Goal: Task Accomplishment & Management: Manage account settings

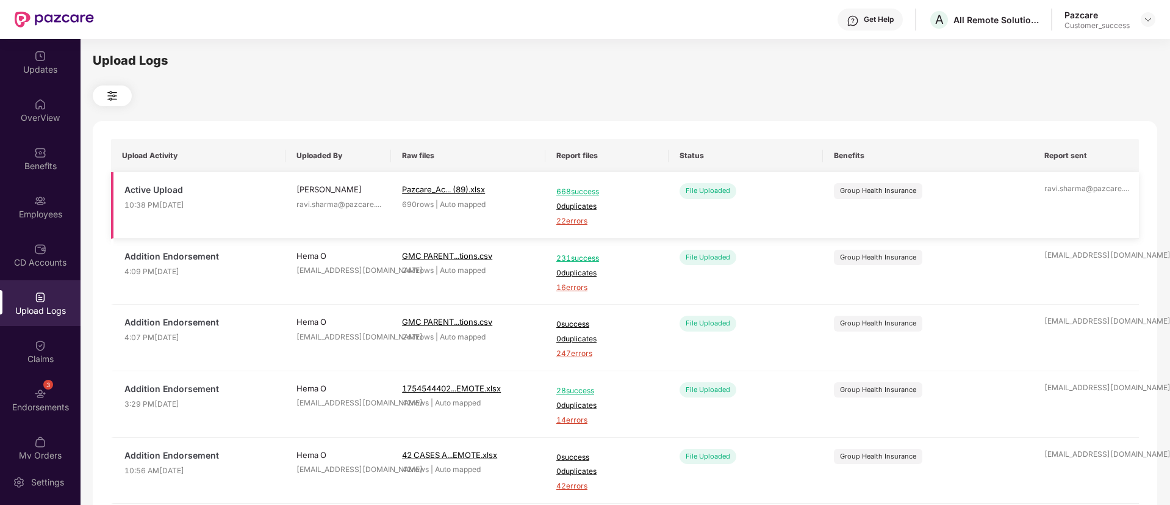
click at [575, 220] on span "22 errors" at bounding box center [606, 221] width 101 height 12
click at [35, 398] on img at bounding box center [40, 393] width 12 height 12
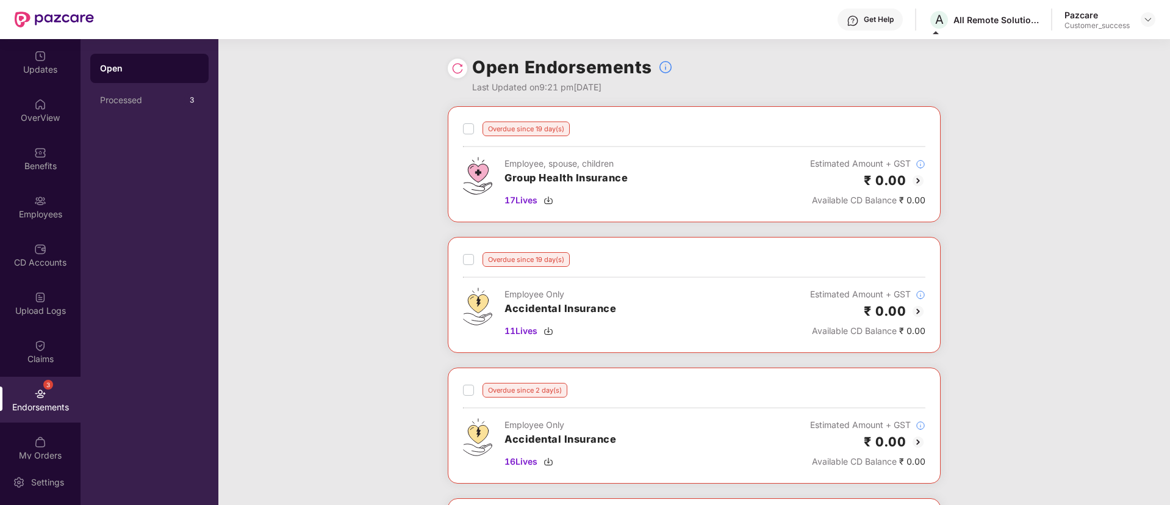
click at [905, 179] on div "₹ 0.00" at bounding box center [867, 180] width 115 height 20
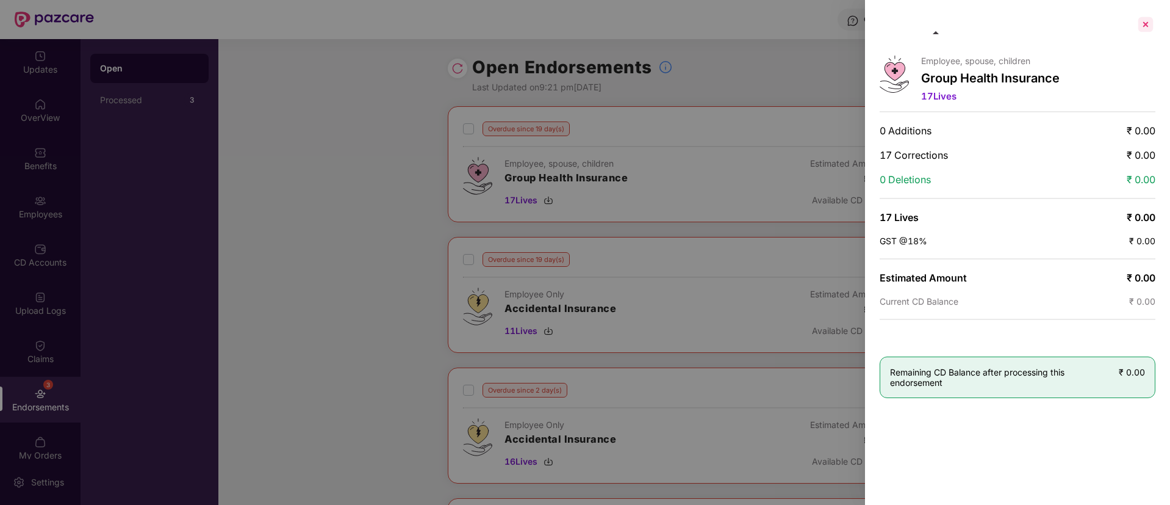
click at [1145, 23] on div at bounding box center [1146, 25] width 20 height 20
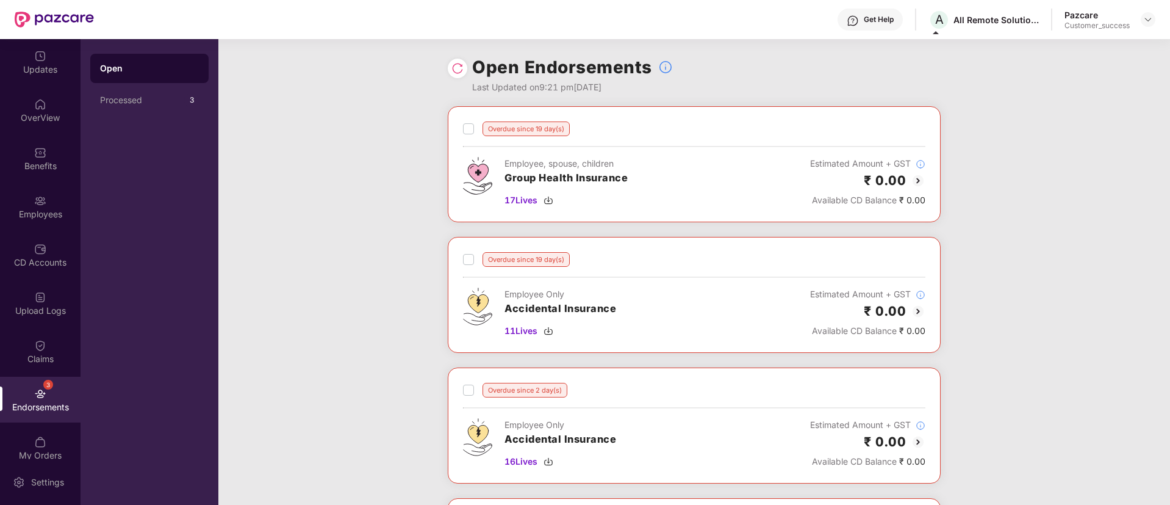
click at [464, 121] on label at bounding box center [468, 128] width 11 height 15
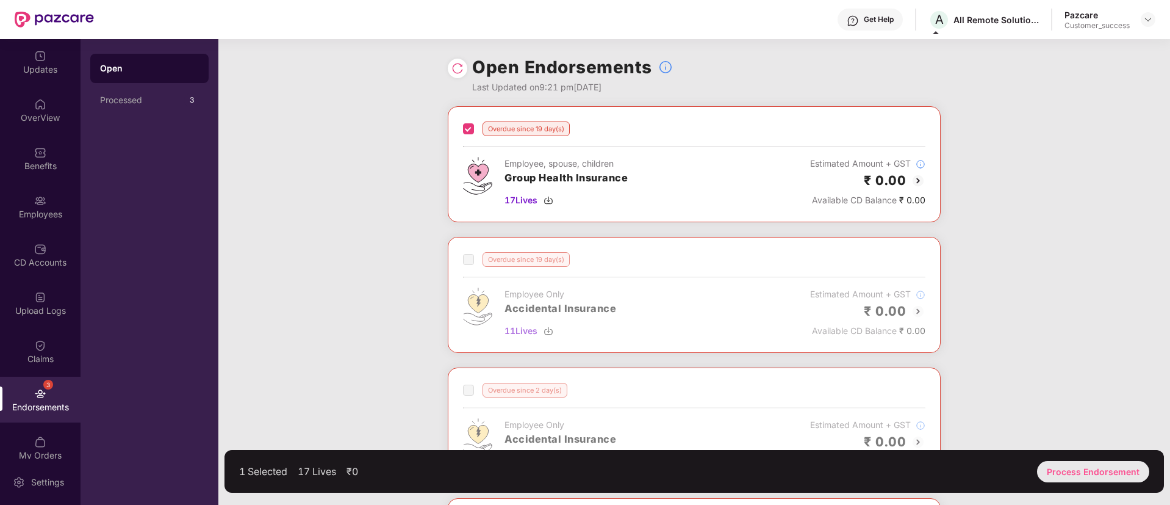
click at [1084, 470] on div "Process Endorsement" at bounding box center [1093, 471] width 112 height 21
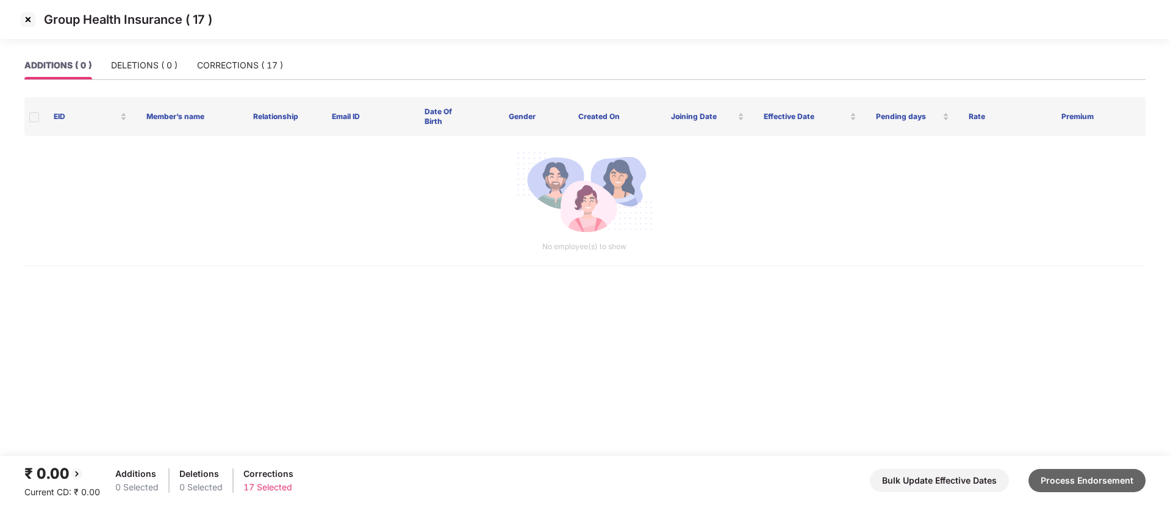
click at [1046, 477] on button "Process Endorsement" at bounding box center [1087, 480] width 117 height 23
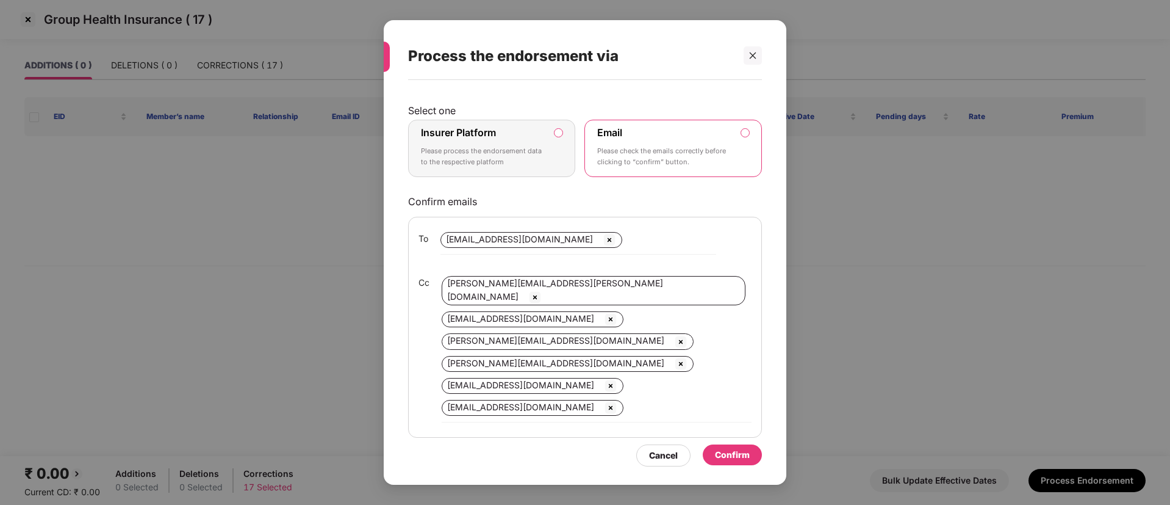
click at [502, 149] on p "Please process the endorsement data to the respective platform" at bounding box center [483, 156] width 124 height 21
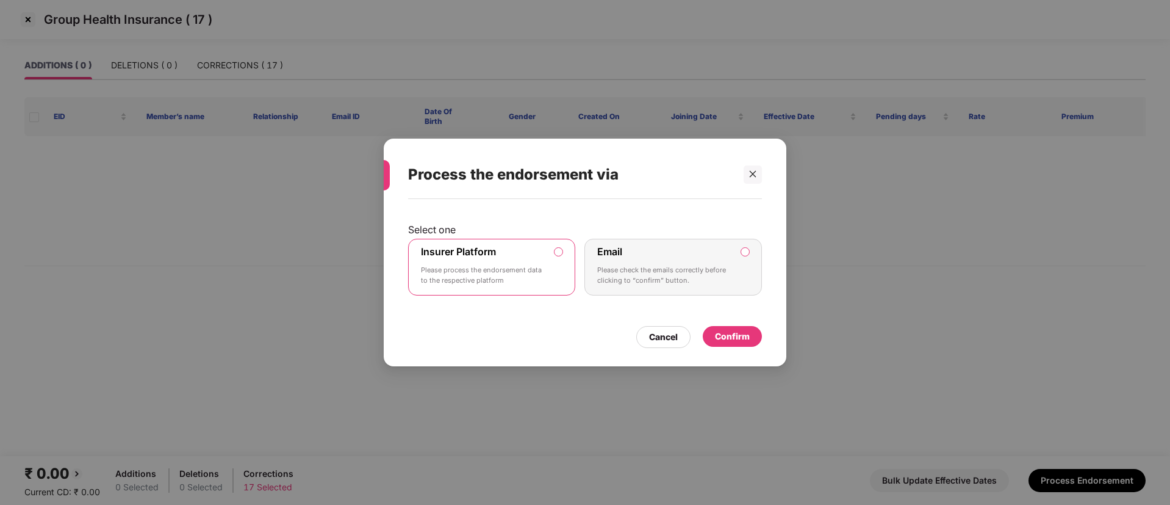
click at [749, 342] on div "Confirm" at bounding box center [732, 335] width 35 height 13
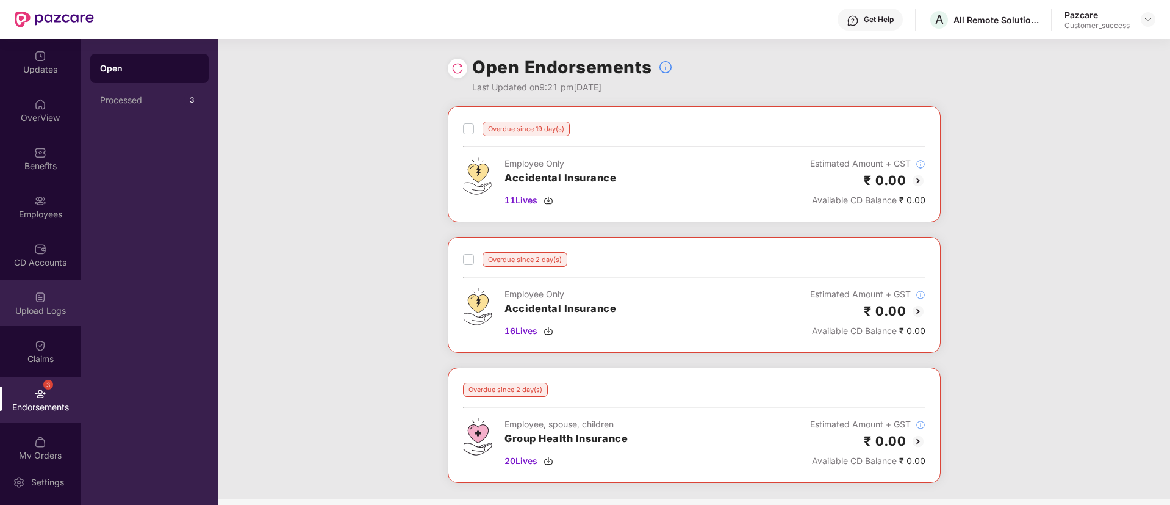
click at [38, 301] on img at bounding box center [40, 297] width 12 height 12
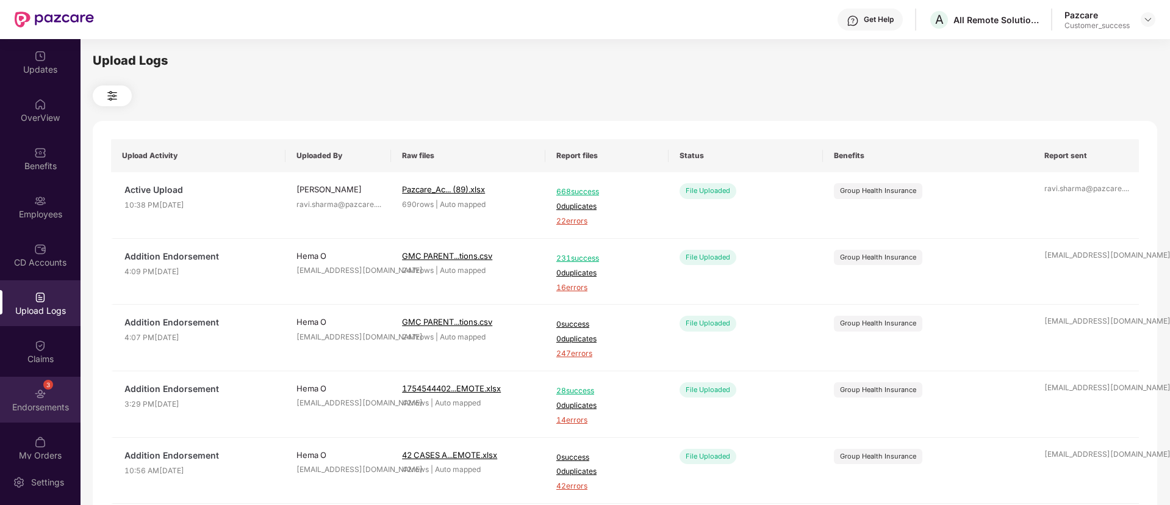
click at [46, 389] on div "3 Endorsements" at bounding box center [40, 399] width 81 height 46
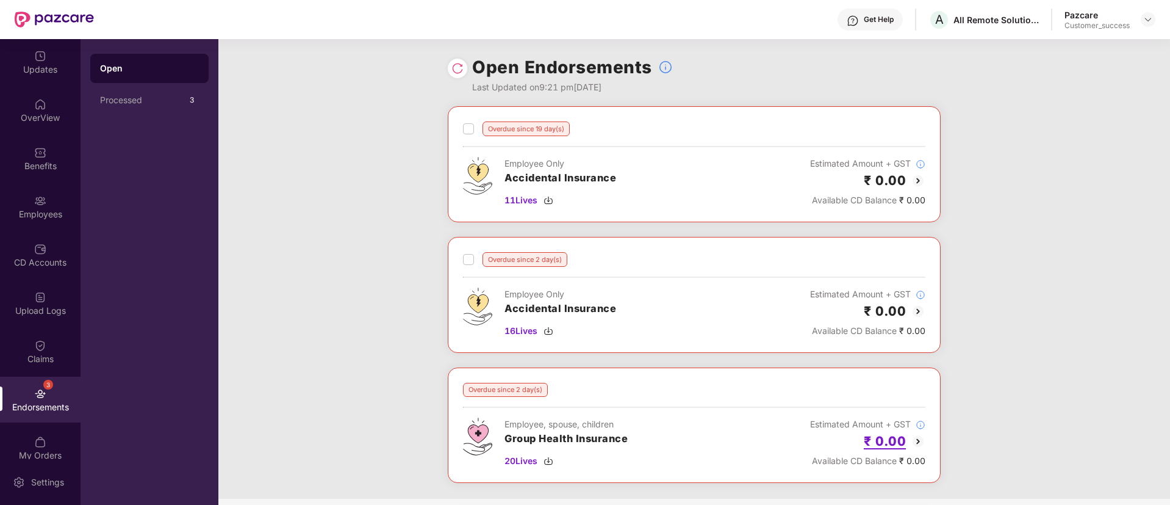
click at [886, 437] on h2 "₹ 0.00" at bounding box center [885, 441] width 42 height 20
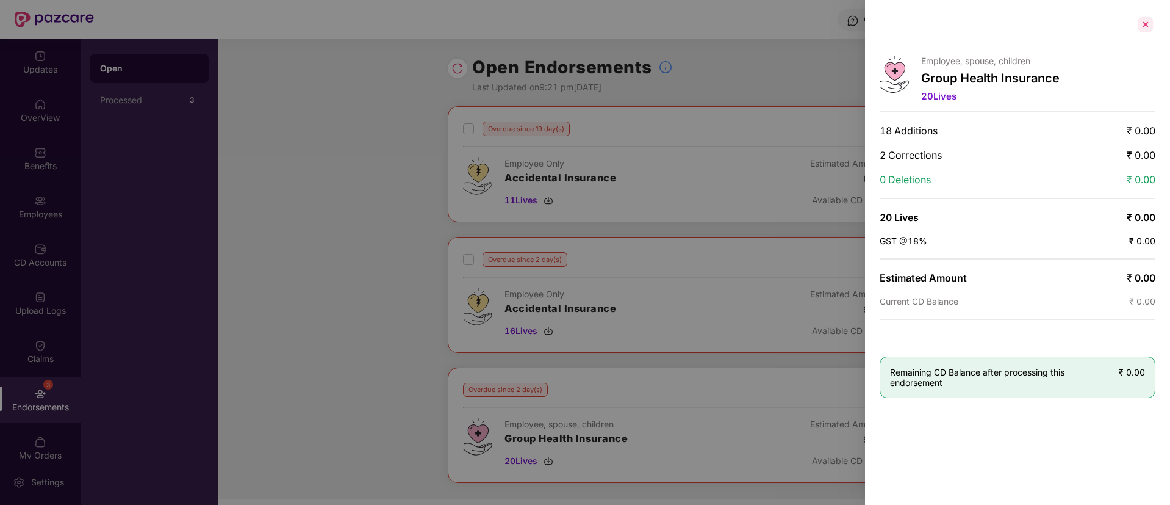
click at [1149, 21] on div at bounding box center [1146, 25] width 20 height 20
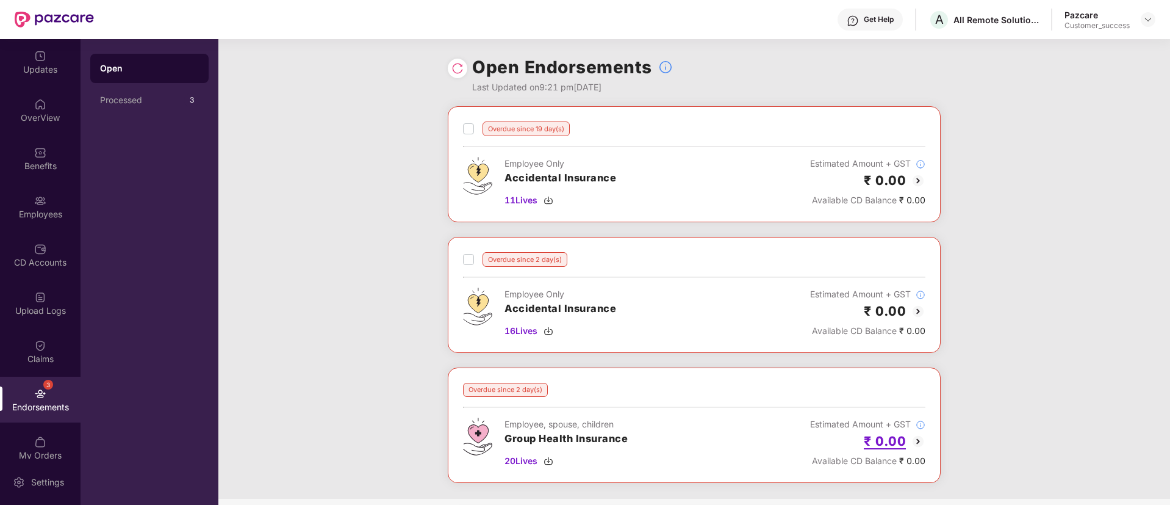
click at [887, 441] on h2 "₹ 0.00" at bounding box center [885, 441] width 42 height 20
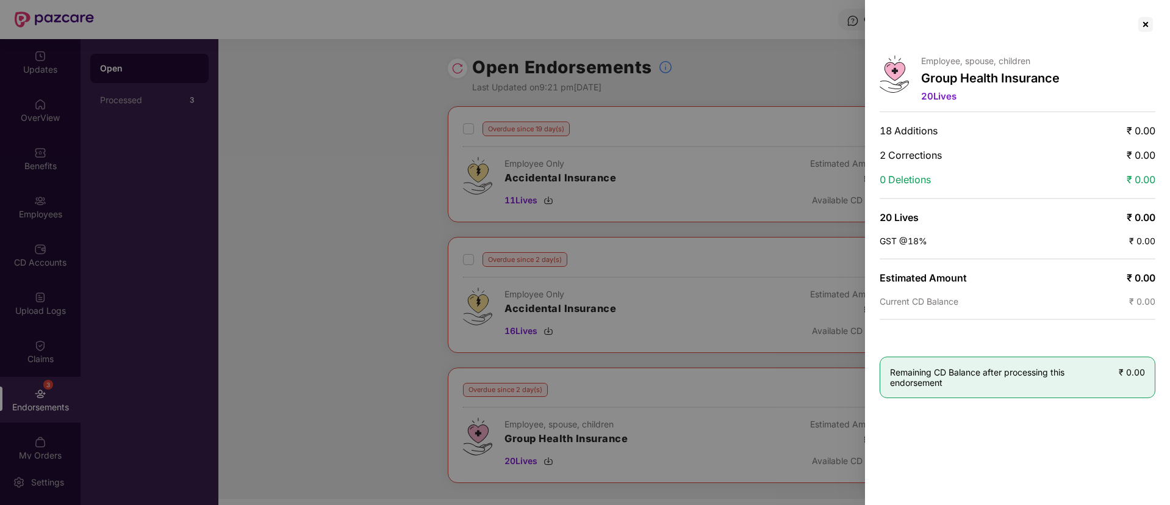
click at [758, 402] on div at bounding box center [585, 252] width 1170 height 505
click at [1147, 21] on div at bounding box center [1146, 25] width 20 height 20
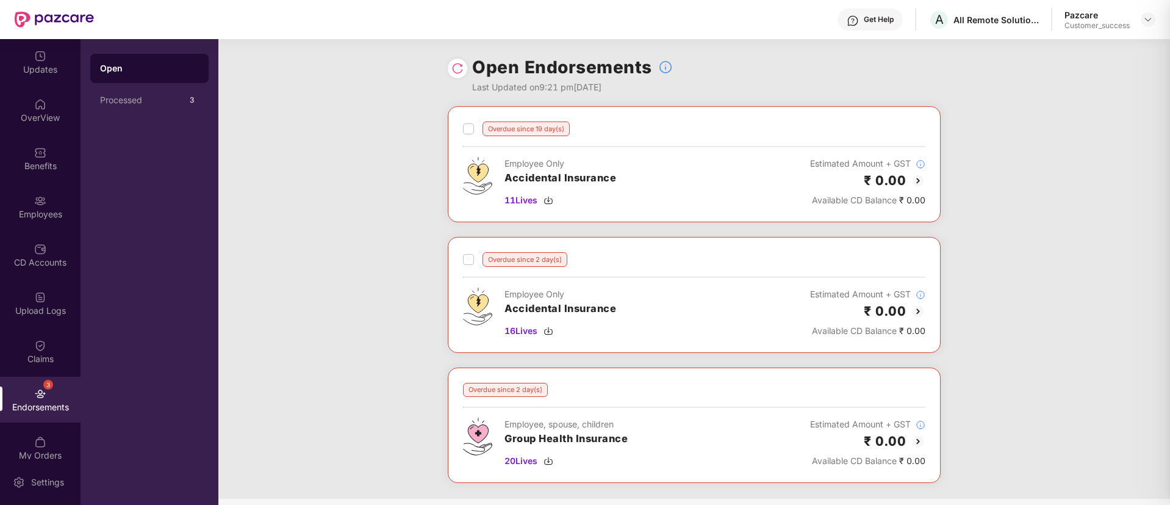
click at [1147, 21] on body "Get Help A All Remote Solutions Private Limited Pazcare Customer_success Update…" at bounding box center [585, 252] width 1170 height 505
click at [386, 302] on div "Overdue since 19 day(s) Employee Only Accidental Insurance 11 Lives Estimated A…" at bounding box center [694, 302] width 952 height 392
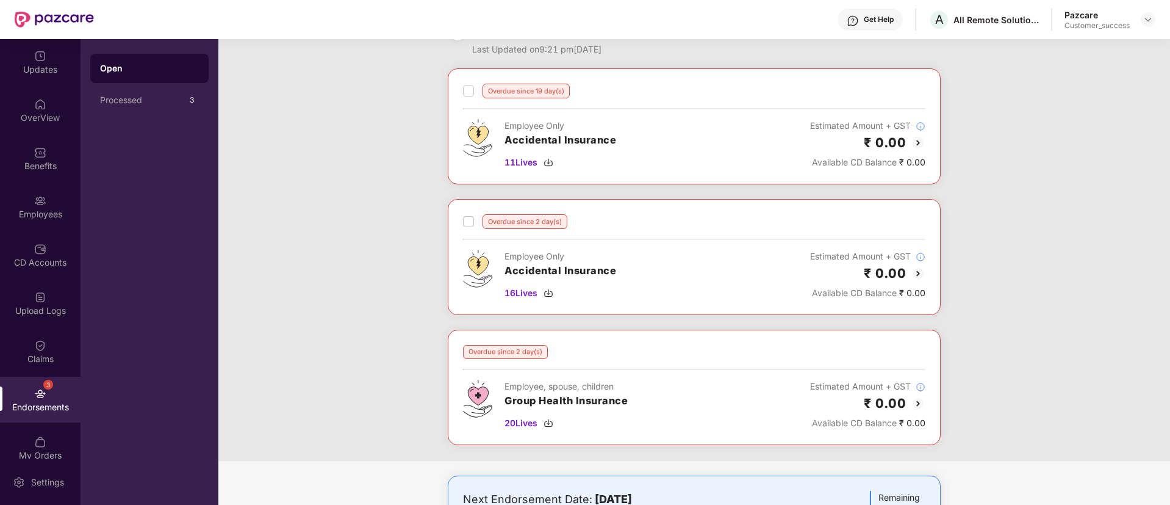
scroll to position [37, 0]
click at [910, 400] on div "₹ 0.00" at bounding box center [867, 404] width 115 height 20
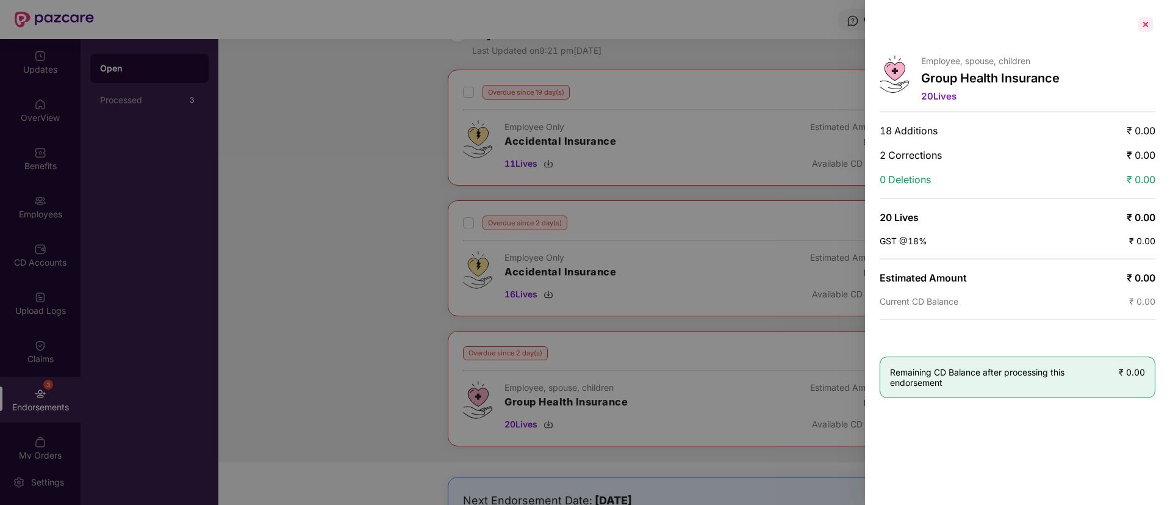
click at [1144, 23] on div at bounding box center [1146, 25] width 20 height 20
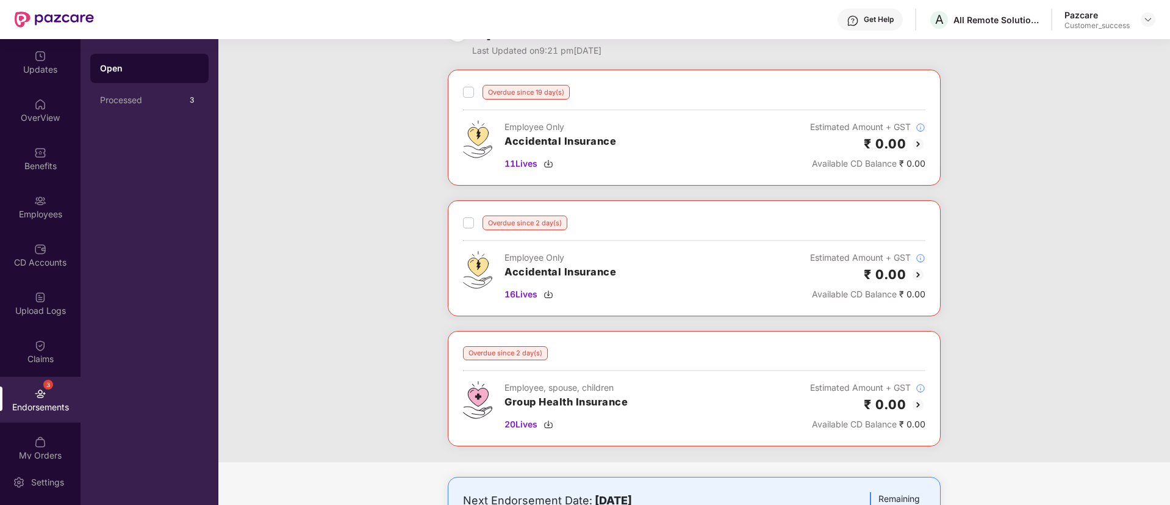
click at [1005, 228] on div "Overdue since 19 day(s) Employee Only Accidental Insurance 11 Lives Estimated A…" at bounding box center [694, 266] width 952 height 392
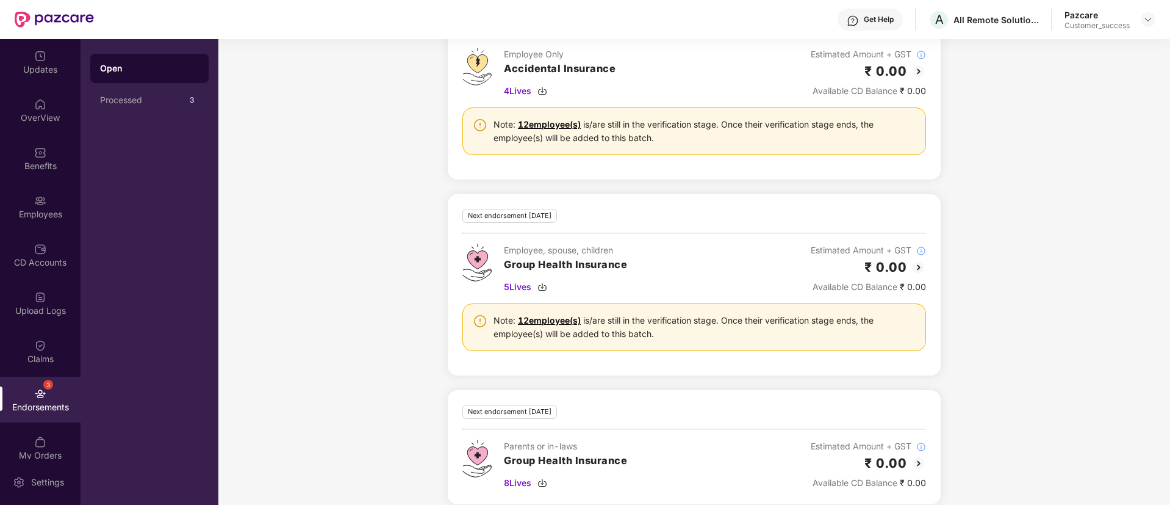
scroll to position [635, 0]
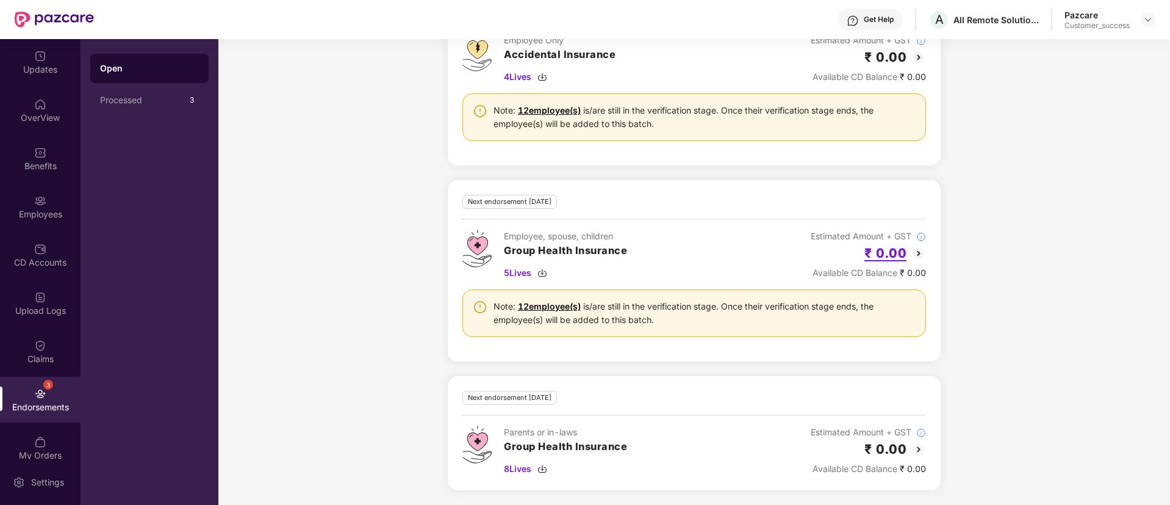
click at [899, 253] on h2 "₹ 0.00" at bounding box center [886, 253] width 42 height 20
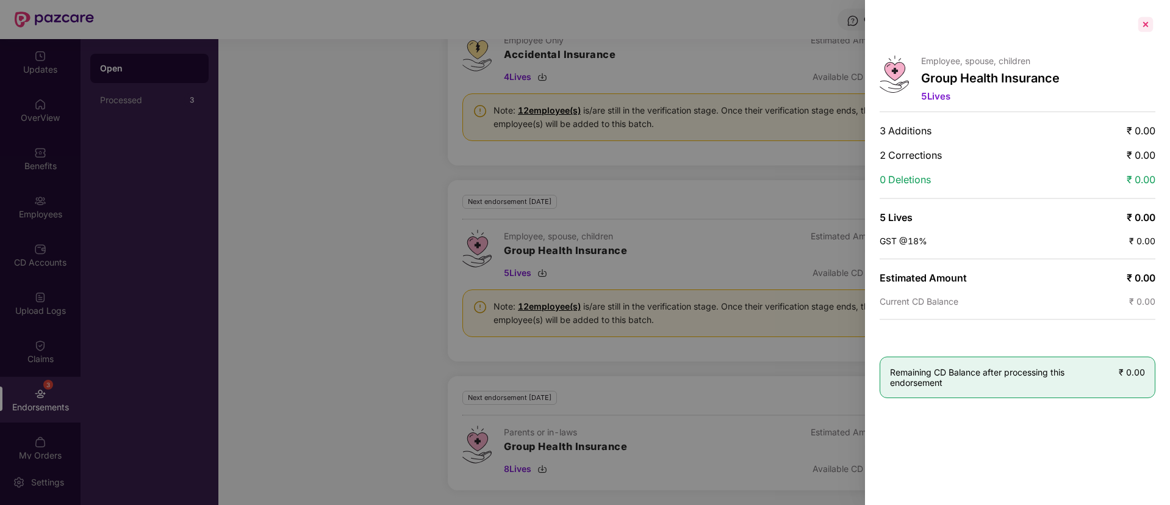
click at [1148, 21] on div at bounding box center [1146, 25] width 20 height 20
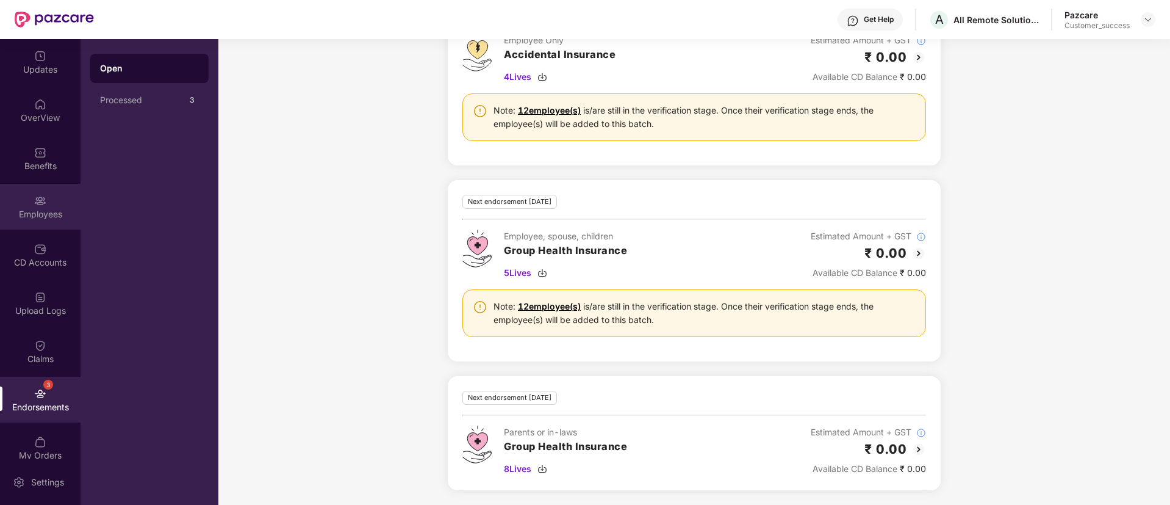
click at [23, 215] on div "Employees" at bounding box center [40, 214] width 81 height 12
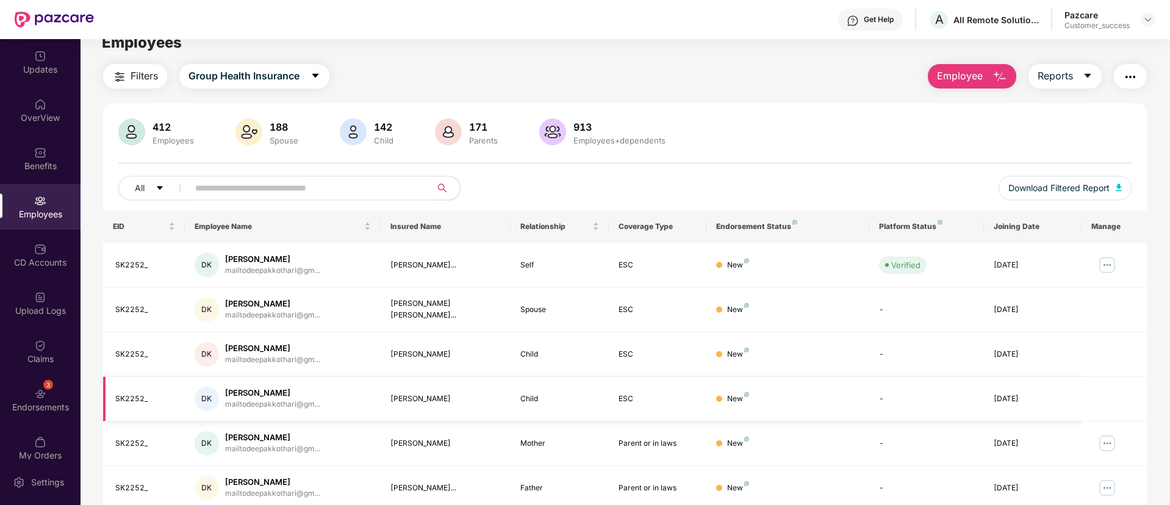
scroll to position [0, 0]
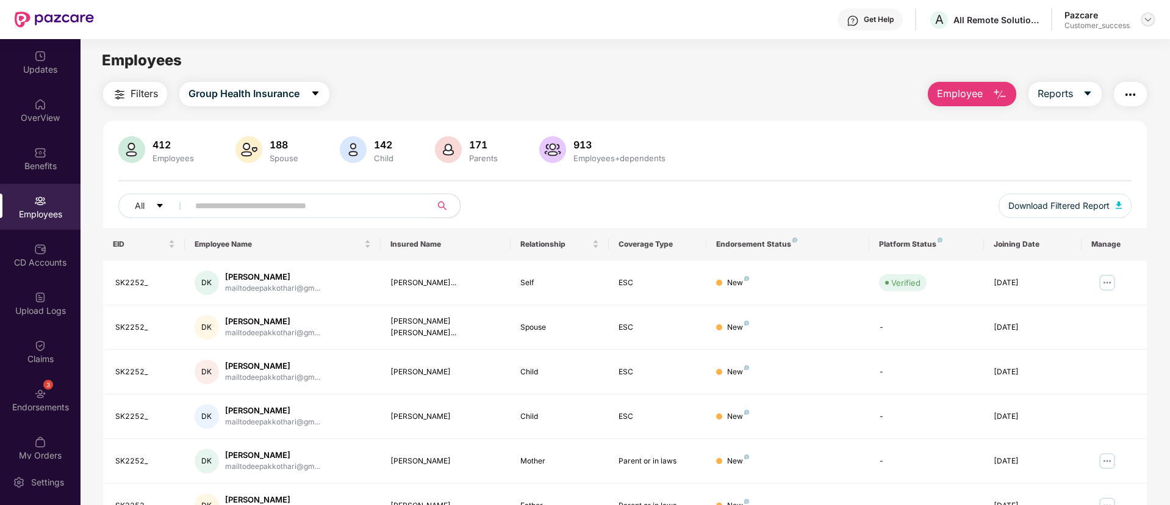
click at [1149, 19] on img at bounding box center [1148, 20] width 10 height 10
click at [893, 174] on div "412 Employees 188 Spouse 142 Child 171 Parents 913 Employees+dependents All Dow…" at bounding box center [625, 182] width 1044 height 92
click at [1139, 91] on button "button" at bounding box center [1130, 94] width 33 height 24
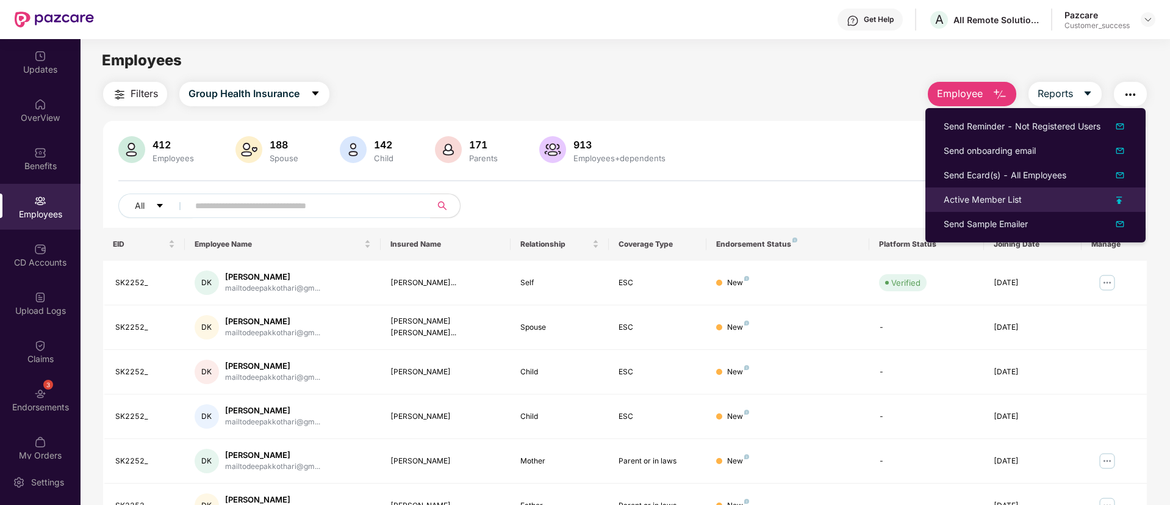
click at [1125, 195] on div "Active Member List" at bounding box center [1036, 199] width 184 height 13
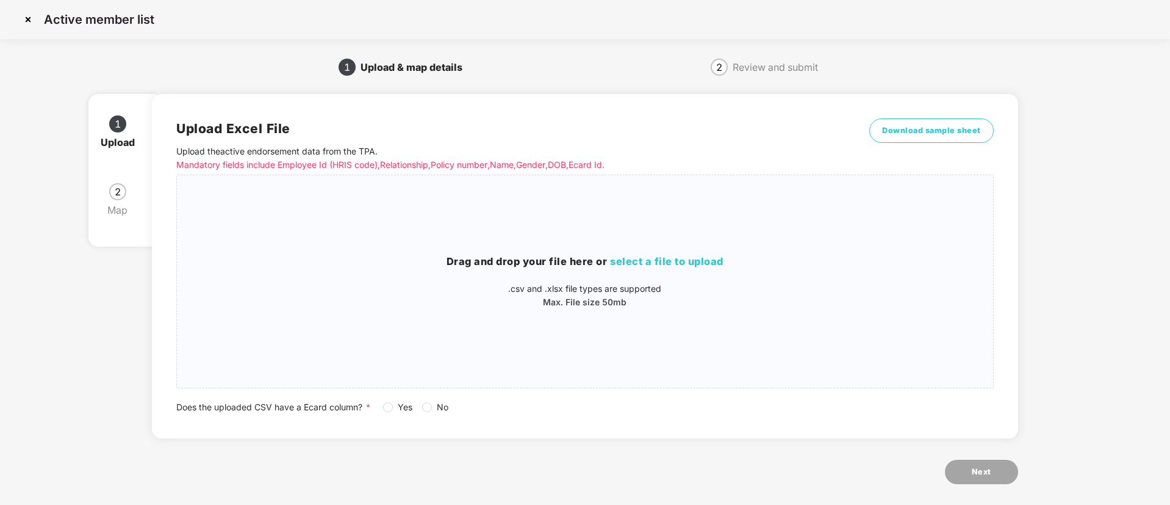
click at [1125, 195] on div "1 Upload & map details 2 Review and submit 1 Upload 2 Map Upload Excel File Upl…" at bounding box center [585, 285] width 1134 height 457
click at [640, 262] on span "select a file to upload" at bounding box center [666, 261] width 113 height 12
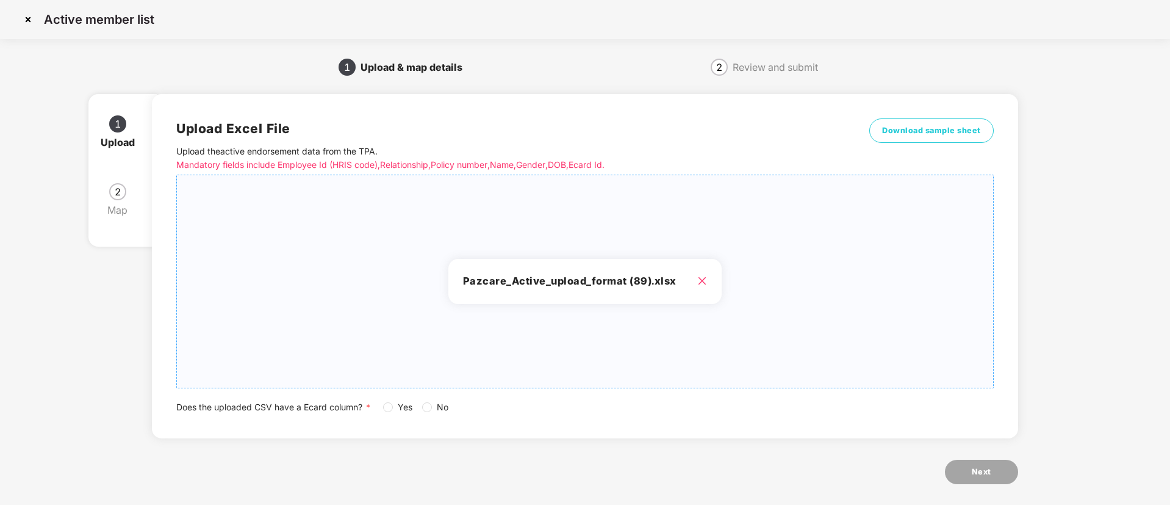
click at [398, 414] on div "Upload Excel File Upload the active endorsement data from the TPA . Mandatory f…" at bounding box center [585, 266] width 866 height 344
click at [961, 482] on button "Next" at bounding box center [981, 471] width 73 height 24
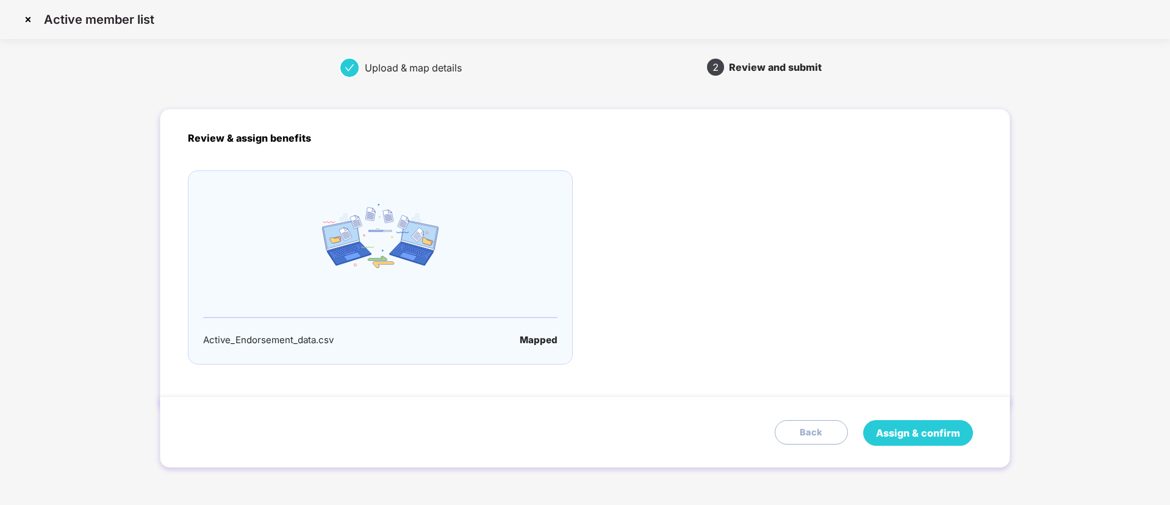
click at [943, 430] on span "Assign & confirm" at bounding box center [918, 432] width 84 height 15
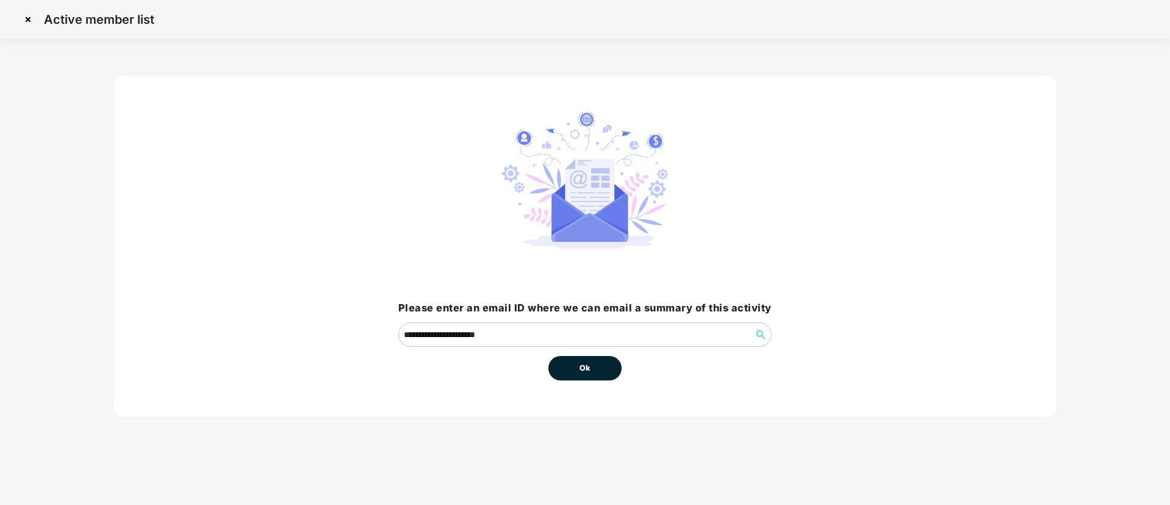
click at [561, 356] on button "Ok" at bounding box center [585, 368] width 73 height 24
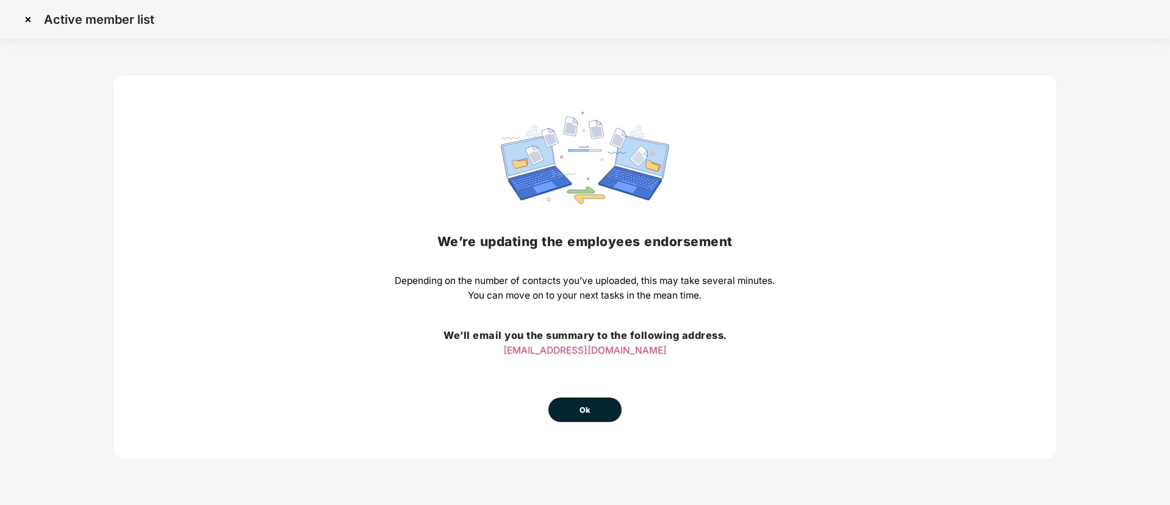
click at [594, 401] on button "Ok" at bounding box center [585, 409] width 73 height 24
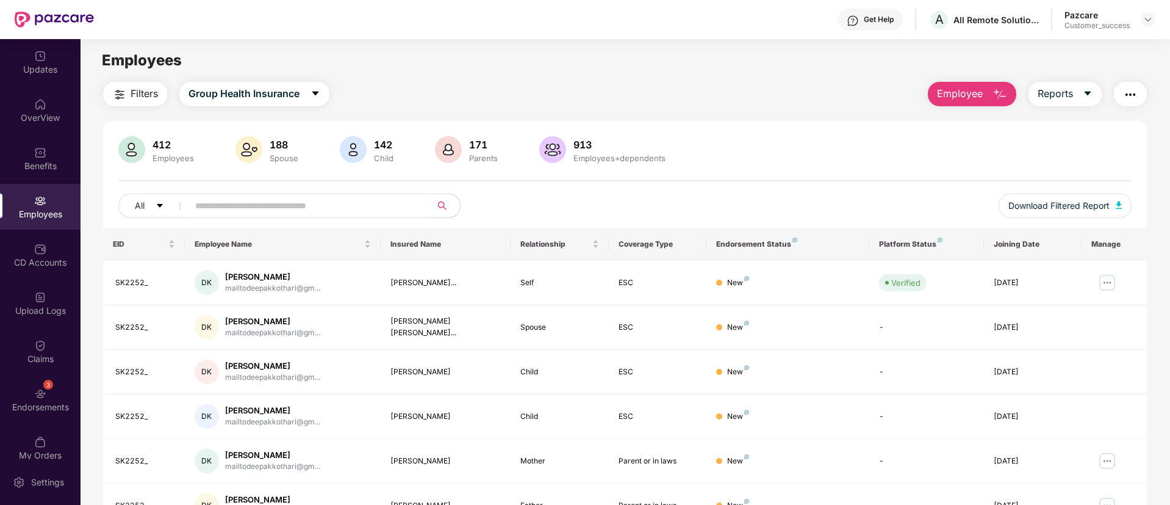
click at [41, 318] on div "Upload Logs" at bounding box center [40, 303] width 81 height 46
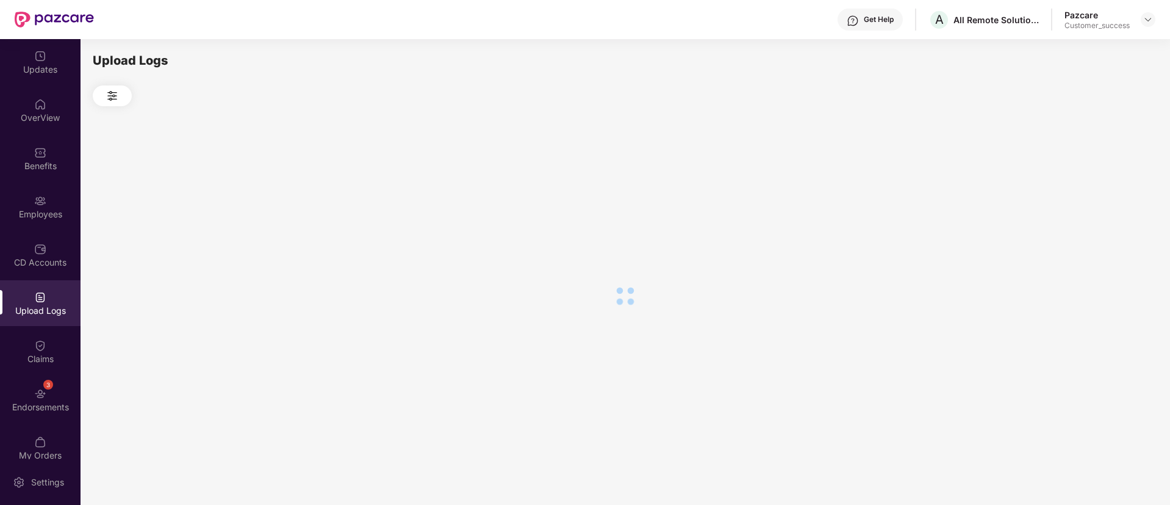
click at [41, 318] on div "Upload Logs" at bounding box center [40, 303] width 81 height 46
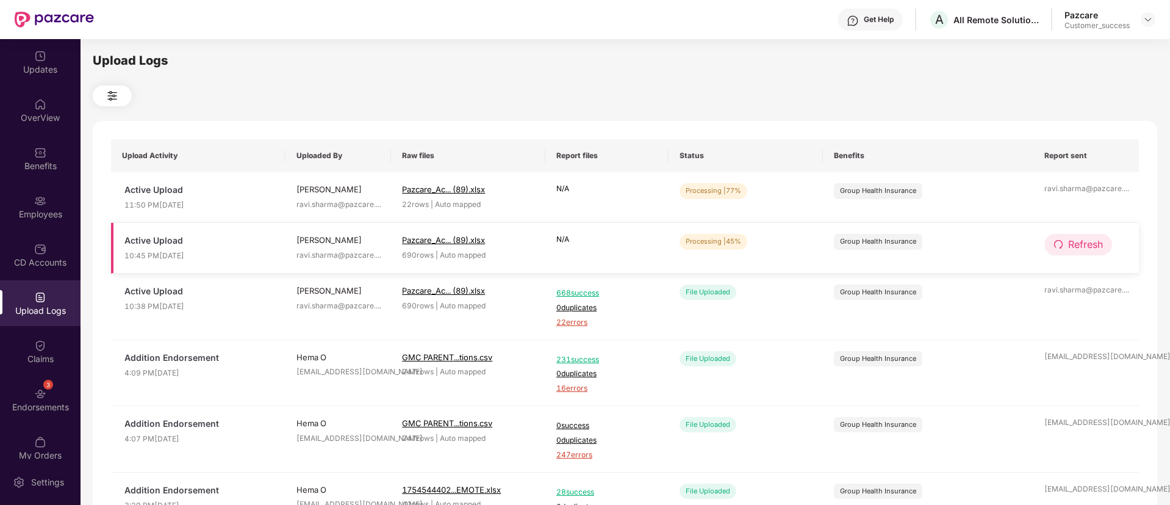
click at [1065, 248] on button "Refresh" at bounding box center [1079, 244] width 68 height 21
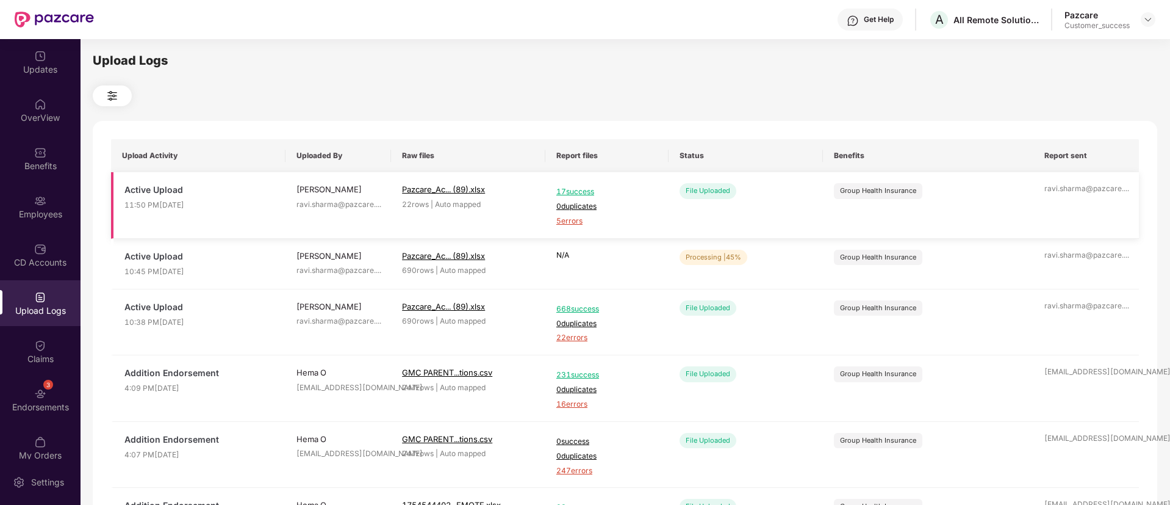
click at [580, 218] on span "5 errors" at bounding box center [606, 221] width 101 height 12
click at [65, 203] on div "Employees" at bounding box center [40, 207] width 81 height 46
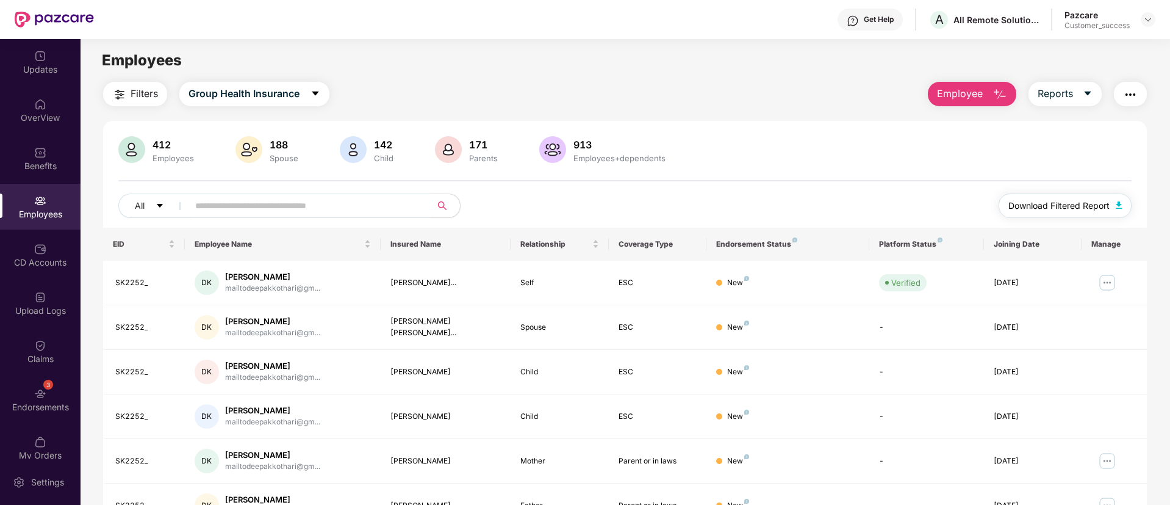
click at [1043, 200] on span "Download Filtered Report" at bounding box center [1059, 205] width 101 height 13
click at [43, 295] on img at bounding box center [40, 297] width 12 height 12
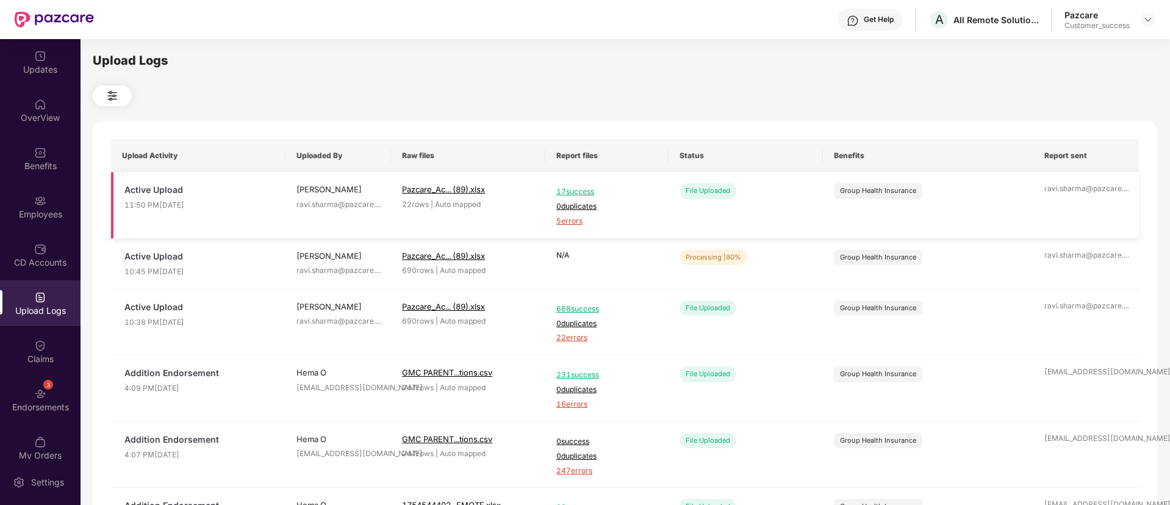
click at [577, 216] on span "5 errors" at bounding box center [606, 221] width 101 height 12
click at [37, 195] on img at bounding box center [40, 201] width 12 height 12
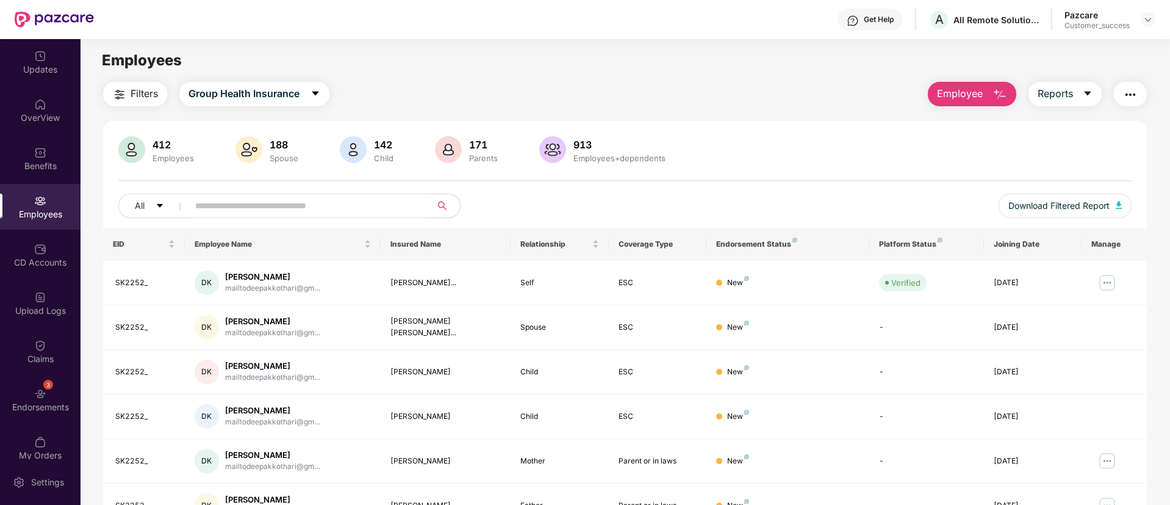
click at [270, 210] on input "text" at bounding box center [304, 205] width 219 height 18
paste input "*****"
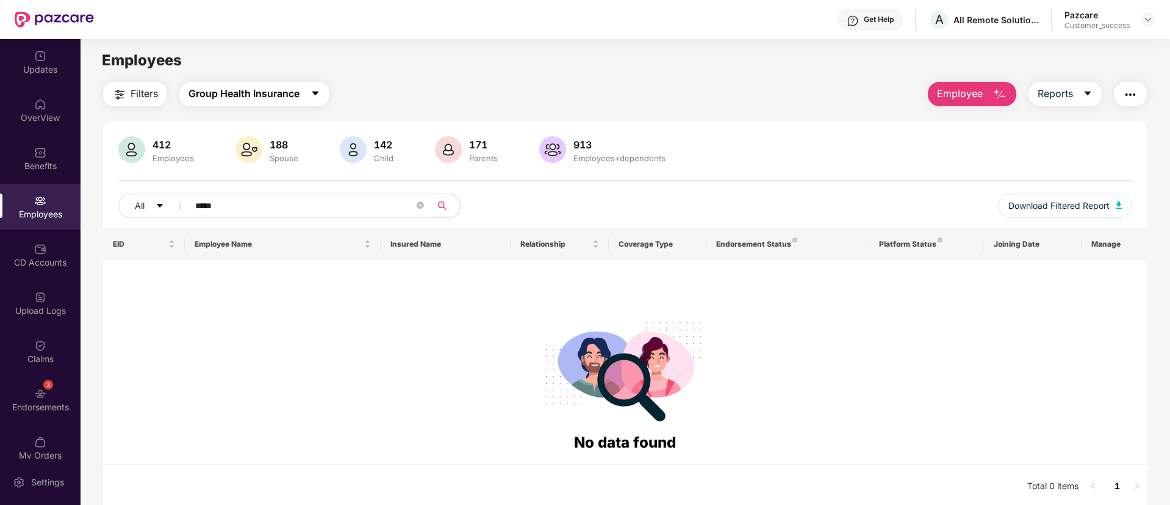
click at [232, 94] on span "Group Health Insurance" at bounding box center [244, 93] width 111 height 15
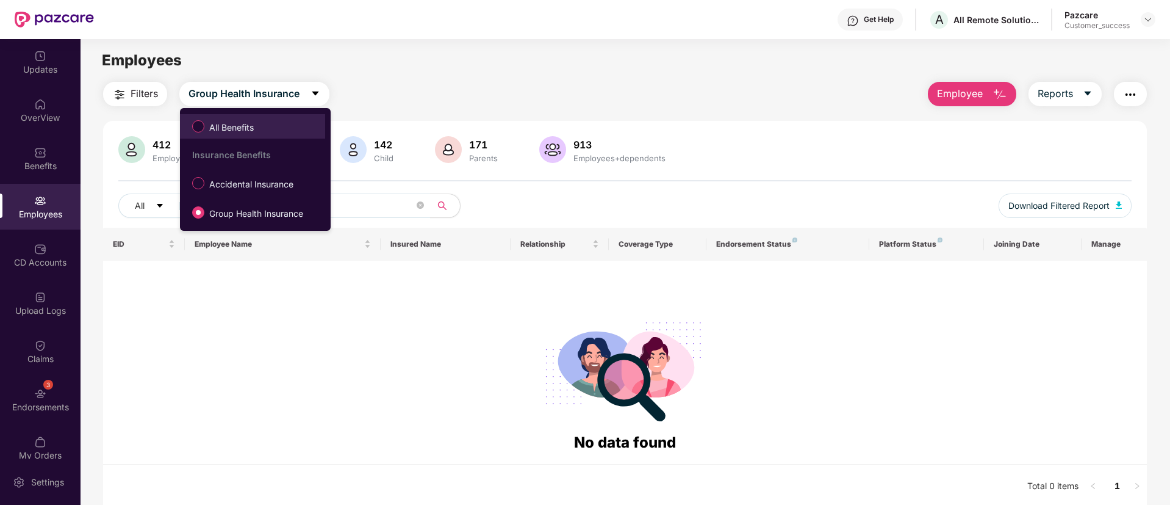
click at [227, 124] on span "All Benefits" at bounding box center [231, 127] width 54 height 13
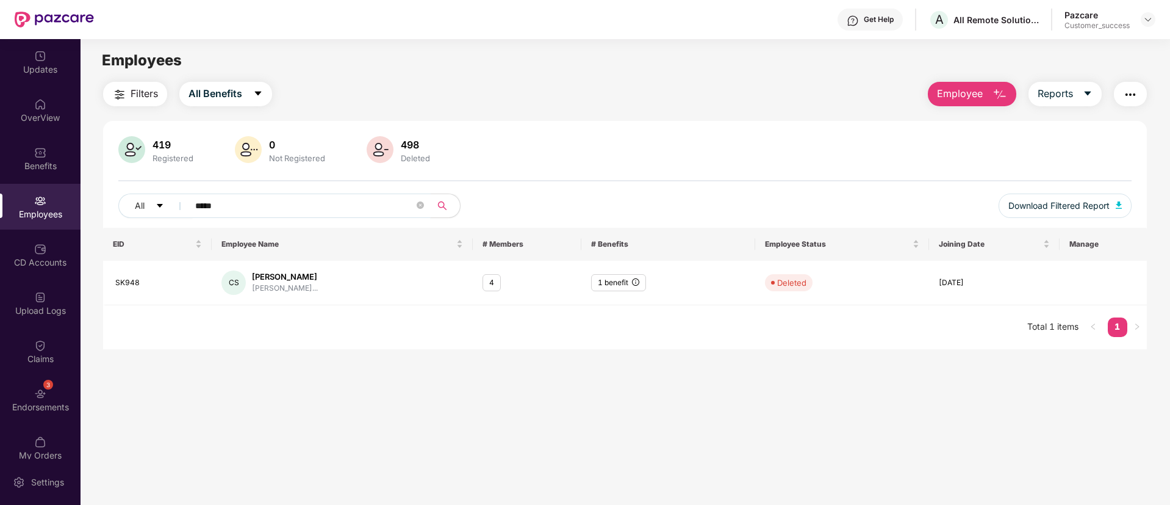
click at [247, 201] on input "*****" at bounding box center [304, 205] width 219 height 18
paste input "*"
type input "******"
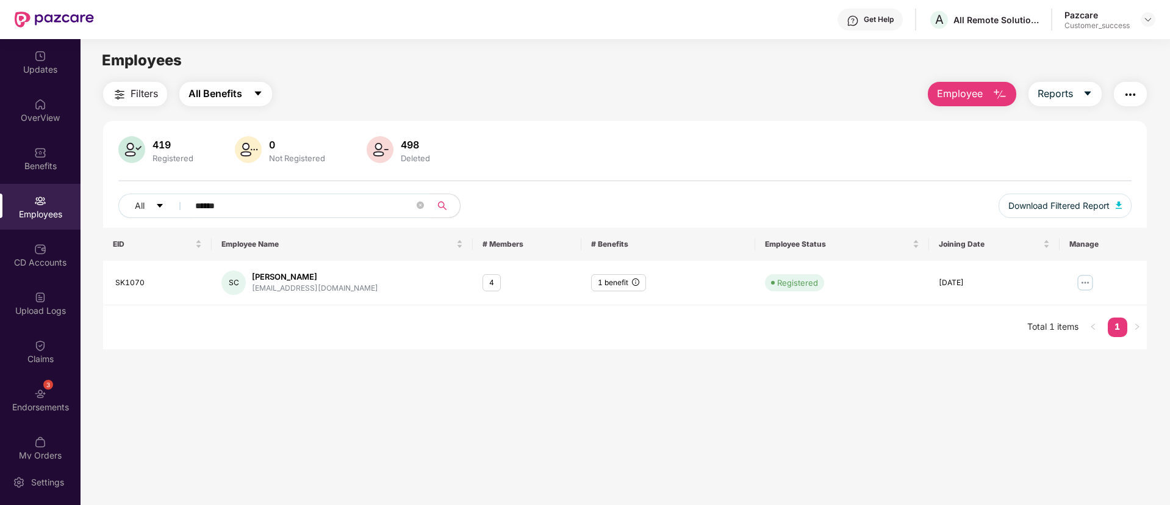
click at [229, 98] on span "All Benefits" at bounding box center [216, 93] width 54 height 15
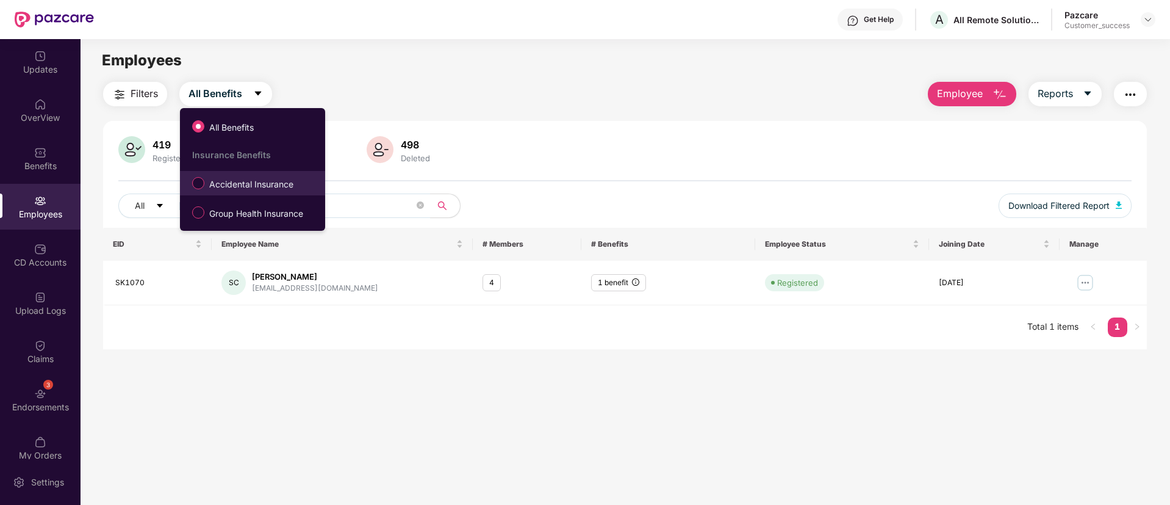
click at [243, 194] on li "Accidental Insurance" at bounding box center [252, 183] width 145 height 24
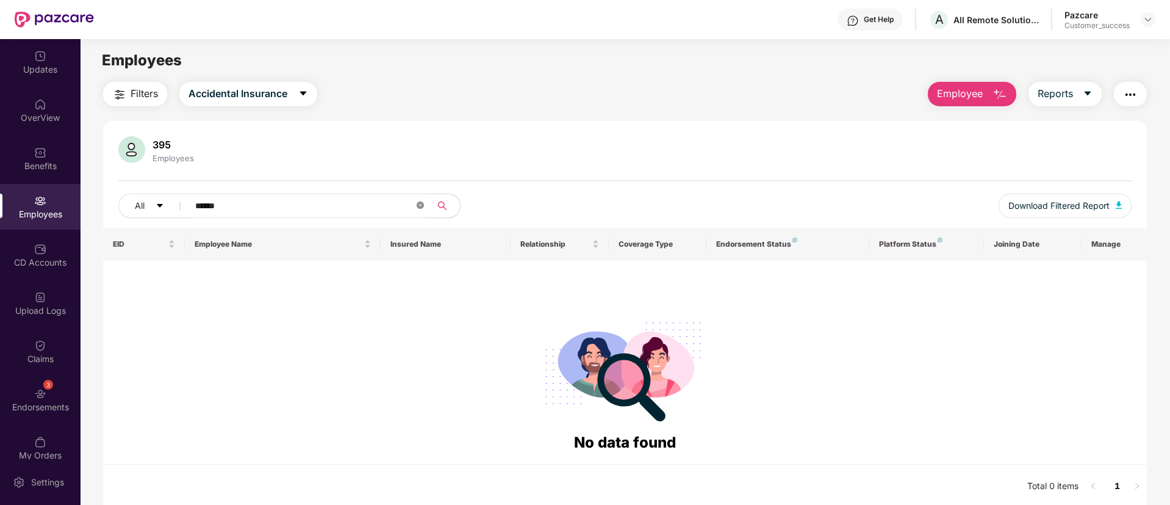
click at [422, 205] on icon "close-circle" at bounding box center [420, 204] width 7 height 7
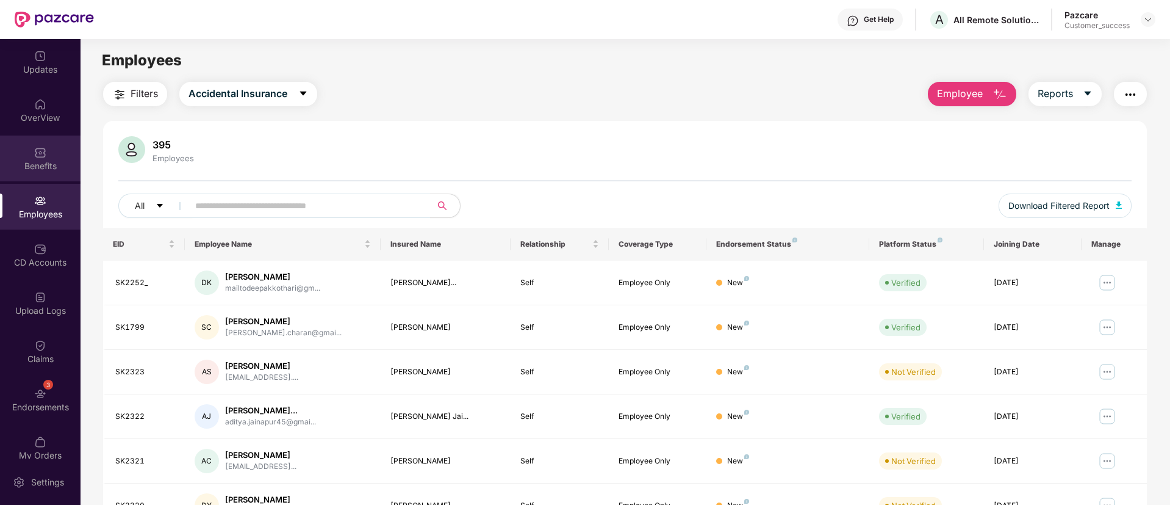
click at [42, 160] on div "Benefits" at bounding box center [40, 166] width 81 height 12
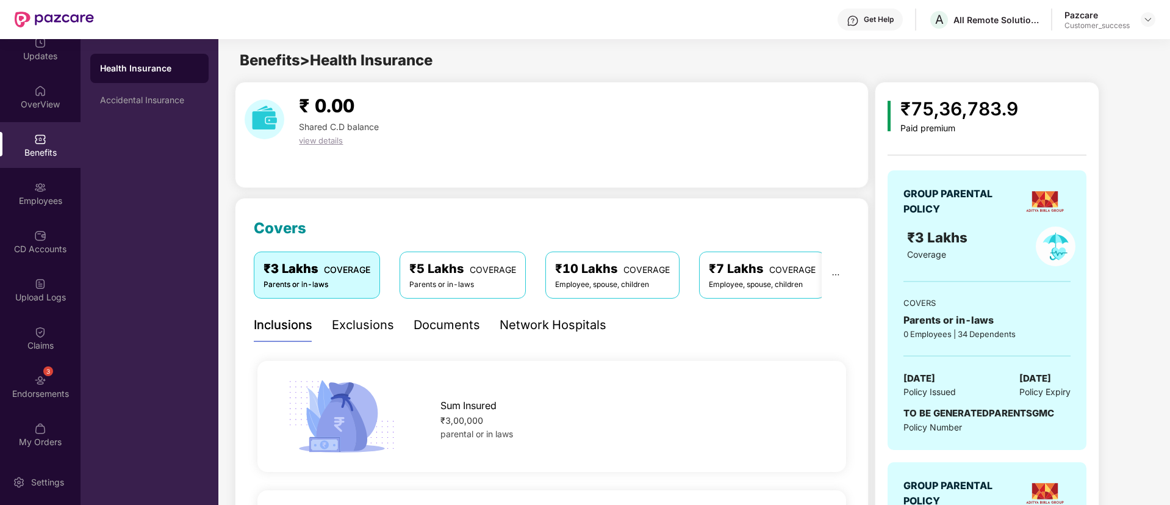
scroll to position [14, 0]
click at [635, 116] on div "₹ 0.00 Shared C.D balance view details" at bounding box center [552, 120] width 624 height 56
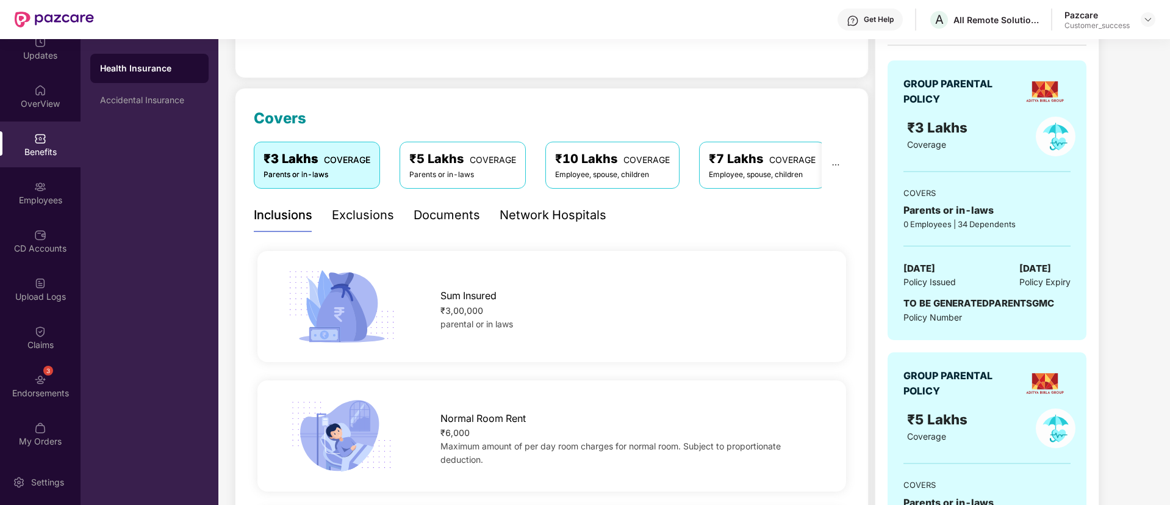
scroll to position [0, 0]
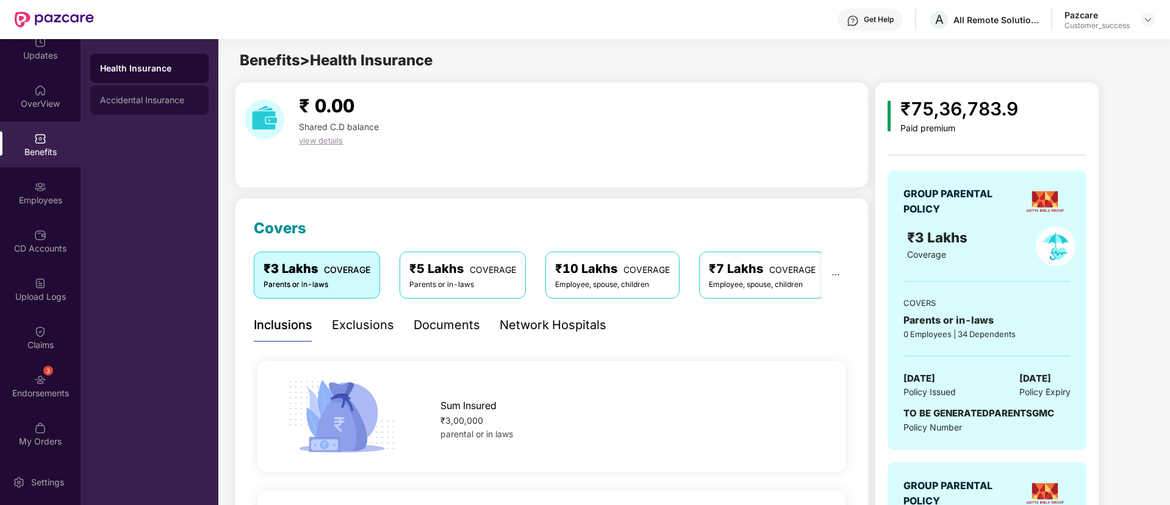
click at [161, 104] on div "Accidental Insurance" at bounding box center [149, 100] width 99 height 10
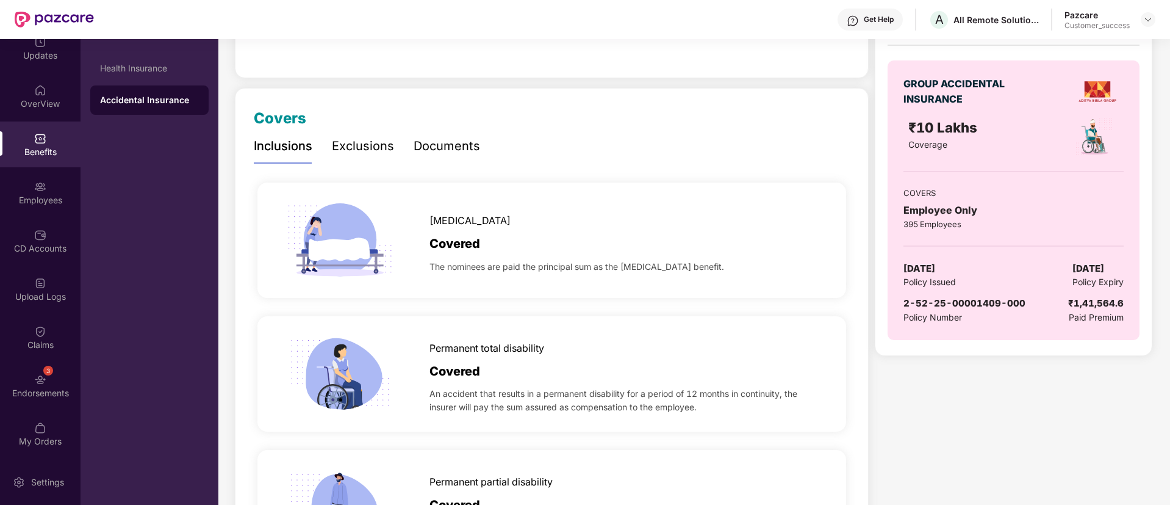
scroll to position [73, 0]
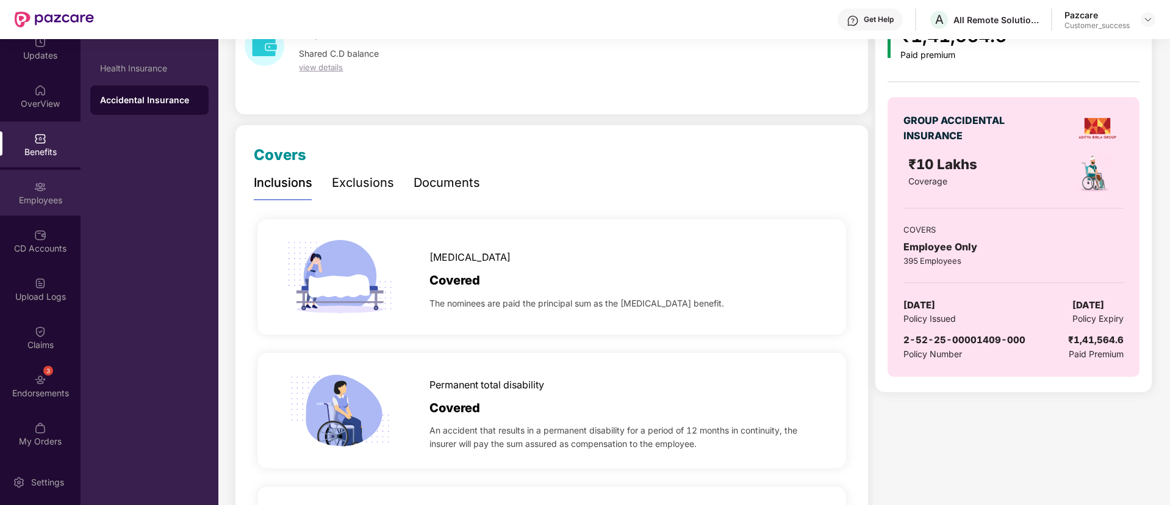
click at [31, 182] on div "Employees" at bounding box center [40, 193] width 81 height 46
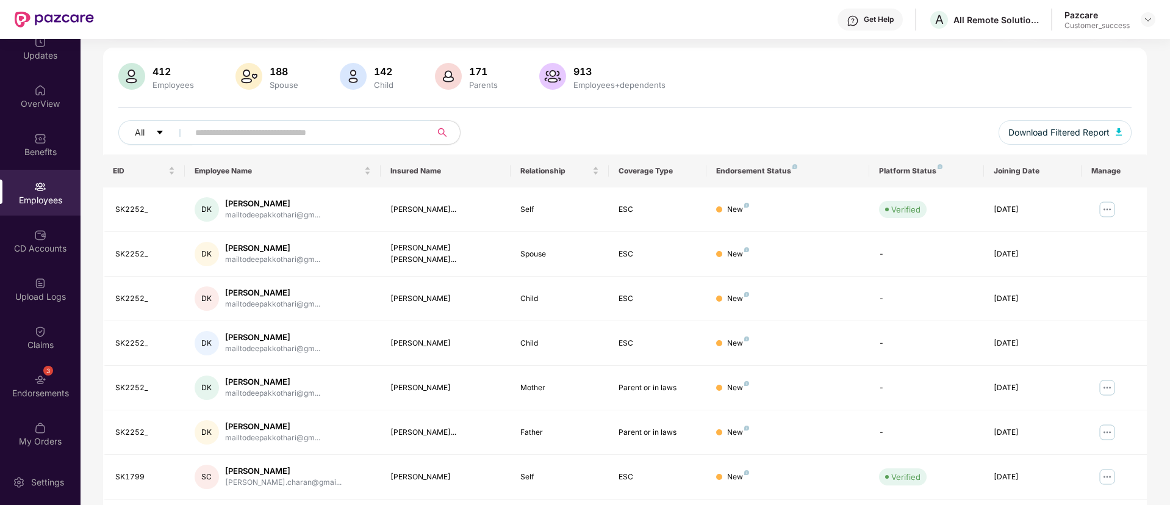
click at [269, 53] on div "412 Employees 188 Spouse 142 Child 171 Parents 913 Employees+dependents All Dow…" at bounding box center [625, 362] width 1044 height 629
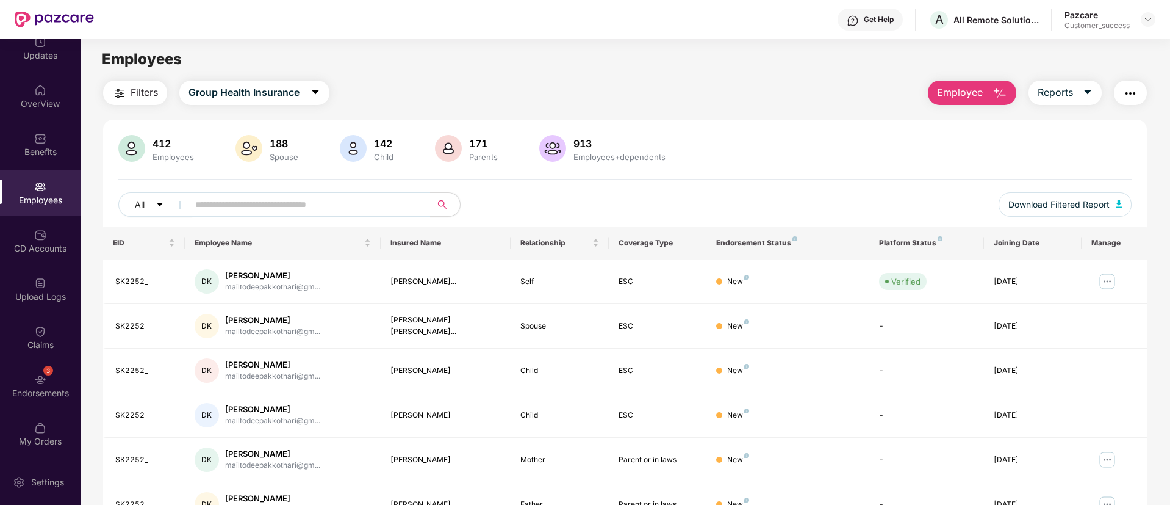
scroll to position [0, 0]
click at [278, 90] on span "Group Health Insurance" at bounding box center [244, 93] width 111 height 15
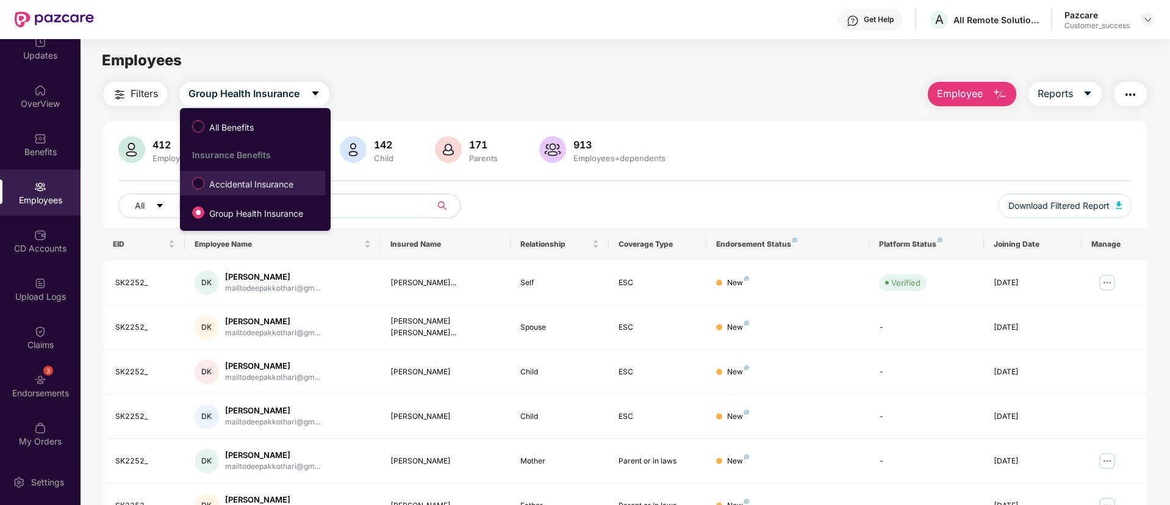
click at [245, 193] on li "Accidental Insurance" at bounding box center [252, 183] width 145 height 24
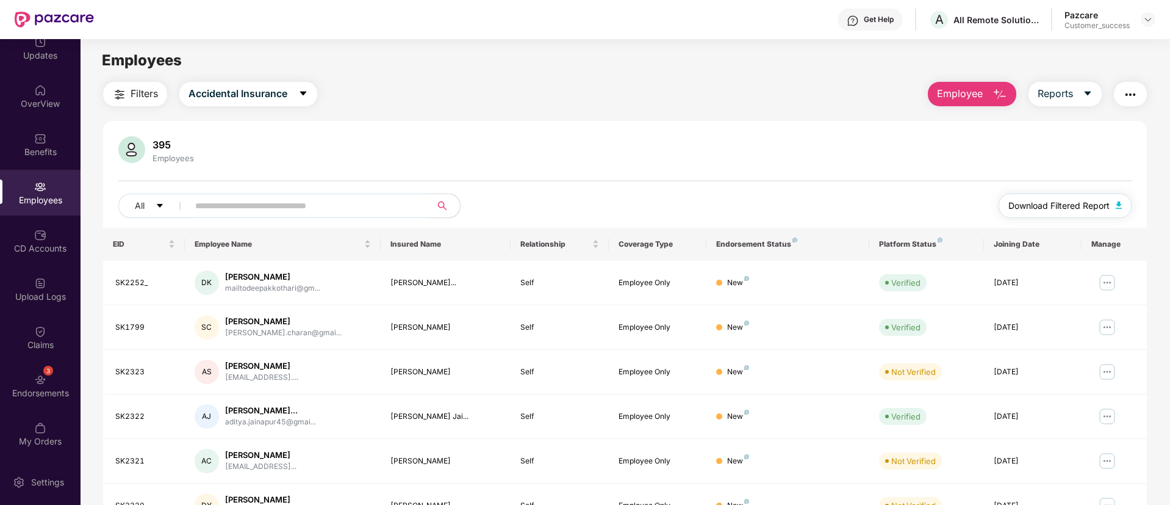
click at [1064, 201] on span "Download Filtered Report" at bounding box center [1059, 205] width 101 height 13
click at [754, 112] on div "Filters Accidental Insurance Employee Reports 395 Employees All Download Filter…" at bounding box center [625, 416] width 1044 height 668
click at [1134, 92] on img "button" at bounding box center [1130, 94] width 15 height 15
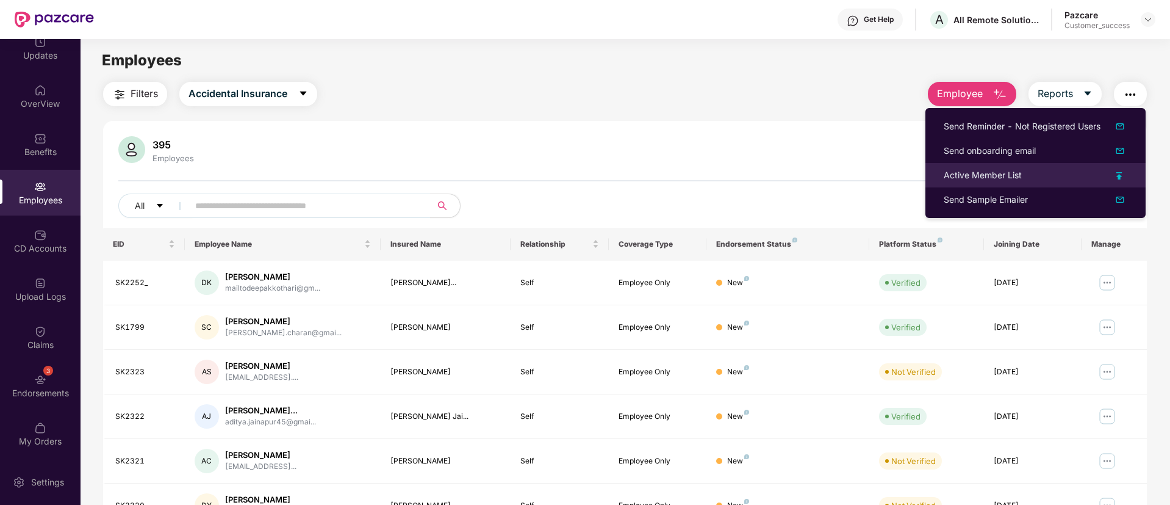
click at [1123, 173] on img at bounding box center [1120, 175] width 6 height 7
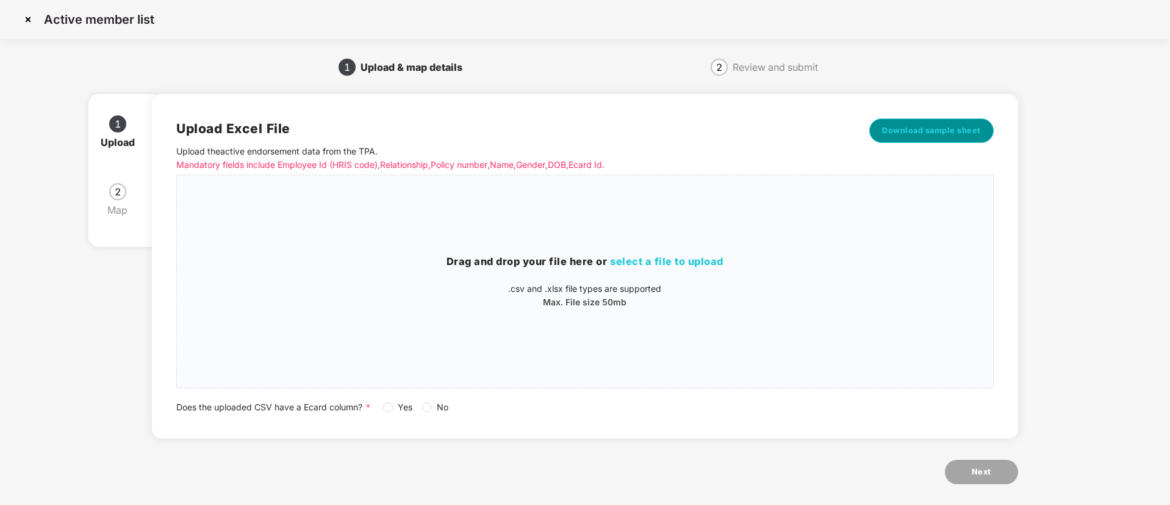
click at [908, 132] on span "Download sample sheet" at bounding box center [931, 130] width 99 height 12
click at [23, 15] on img at bounding box center [28, 20] width 20 height 20
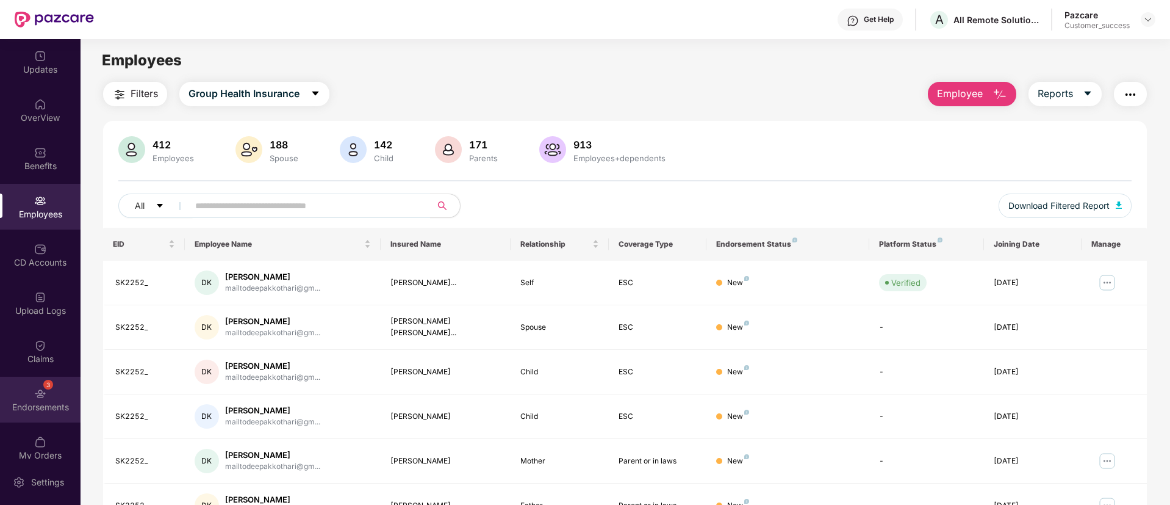
click at [47, 402] on div "Endorsements" at bounding box center [40, 407] width 81 height 12
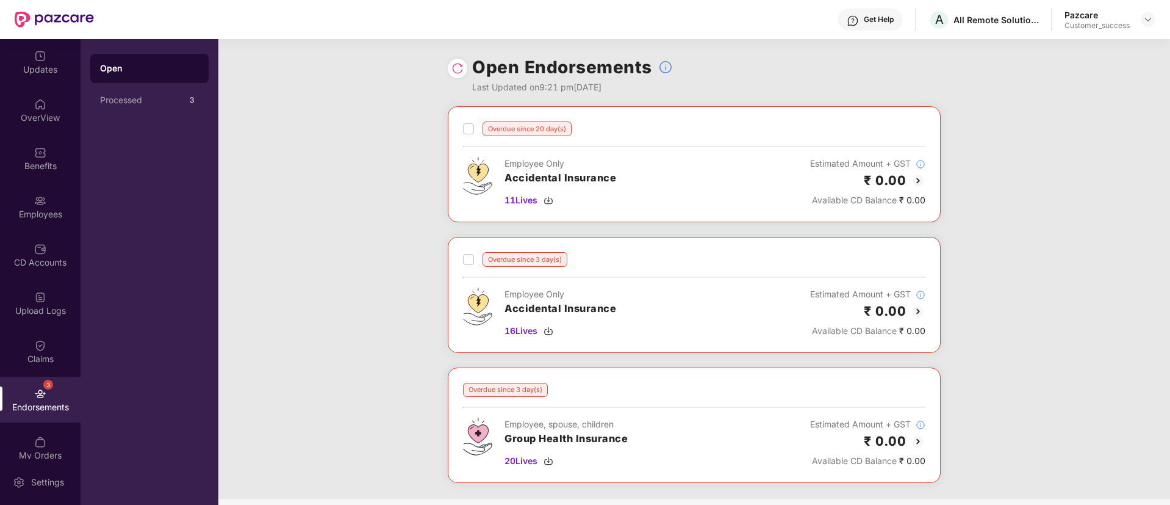
click at [917, 185] on img at bounding box center [918, 180] width 15 height 15
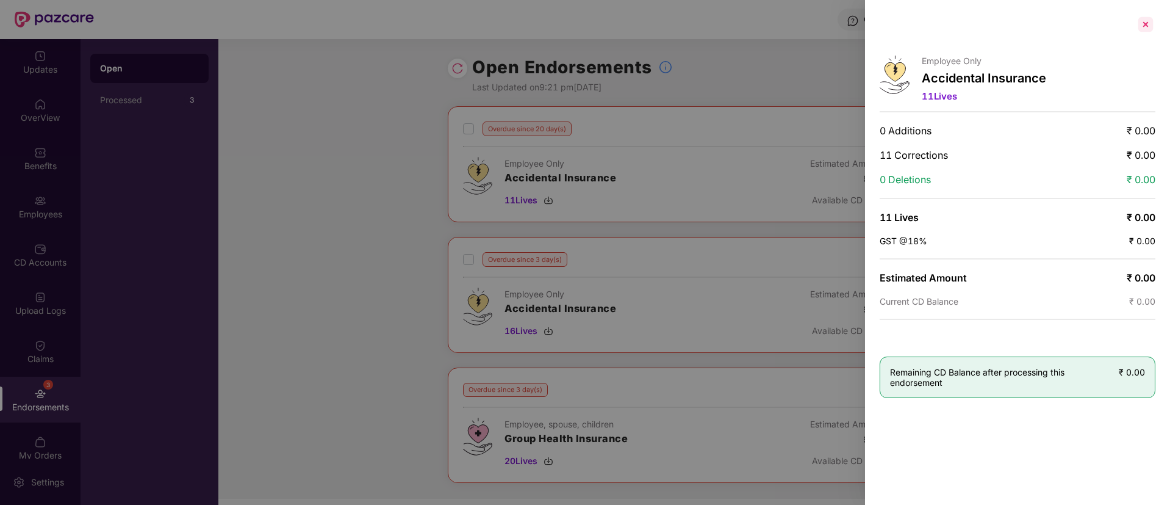
click at [1144, 30] on div at bounding box center [1146, 25] width 20 height 20
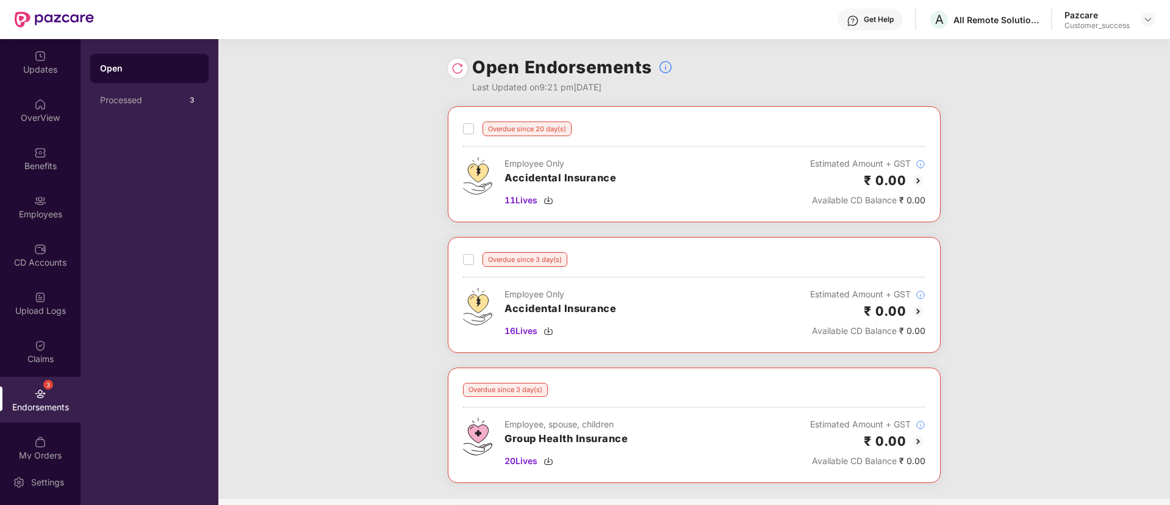
click at [917, 312] on img at bounding box center [918, 311] width 15 height 15
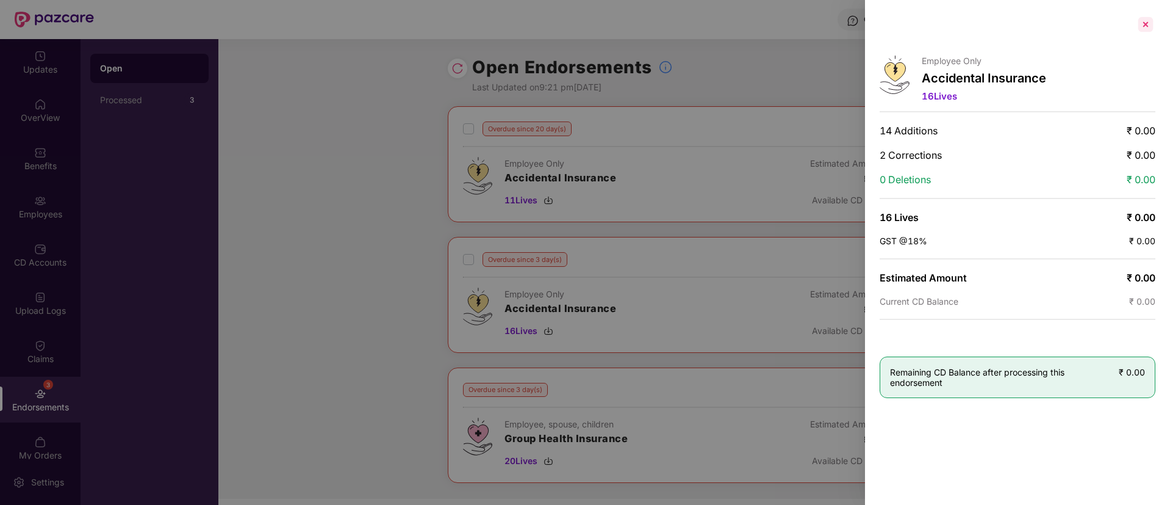
click at [1153, 21] on div at bounding box center [1146, 25] width 20 height 20
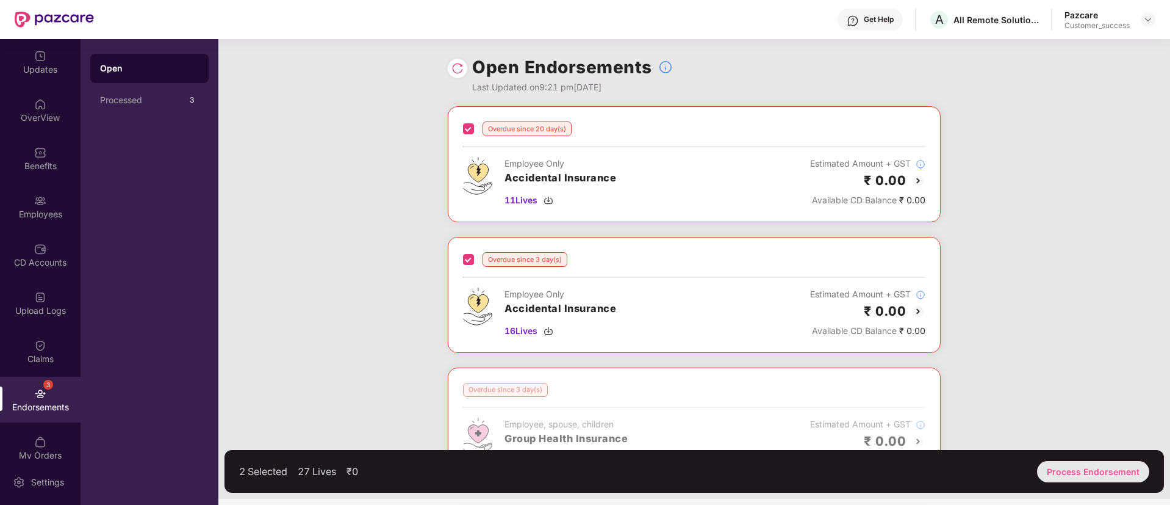
click at [1107, 475] on div "Process Endorsement" at bounding box center [1093, 471] width 112 height 21
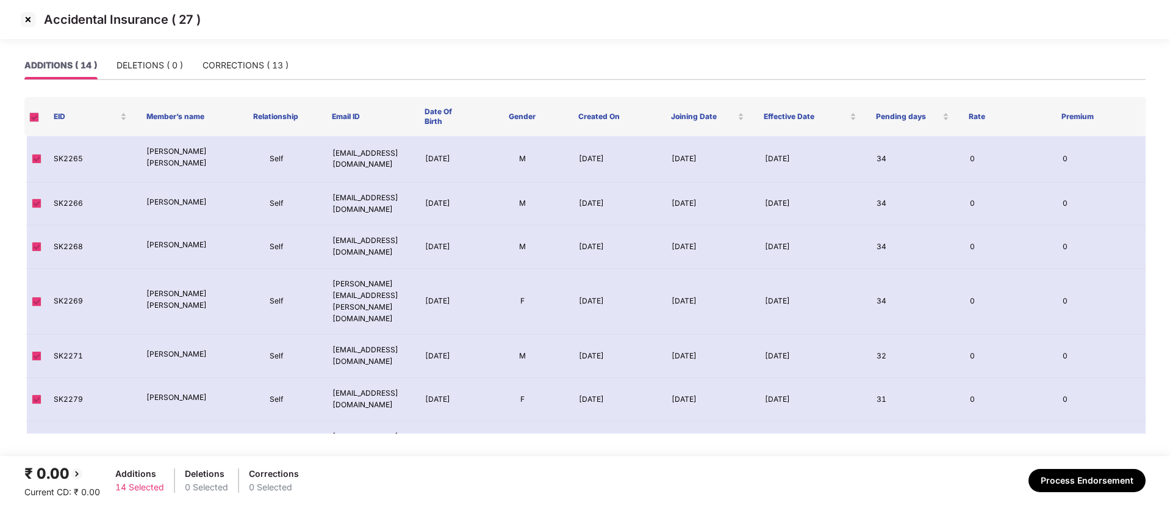
click at [37, 115] on span at bounding box center [34, 117] width 10 height 10
click at [37, 156] on span at bounding box center [37, 159] width 10 height 10
click at [240, 70] on div "CORRECTIONS ( 13 )" at bounding box center [246, 65] width 86 height 13
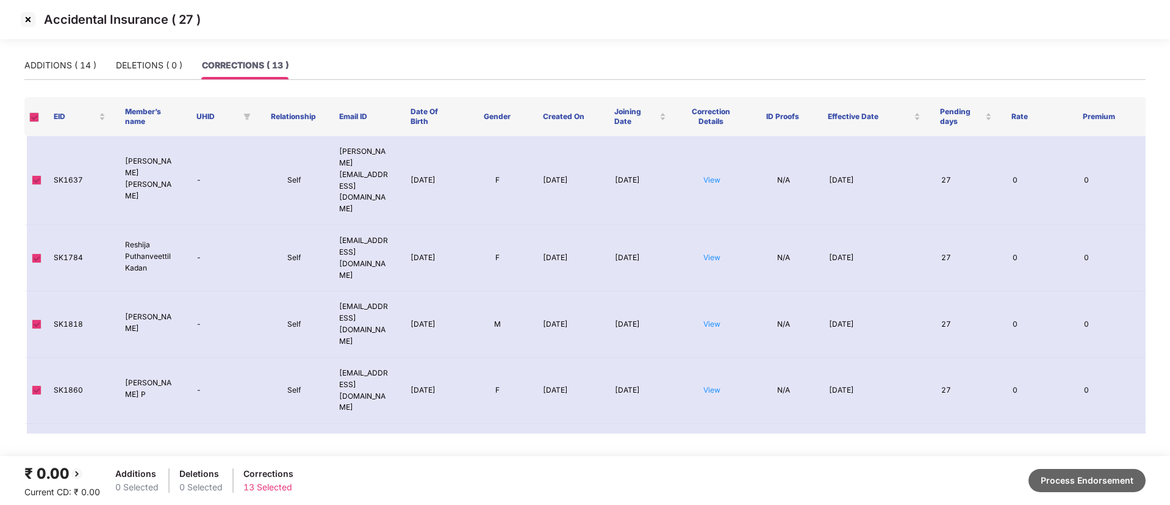
click at [1092, 477] on button "Process Endorsement" at bounding box center [1087, 480] width 117 height 23
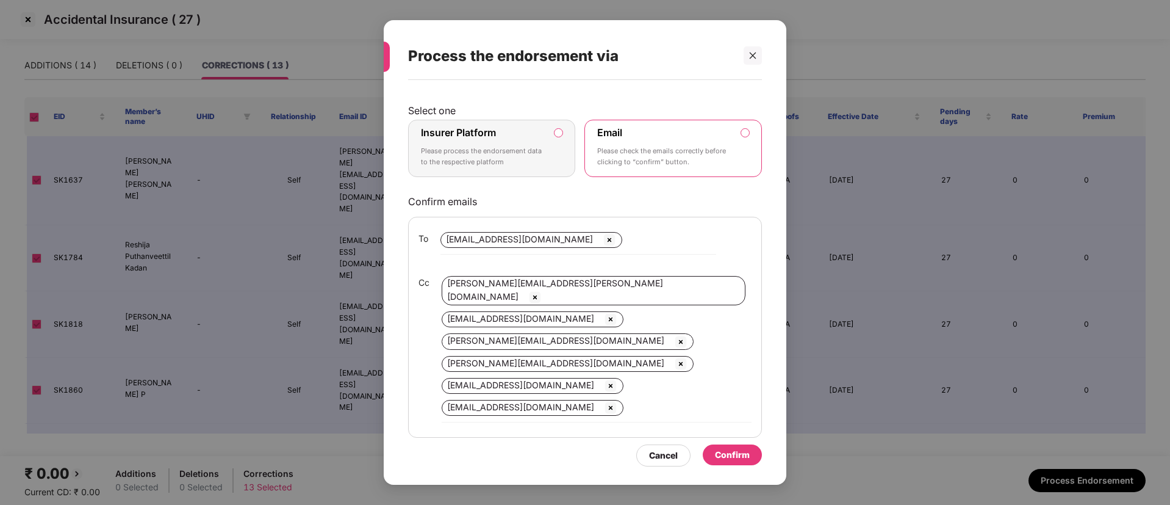
click at [483, 141] on div "Insurer Platform Please process the endorsement data to the respective platform" at bounding box center [483, 148] width 124 height 44
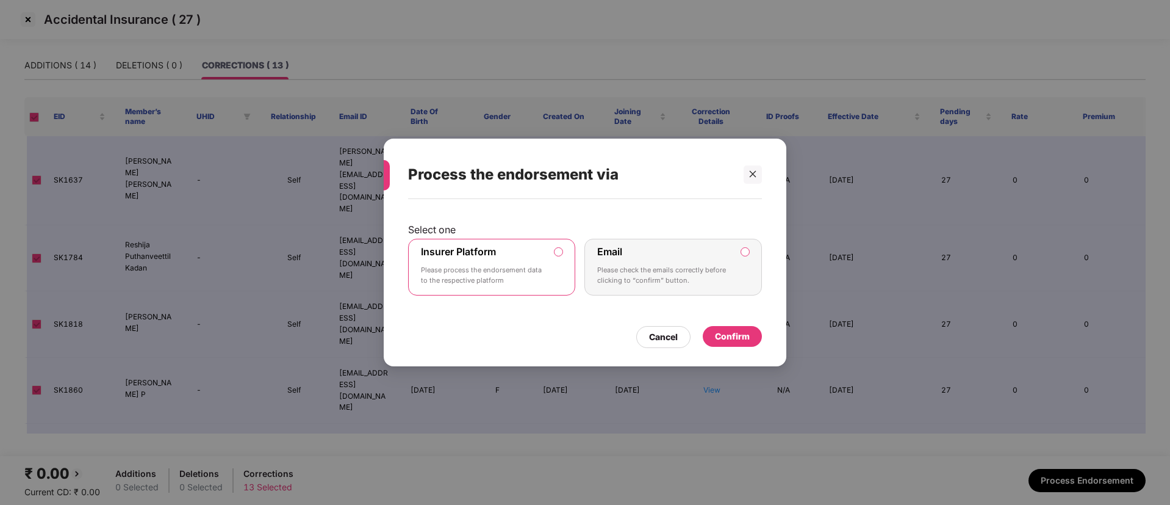
click at [735, 332] on div "Confirm" at bounding box center [732, 335] width 35 height 13
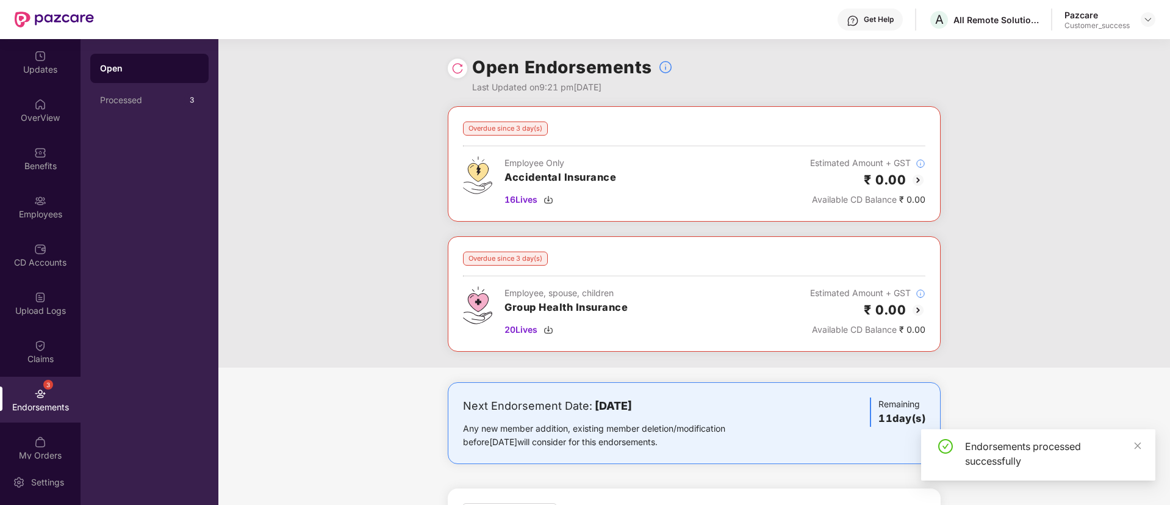
click at [908, 178] on div "₹ 0.00" at bounding box center [867, 180] width 115 height 20
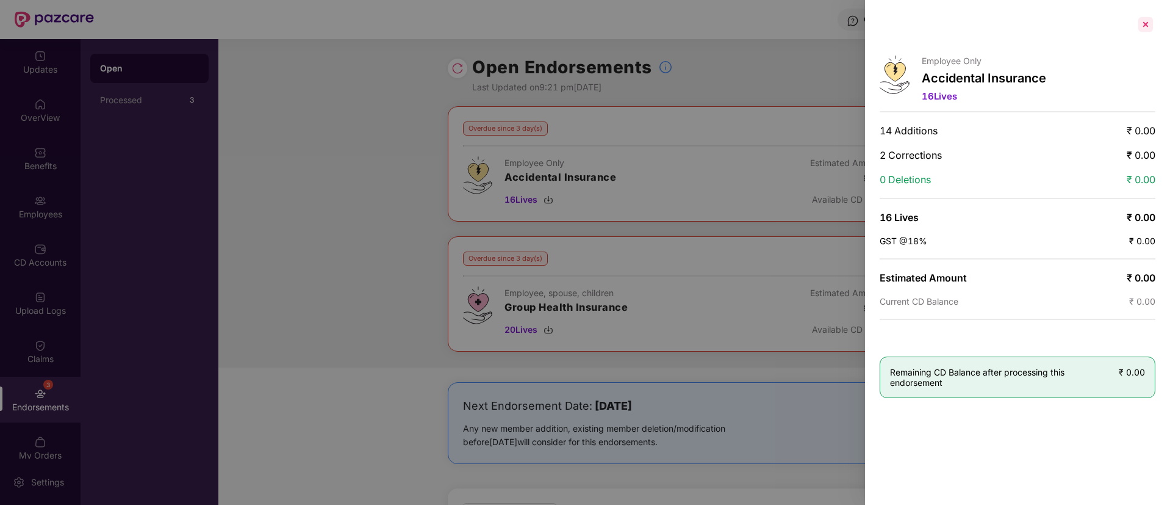
click at [1148, 21] on div at bounding box center [1146, 25] width 20 height 20
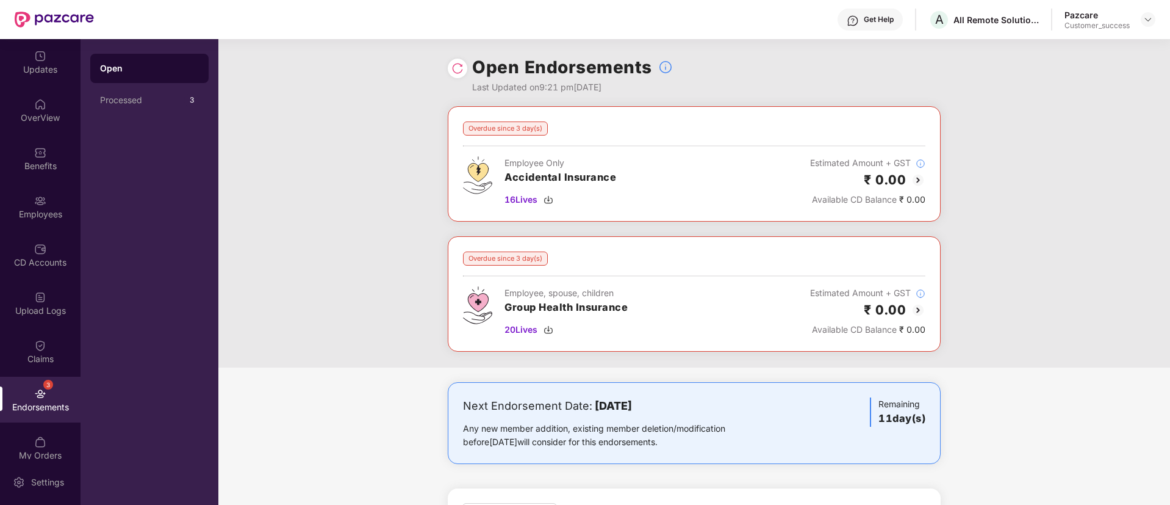
click at [460, 65] on img at bounding box center [457, 68] width 12 height 12
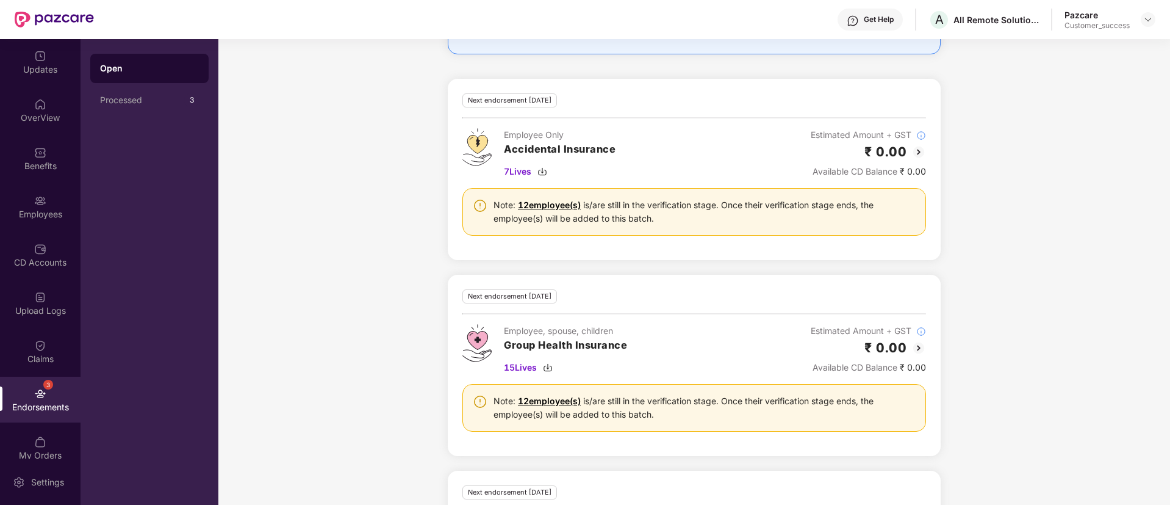
scroll to position [191, 0]
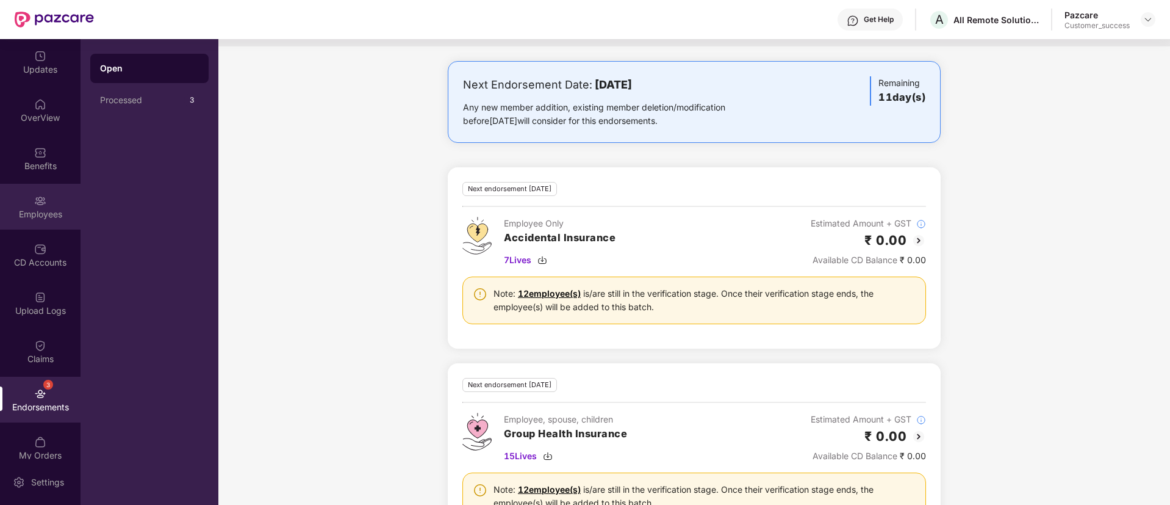
click at [49, 201] on div "Employees" at bounding box center [40, 207] width 81 height 46
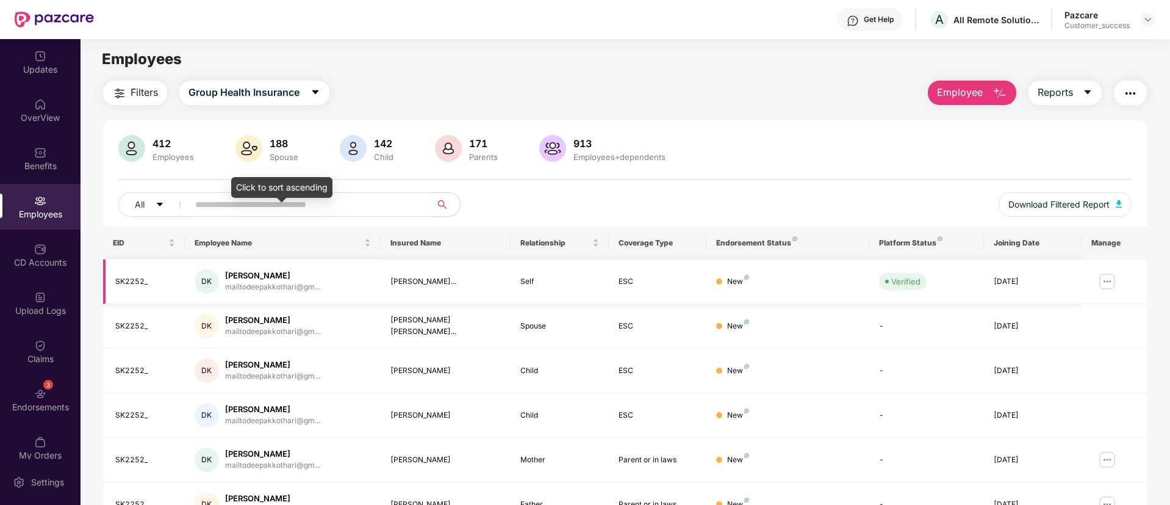
scroll to position [0, 0]
click at [206, 97] on span "Group Health Insurance" at bounding box center [244, 93] width 111 height 15
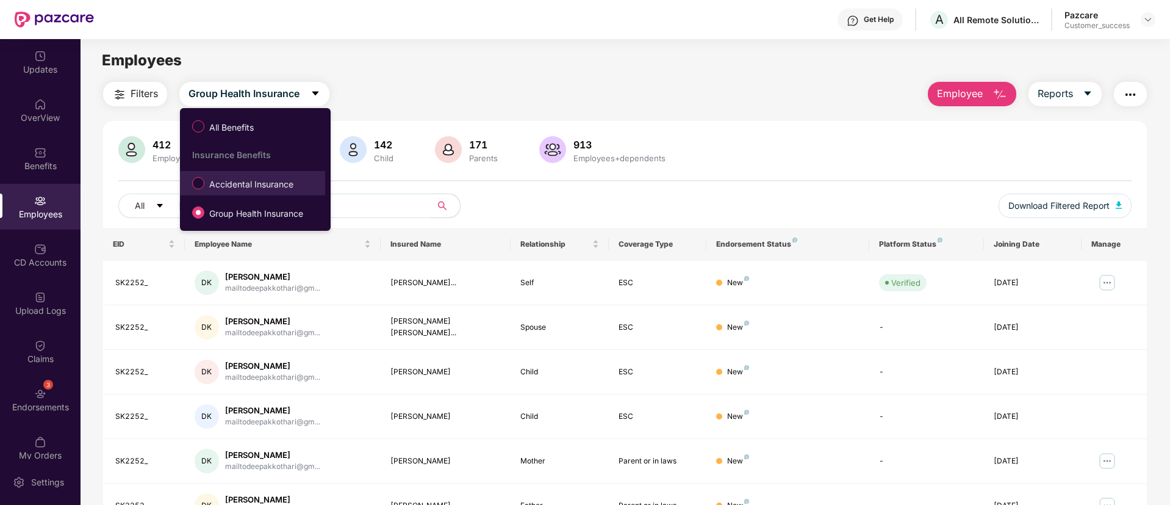
click at [279, 176] on label "Accidental Insurance" at bounding box center [245, 183] width 118 height 21
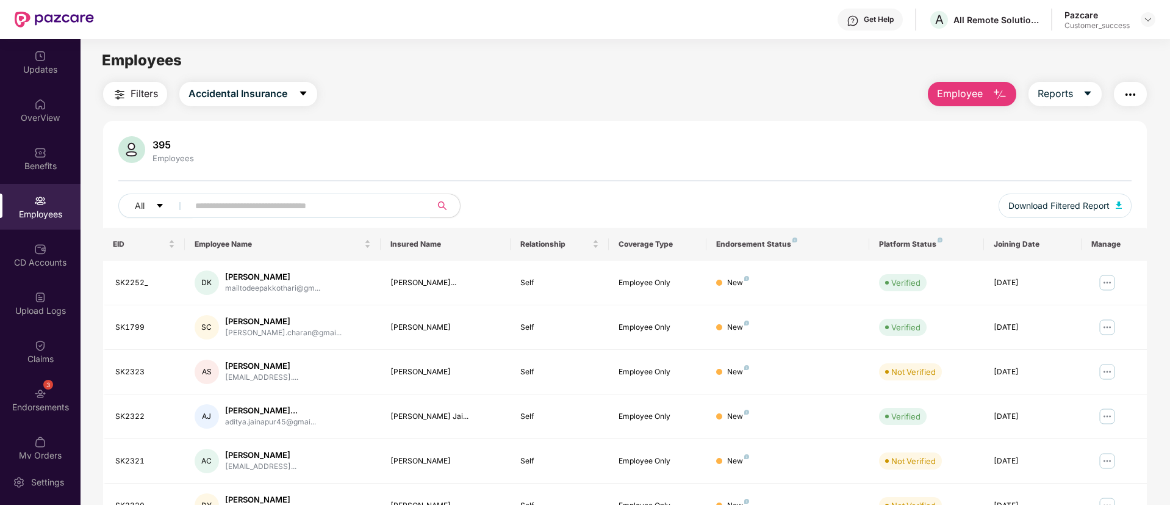
click at [1140, 102] on button "button" at bounding box center [1130, 94] width 33 height 24
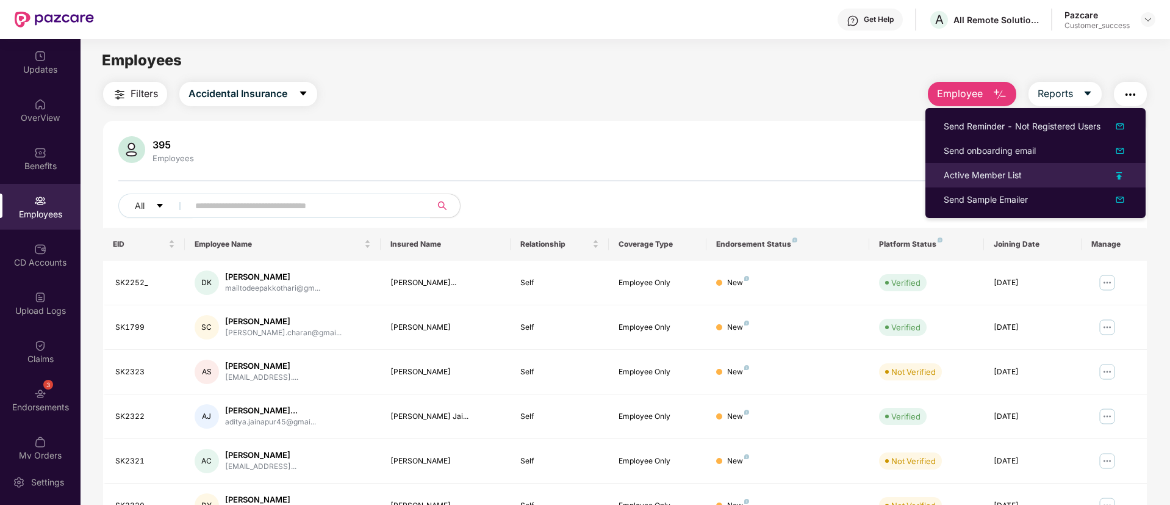
click at [1118, 179] on div "Active Member List" at bounding box center [1036, 174] width 184 height 13
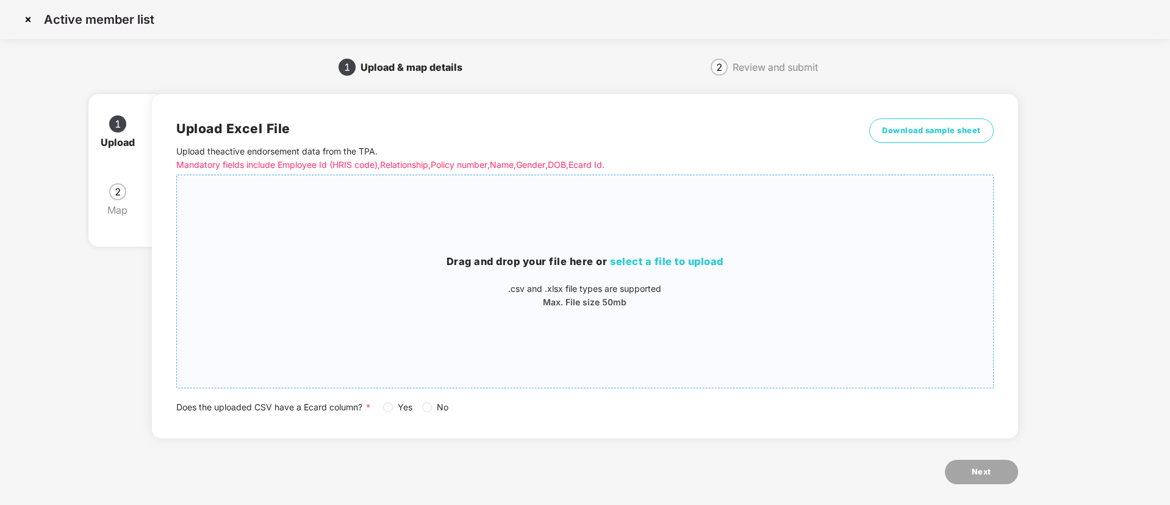
click at [677, 262] on span "select a file to upload" at bounding box center [666, 261] width 113 height 12
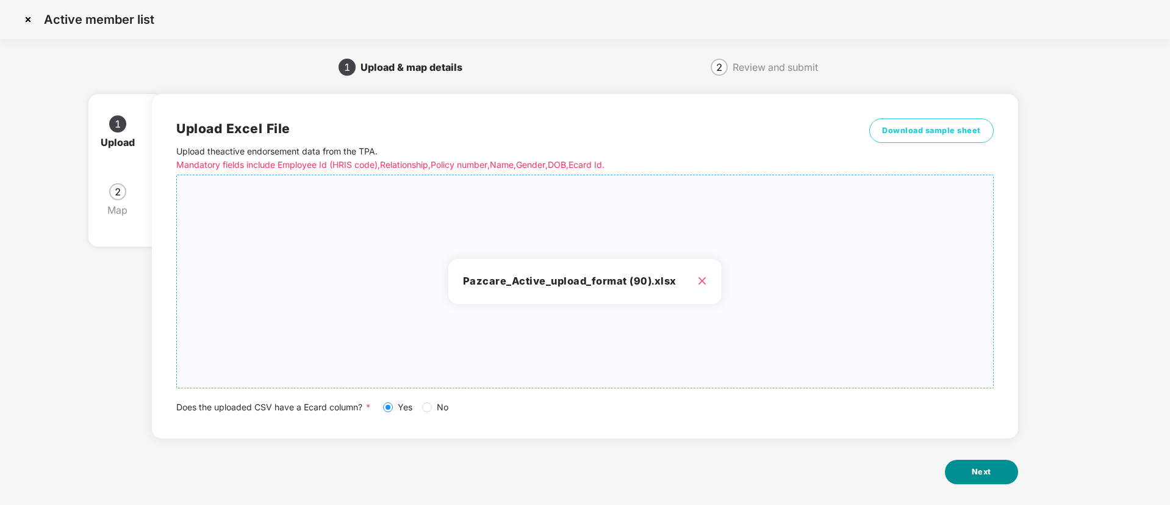
click at [979, 472] on span "Next" at bounding box center [982, 472] width 20 height 12
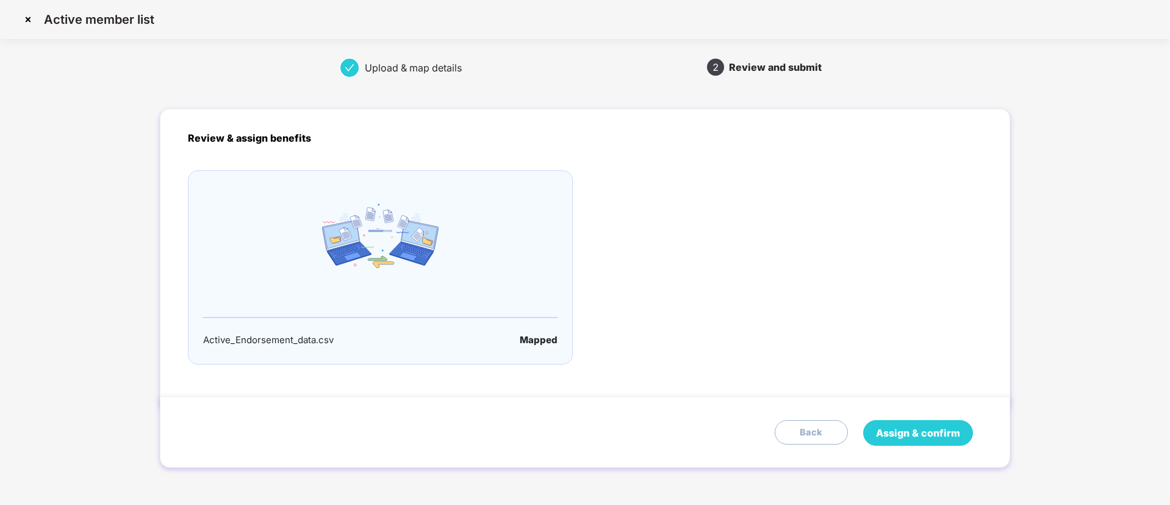
click at [912, 423] on button "Assign & confirm" at bounding box center [918, 433] width 110 height 26
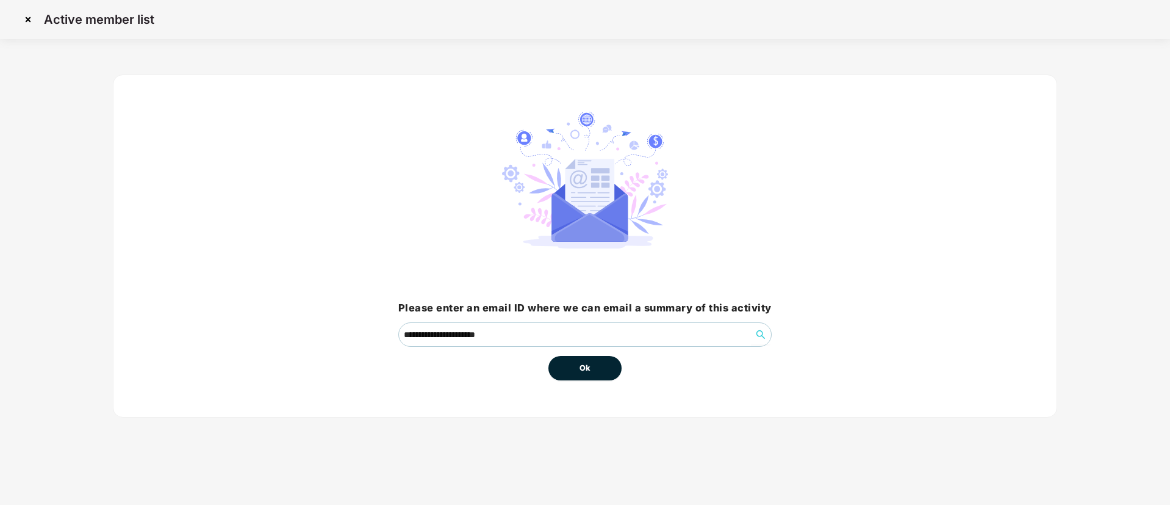
click at [557, 374] on button "Ok" at bounding box center [585, 368] width 73 height 24
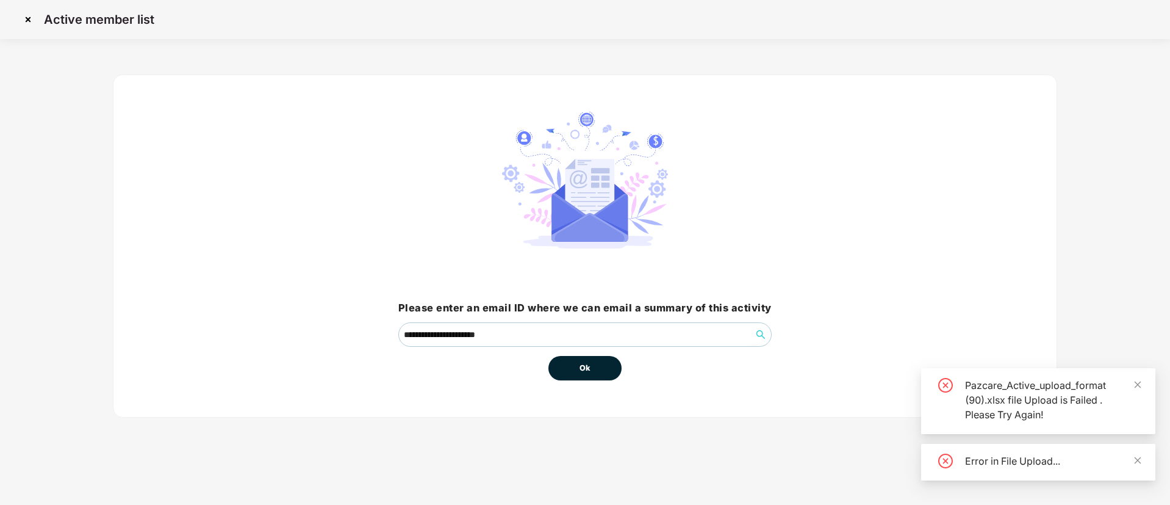
click at [585, 373] on span "Ok" at bounding box center [585, 368] width 11 height 12
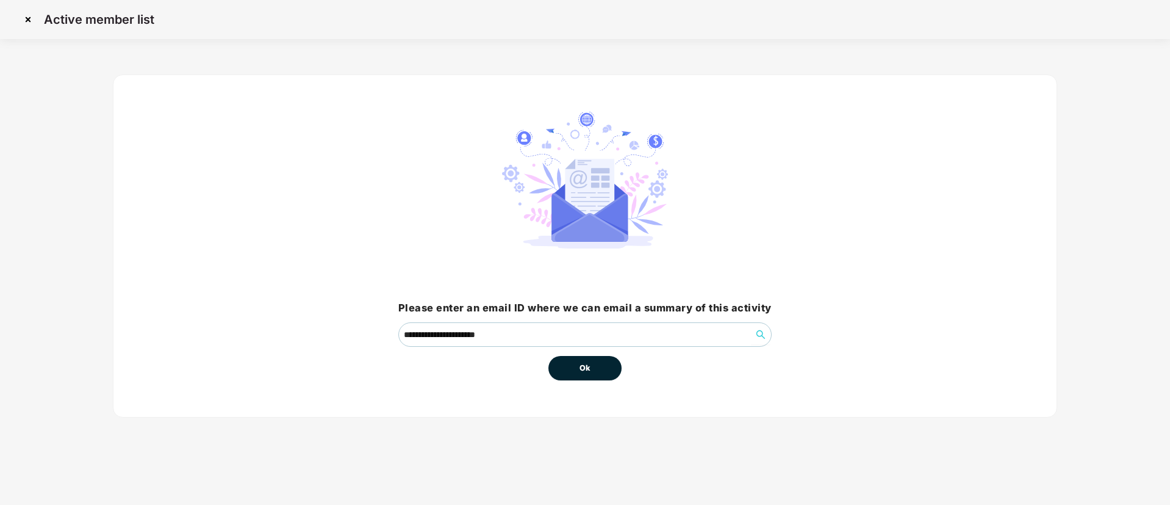
click at [587, 368] on span "Ok" at bounding box center [585, 368] width 11 height 12
click at [31, 18] on img at bounding box center [28, 20] width 20 height 20
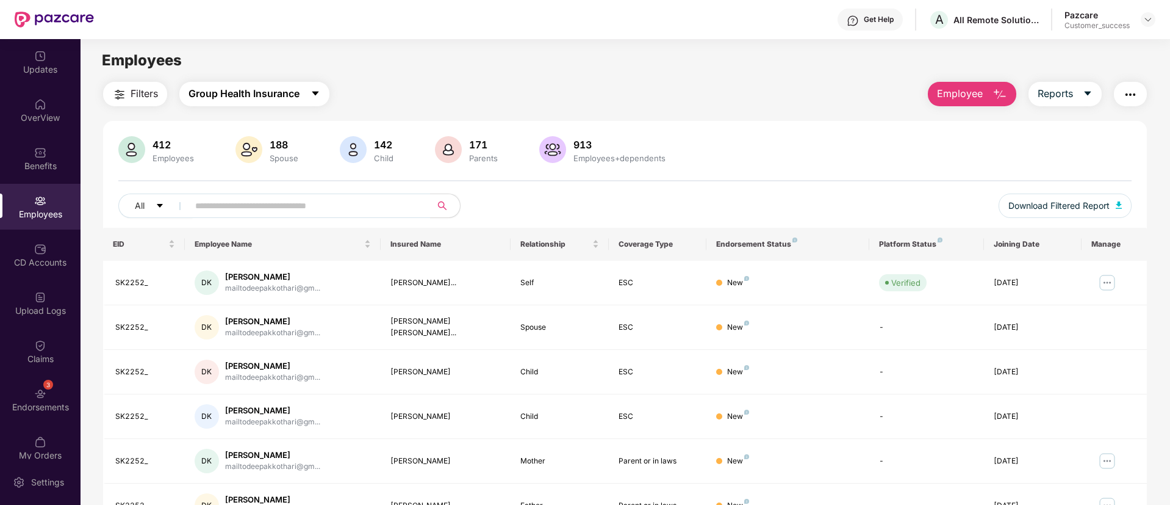
click at [253, 99] on span "Group Health Insurance" at bounding box center [244, 93] width 111 height 15
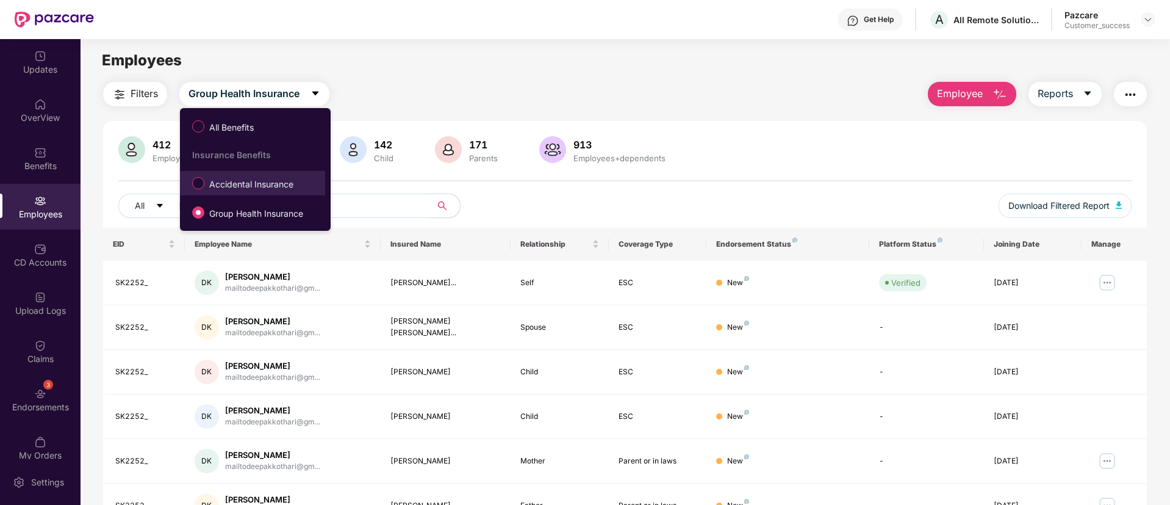
click at [233, 193] on li "Accidental Insurance" at bounding box center [252, 183] width 145 height 24
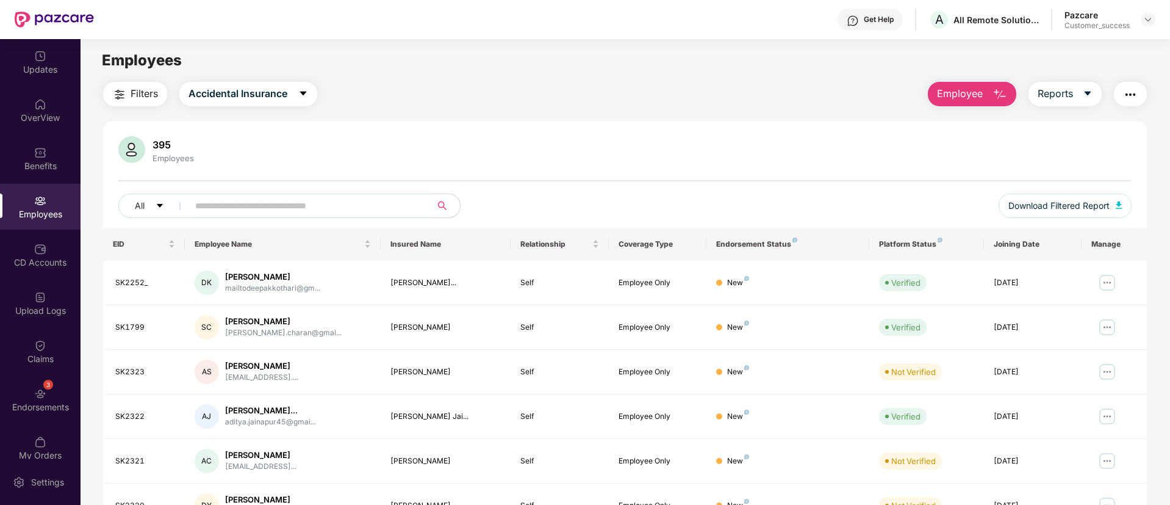
click at [1134, 95] on img "button" at bounding box center [1130, 94] width 15 height 15
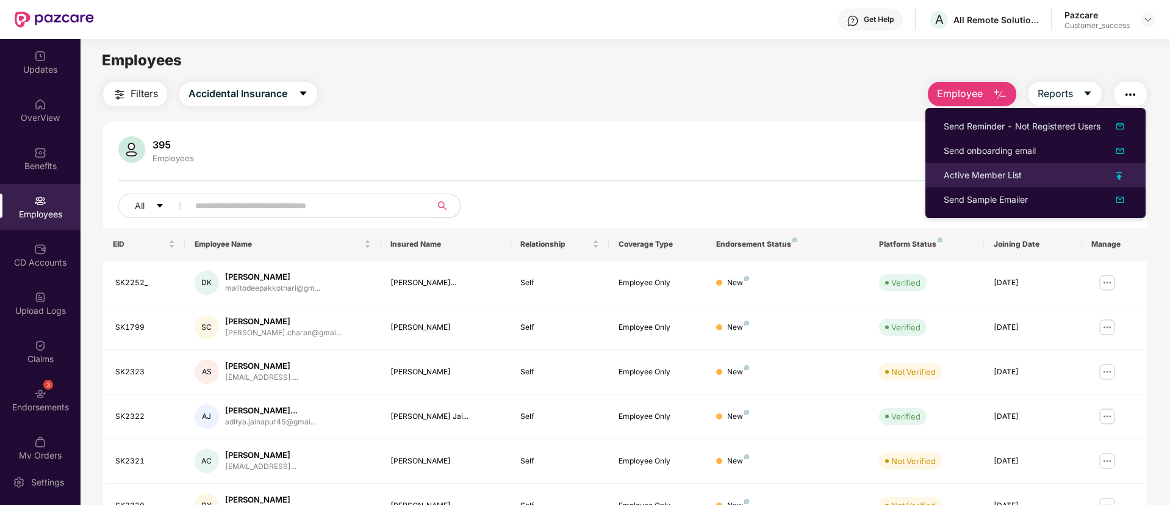
click at [1126, 171] on div "Active Member List" at bounding box center [1036, 174] width 184 height 13
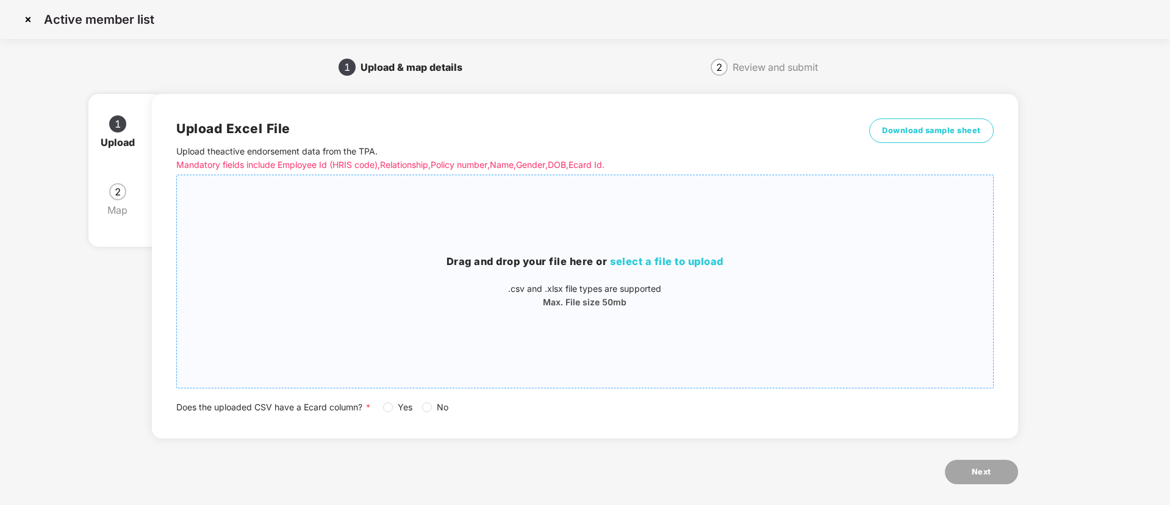
click at [704, 264] on span "select a file to upload" at bounding box center [666, 261] width 113 height 12
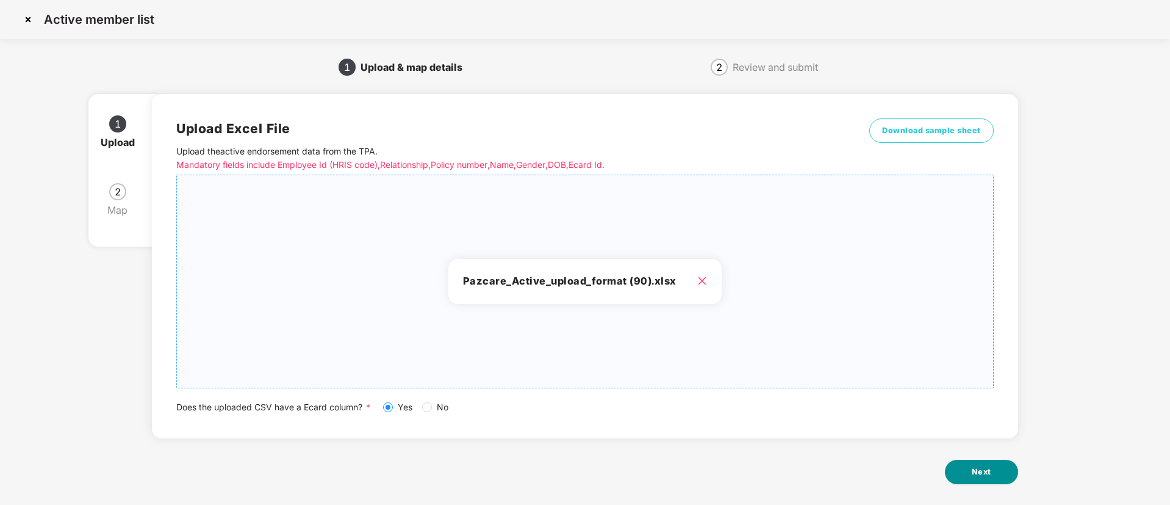
click at [968, 472] on button "Next" at bounding box center [981, 471] width 73 height 24
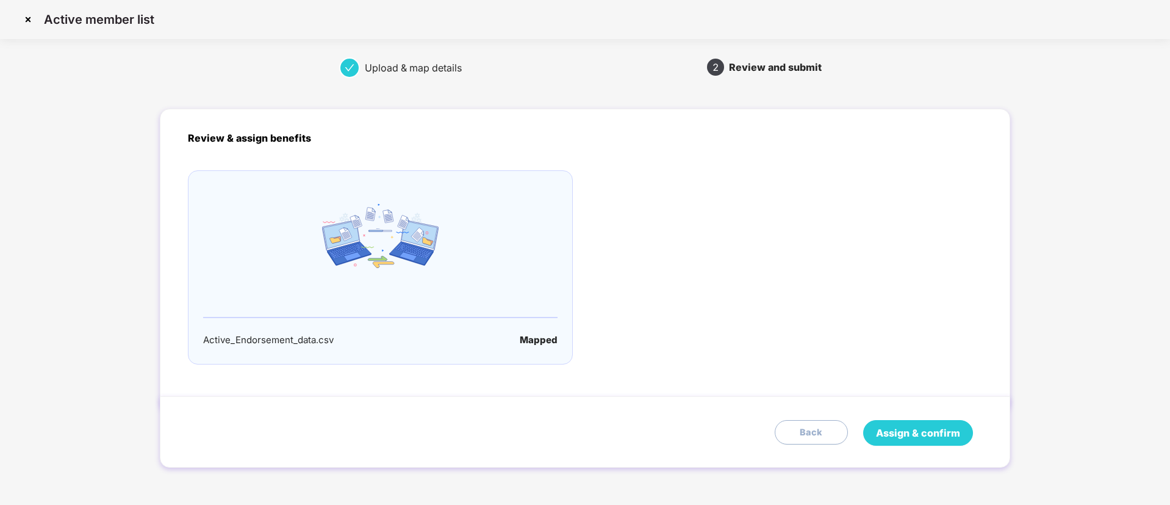
click at [928, 441] on button "Assign & confirm" at bounding box center [918, 433] width 110 height 26
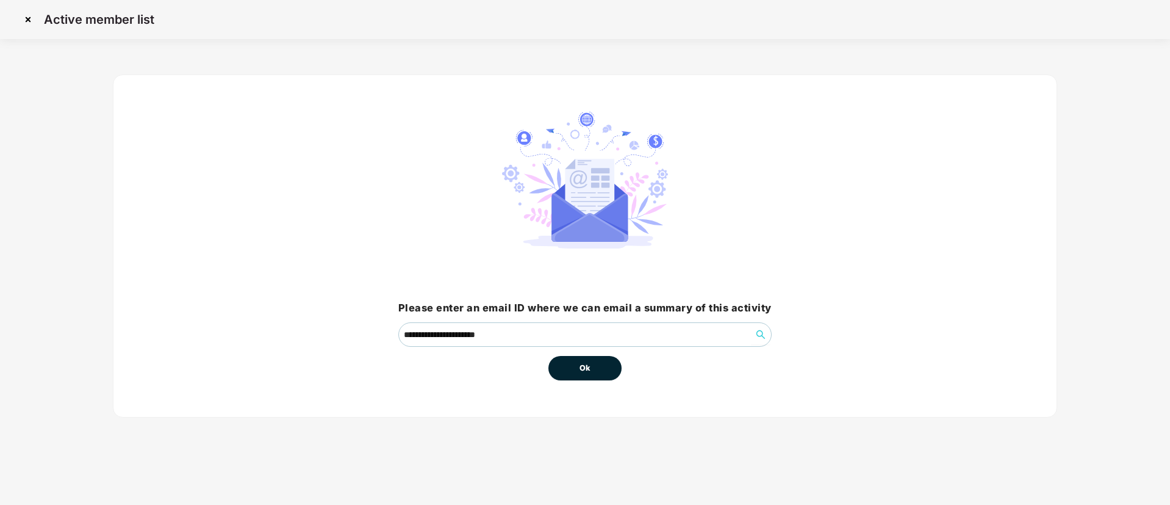
click at [569, 362] on button "Ok" at bounding box center [585, 368] width 73 height 24
click at [585, 365] on span "Ok" at bounding box center [585, 368] width 11 height 12
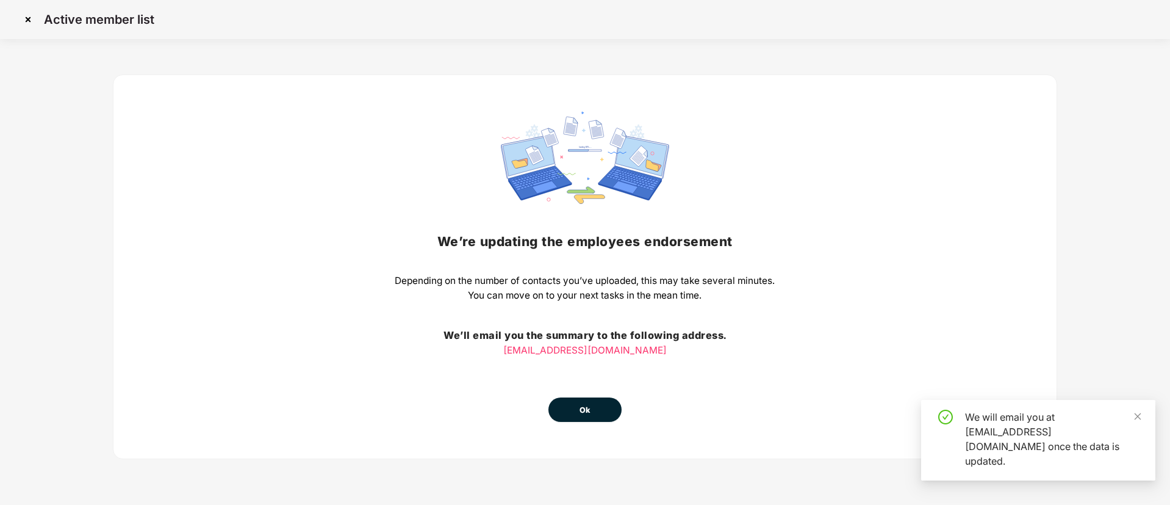
click at [576, 407] on button "Ok" at bounding box center [585, 409] width 73 height 24
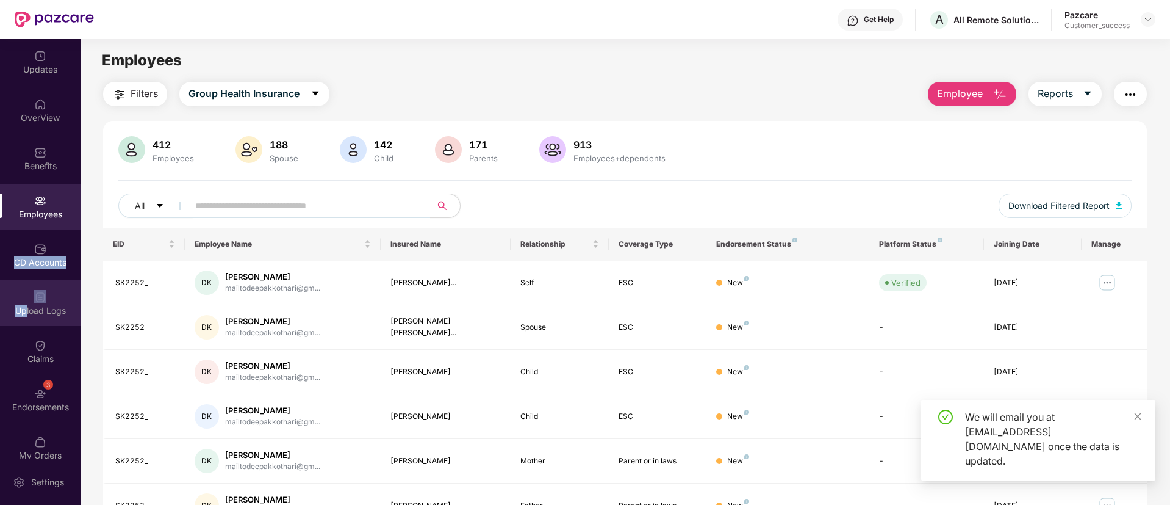
drag, startPoint x: 2, startPoint y: 270, endPoint x: 32, endPoint y: 313, distance: 52.6
click at [32, 313] on div "Upload Logs" at bounding box center [40, 310] width 81 height 12
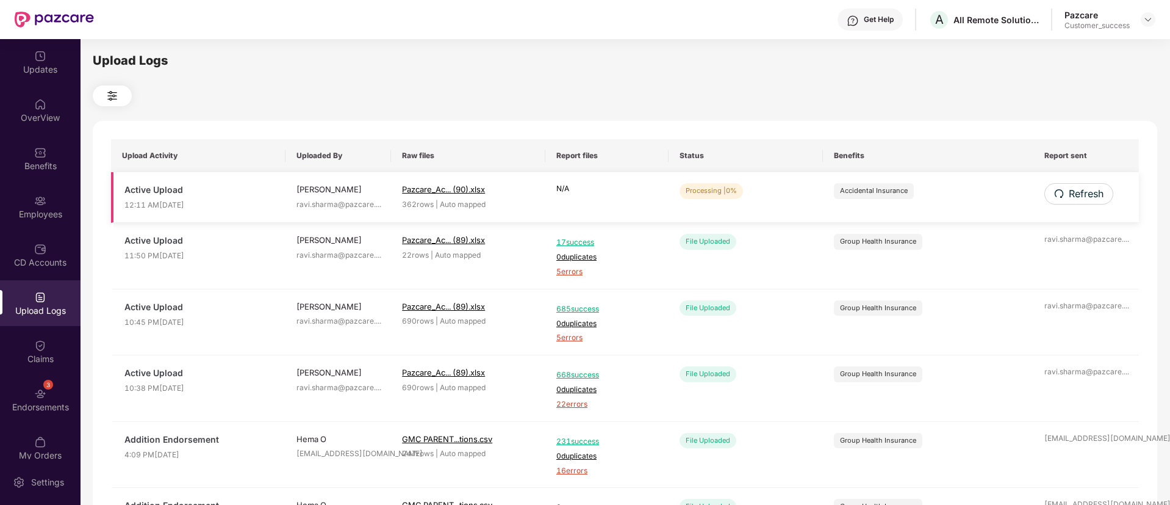
click at [1101, 180] on td "Refresh" at bounding box center [1087, 197] width 106 height 51
click at [1095, 186] on span "Refresh" at bounding box center [1085, 193] width 35 height 15
click at [1095, 186] on span "Refresh" at bounding box center [1086, 193] width 35 height 15
click at [1074, 190] on span "Refresh" at bounding box center [1085, 193] width 35 height 15
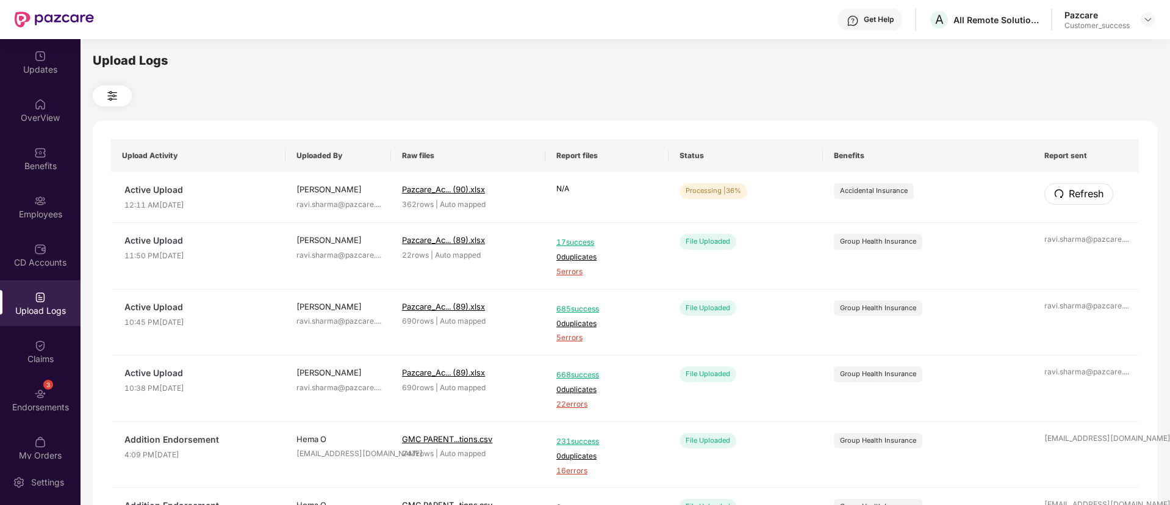
click at [1074, 190] on span "Refresh" at bounding box center [1086, 193] width 35 height 15
click at [1077, 193] on span "Refresh" at bounding box center [1085, 193] width 35 height 15
click at [1077, 193] on span "Refresh" at bounding box center [1086, 193] width 35 height 15
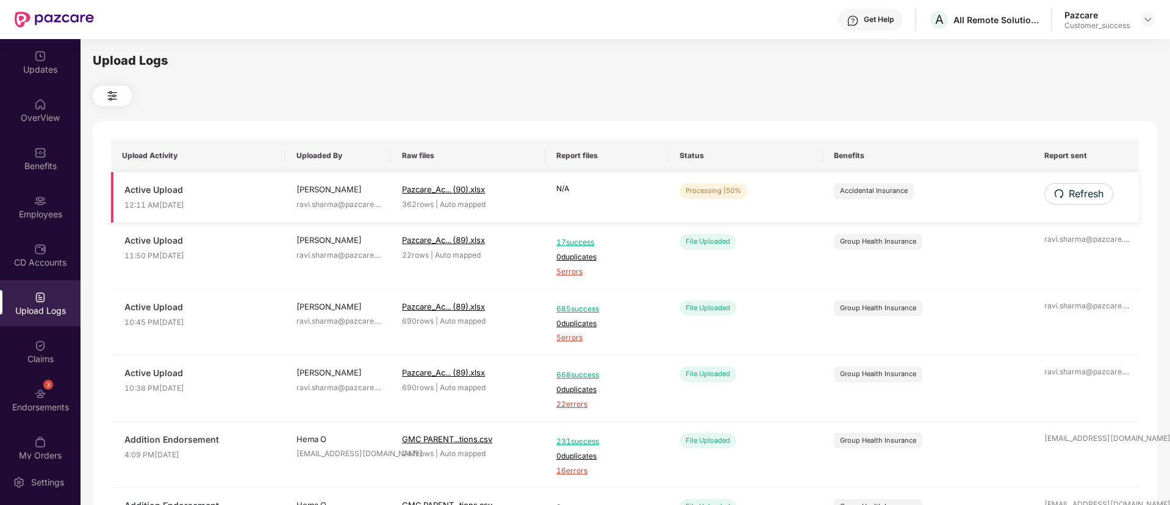
click at [1064, 206] on td "Refresh" at bounding box center [1087, 197] width 106 height 51
click at [1064, 199] on button "Refresh" at bounding box center [1079, 193] width 68 height 21
click at [1064, 199] on button "Refresh" at bounding box center [1079, 193] width 69 height 21
click at [1098, 198] on span "Refresh" at bounding box center [1086, 193] width 35 height 15
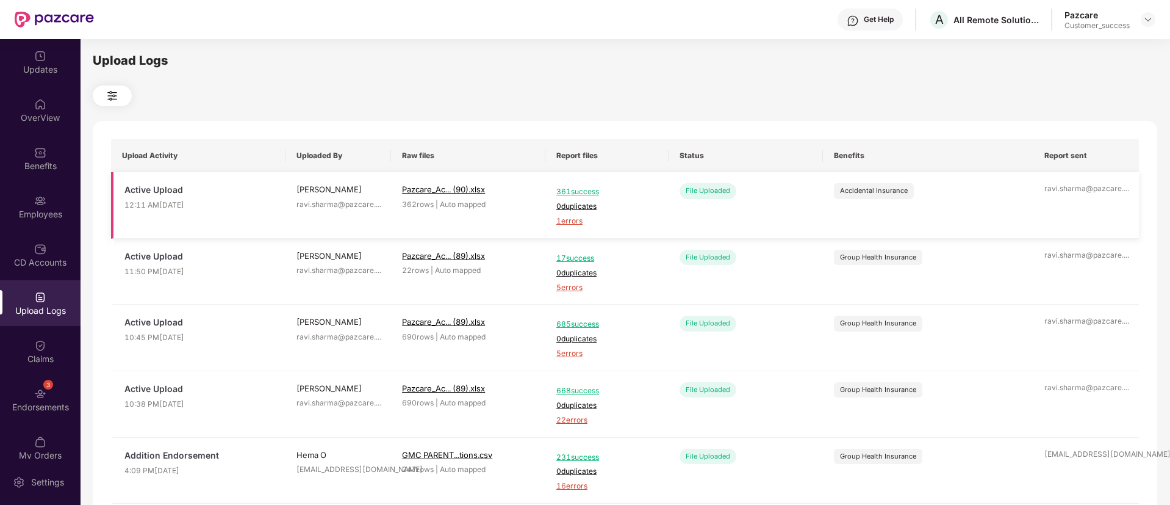
click at [564, 223] on span "1 errors" at bounding box center [606, 221] width 101 height 12
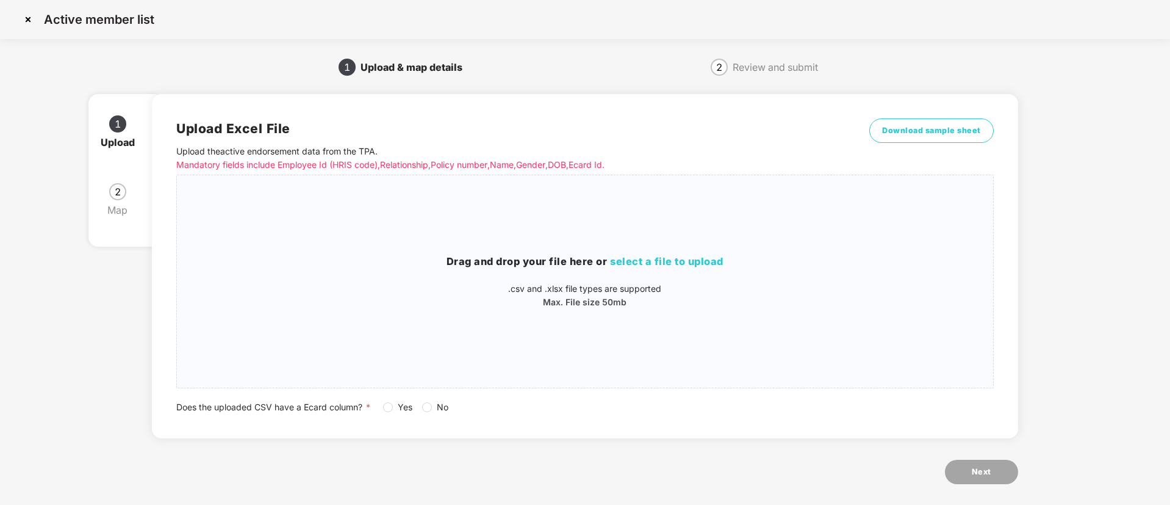
click at [31, 22] on img at bounding box center [28, 20] width 20 height 20
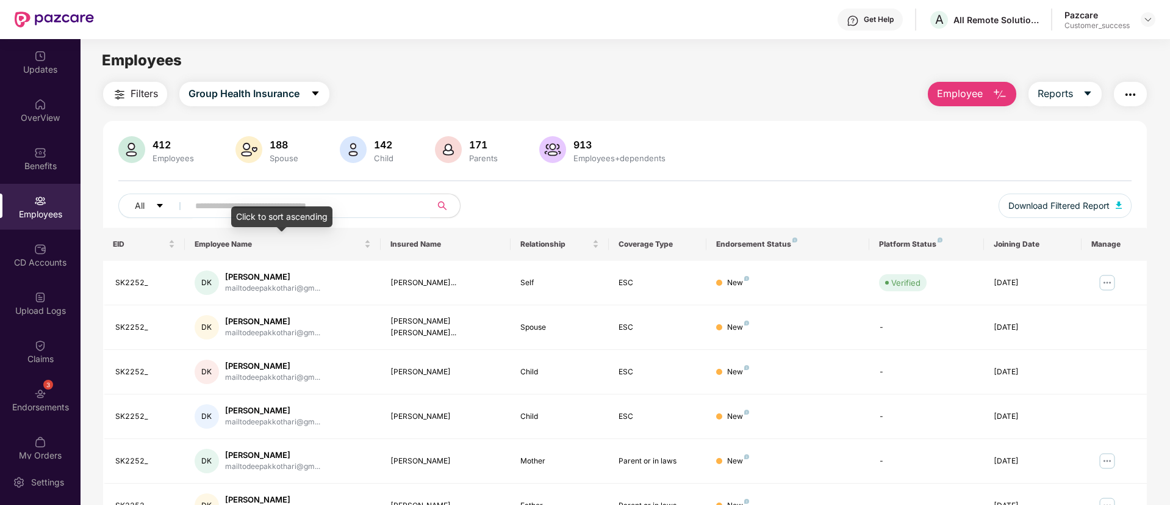
click at [272, 209] on div "Click to sort ascending" at bounding box center [281, 216] width 101 height 21
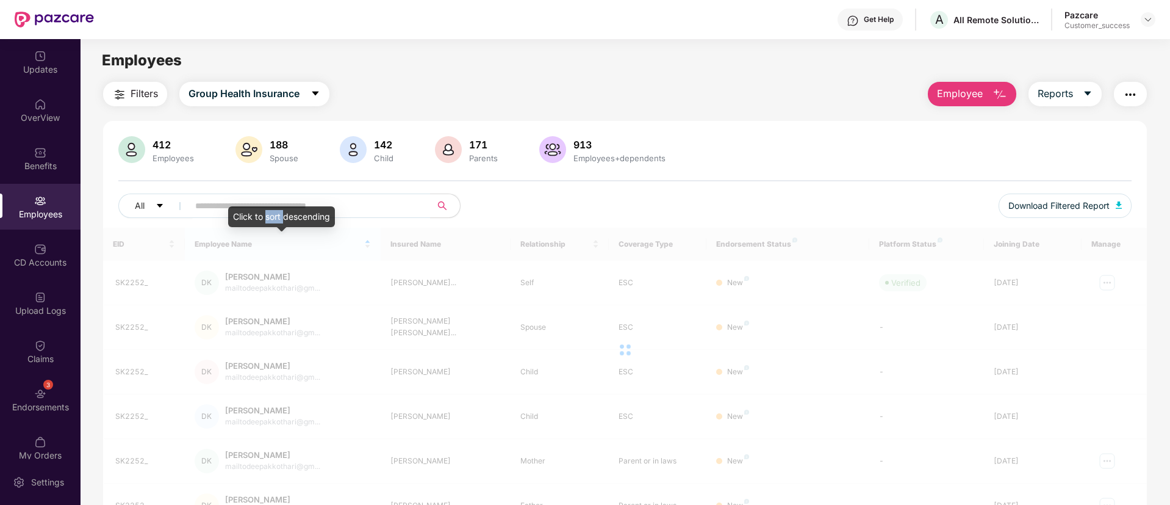
click at [272, 209] on div "Click to sort descending" at bounding box center [281, 216] width 107 height 21
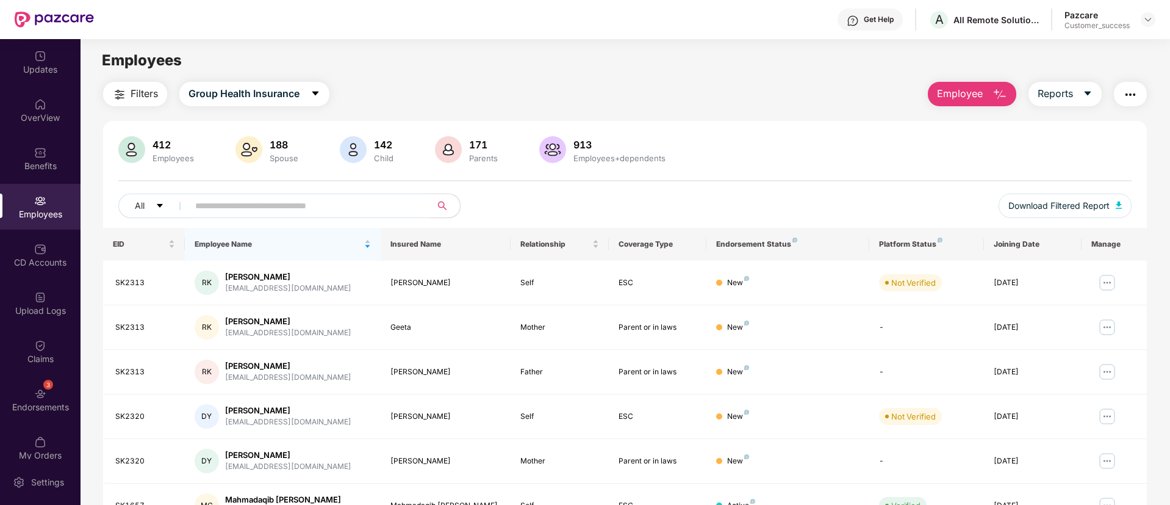
click at [209, 216] on span at bounding box center [306, 205] width 250 height 24
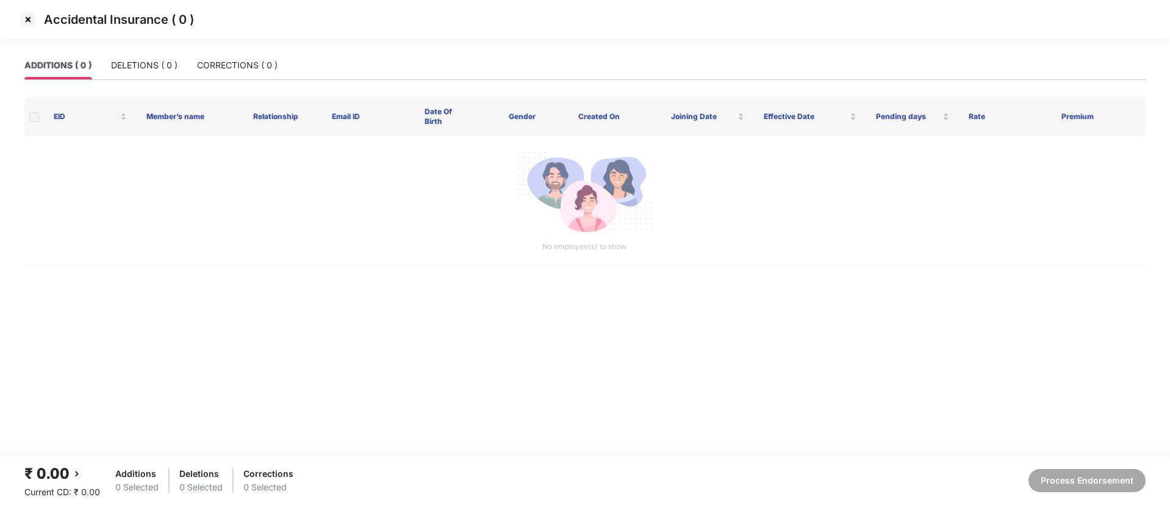
click at [38, 21] on div "Accidental Insurance ( 0 )" at bounding box center [585, 20] width 1134 height 20
click at [31, 20] on img at bounding box center [28, 20] width 20 height 20
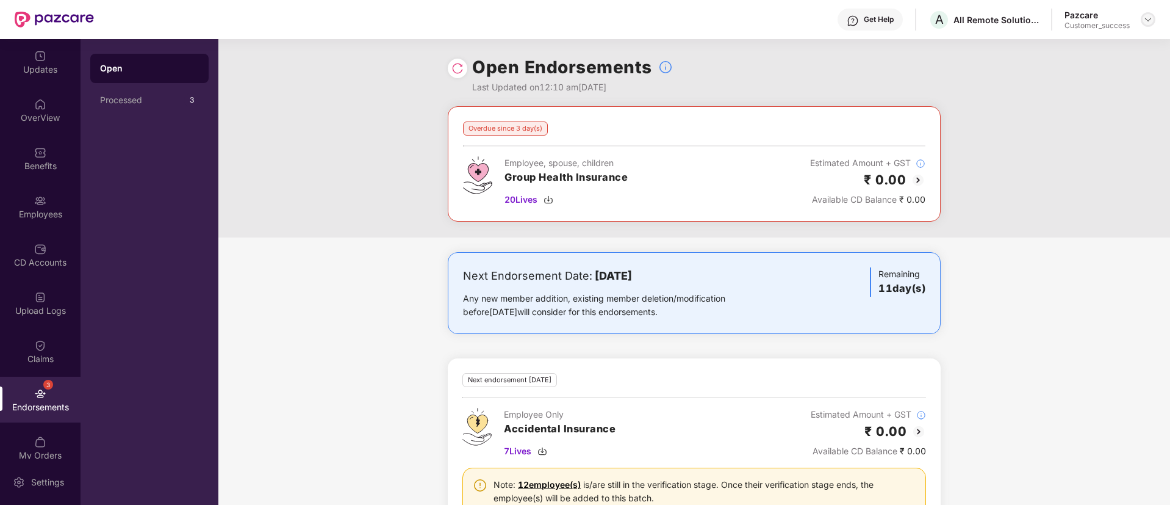
click at [1146, 20] on img at bounding box center [1148, 20] width 10 height 10
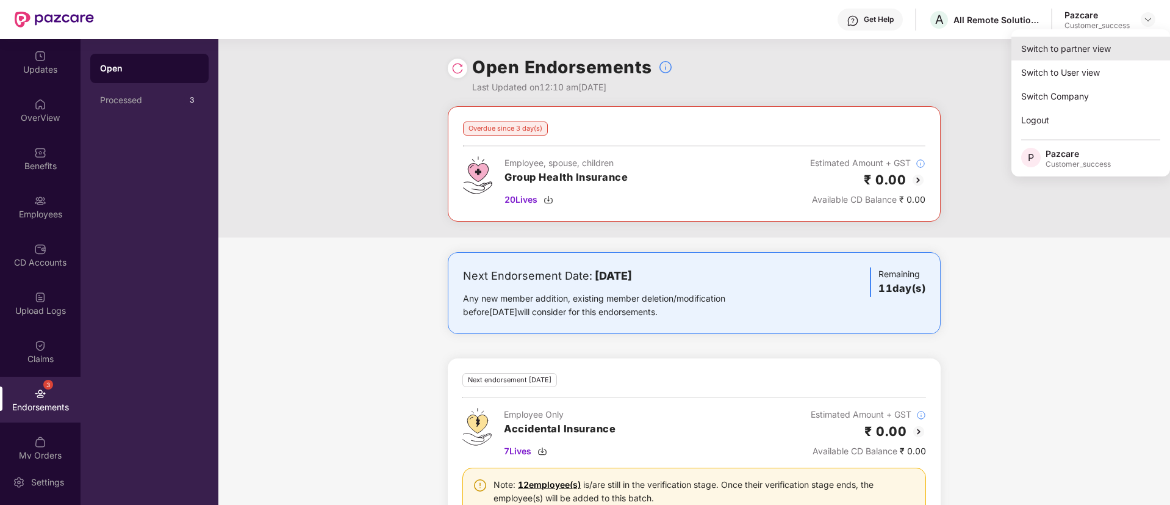
click at [1081, 51] on div "Switch to partner view" at bounding box center [1091, 49] width 159 height 24
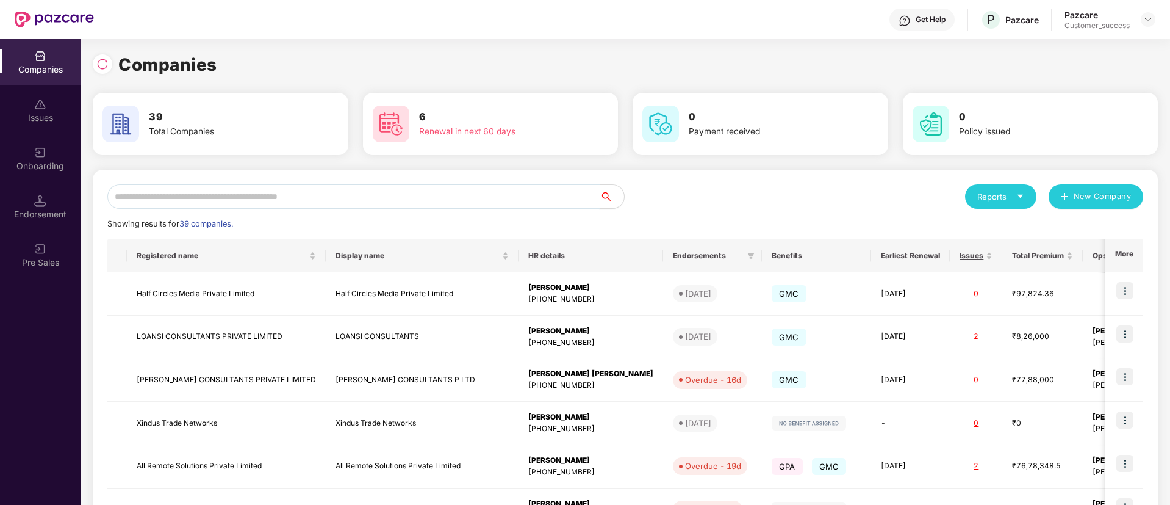
click at [293, 203] on input "text" at bounding box center [353, 196] width 492 height 24
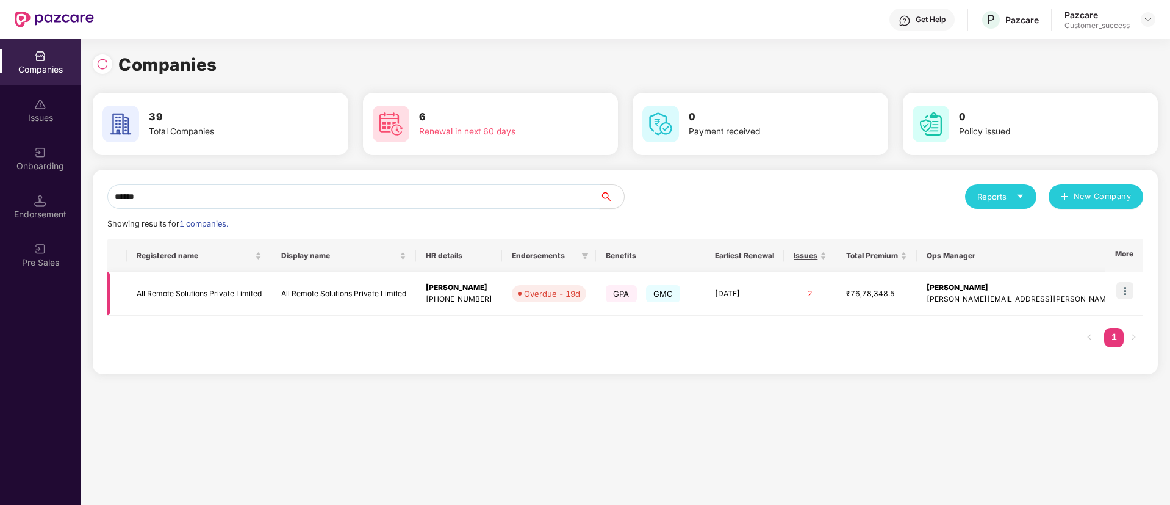
type input "******"
click at [272, 295] on td "All Remote Solutions Private Limited" at bounding box center [199, 293] width 145 height 43
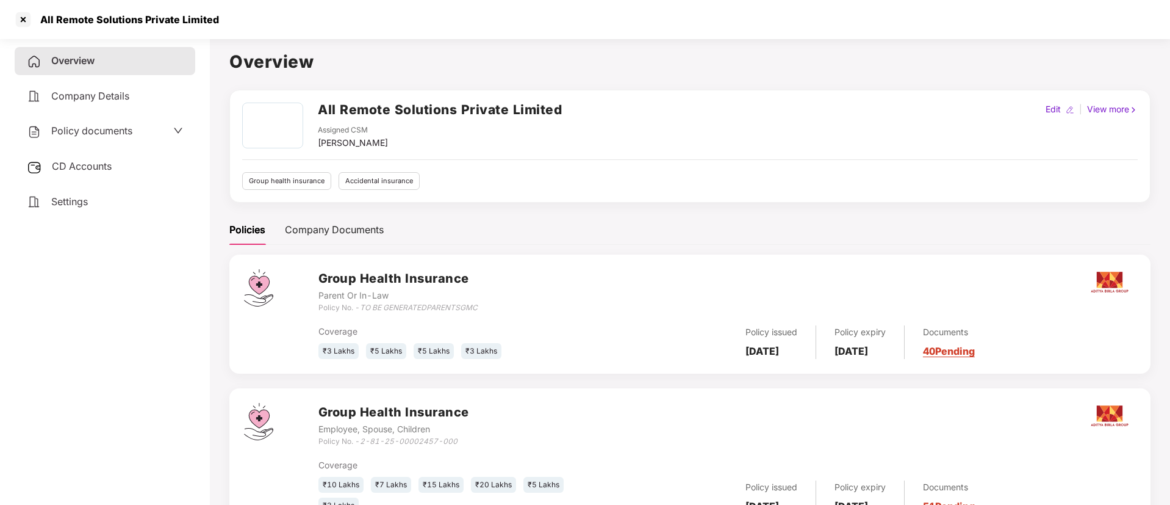
click at [112, 164] on span "CD Accounts" at bounding box center [82, 166] width 60 height 12
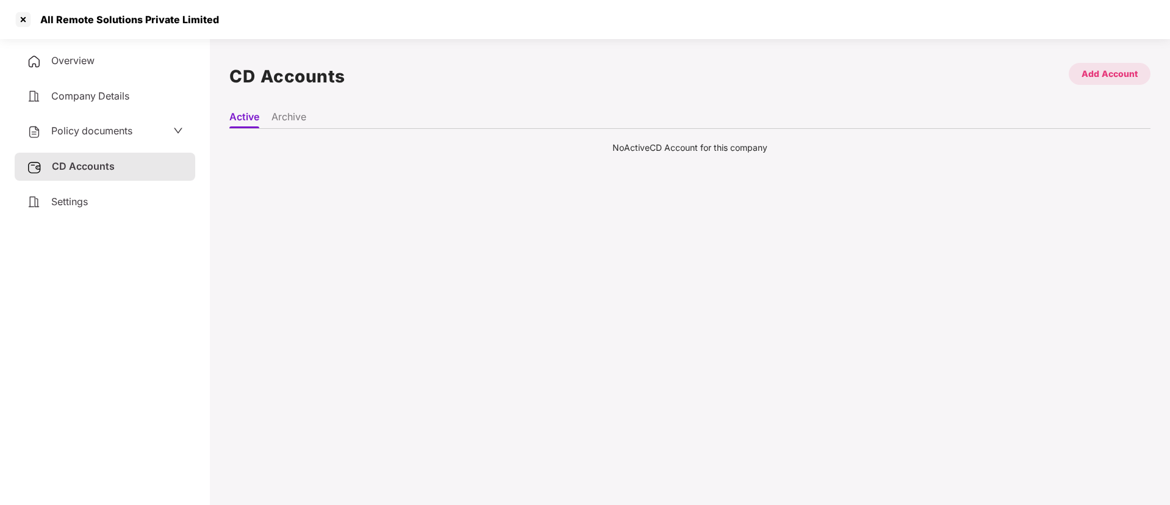
click at [1117, 71] on div "Add Account" at bounding box center [1110, 73] width 56 height 13
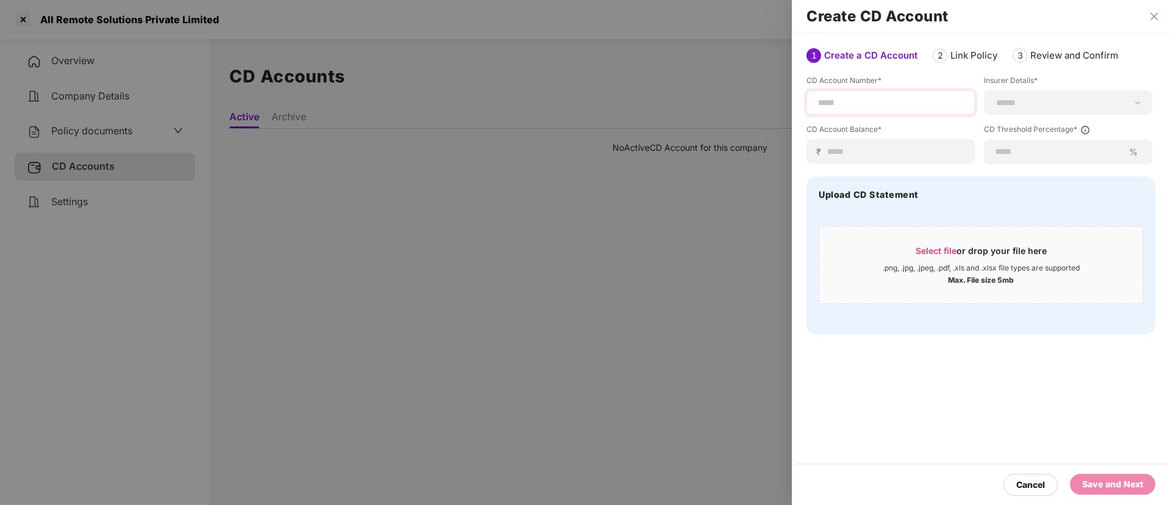
click at [913, 109] on div at bounding box center [891, 102] width 168 height 24
click at [1051, 93] on div "**********" at bounding box center [1068, 102] width 168 height 24
click at [1046, 103] on select "**********" at bounding box center [1069, 103] width 148 height 10
select select "******"
click at [995, 98] on select "**********" at bounding box center [1069, 103] width 148 height 10
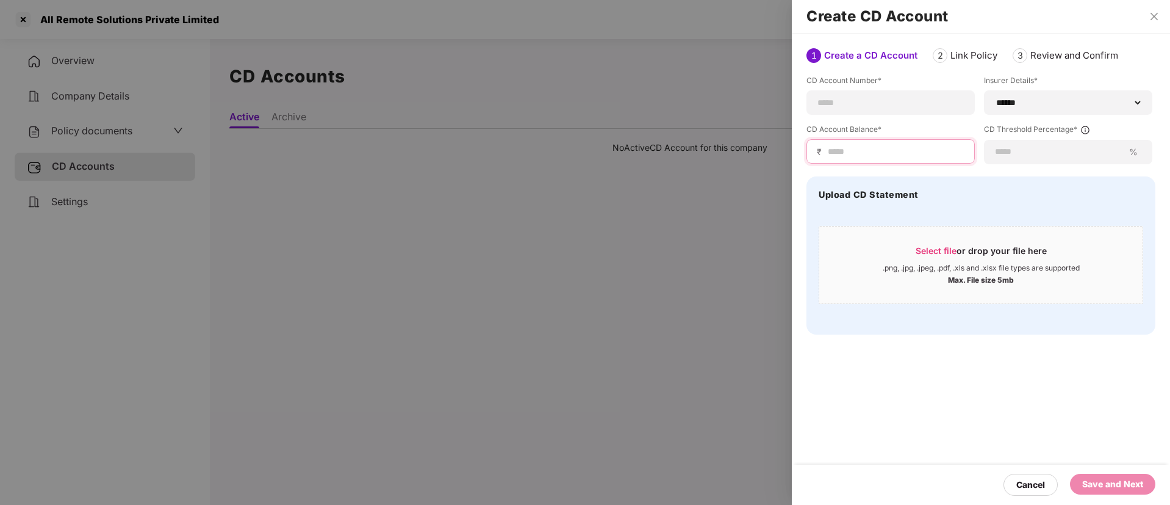
click at [901, 153] on input at bounding box center [896, 151] width 138 height 13
type input "*"
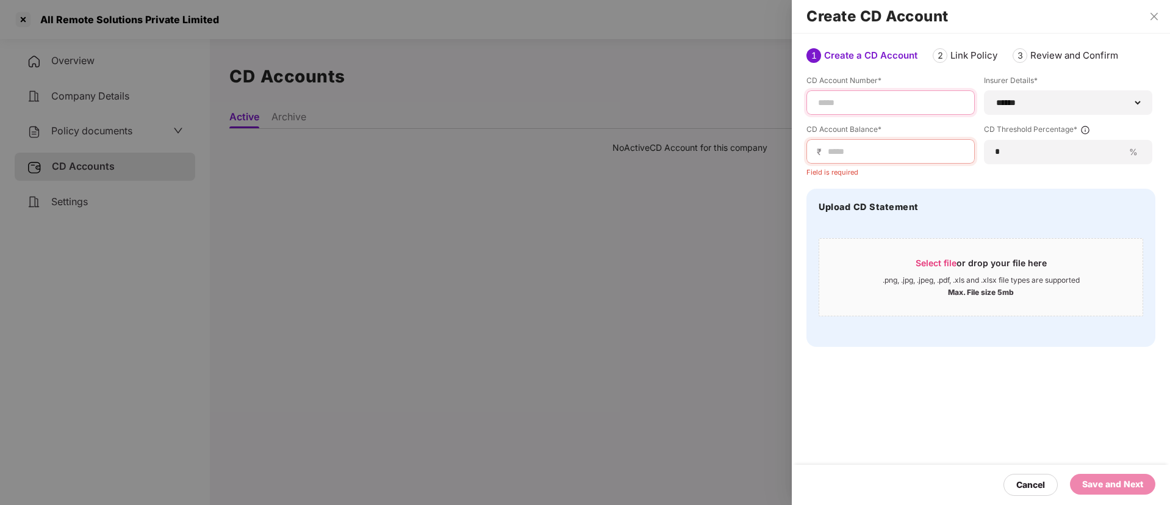
click at [894, 103] on input at bounding box center [891, 102] width 148 height 13
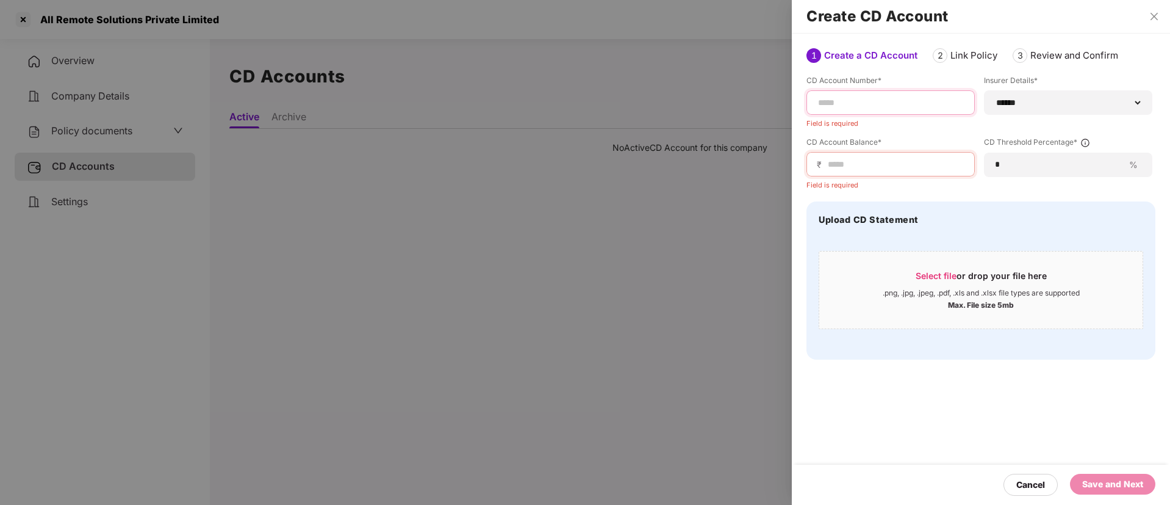
paste input "**********"
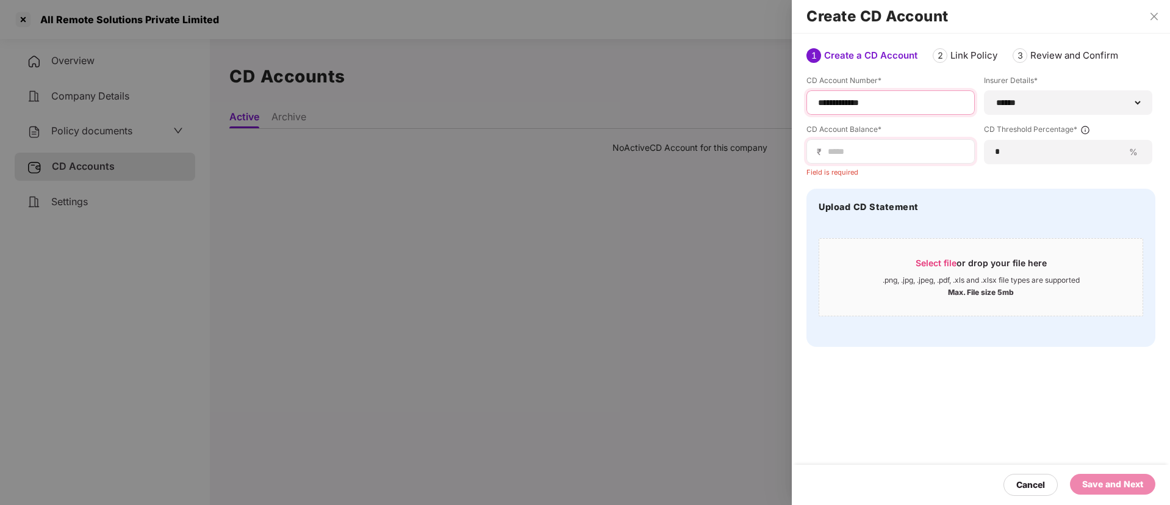
type input "**********"
click at [896, 159] on div "₹" at bounding box center [891, 151] width 168 height 24
click at [893, 151] on input at bounding box center [896, 151] width 138 height 13
paste input "*********"
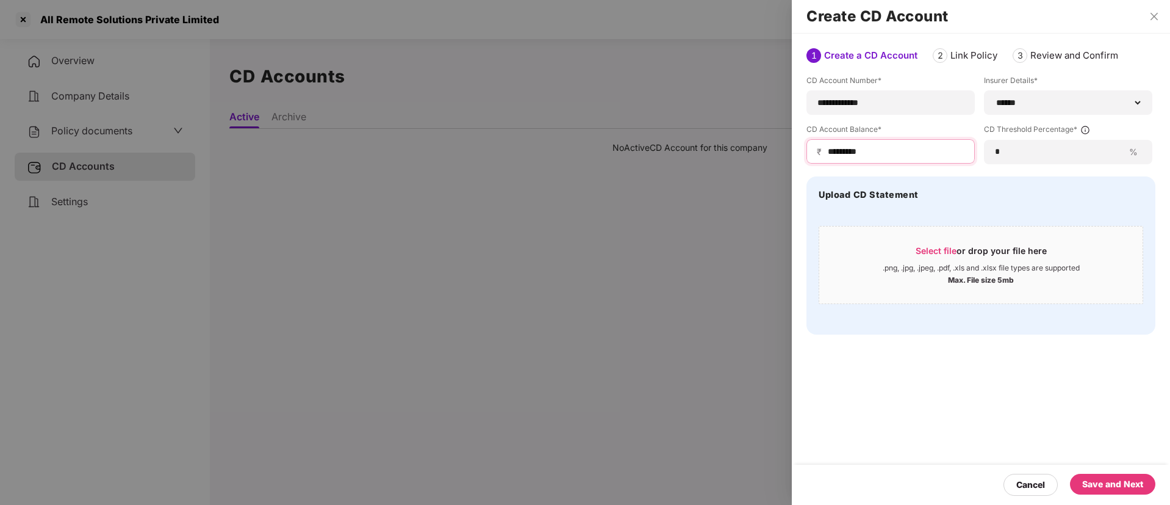
type input "*********"
click at [1095, 491] on div "Save and Next" at bounding box center [1112, 483] width 85 height 21
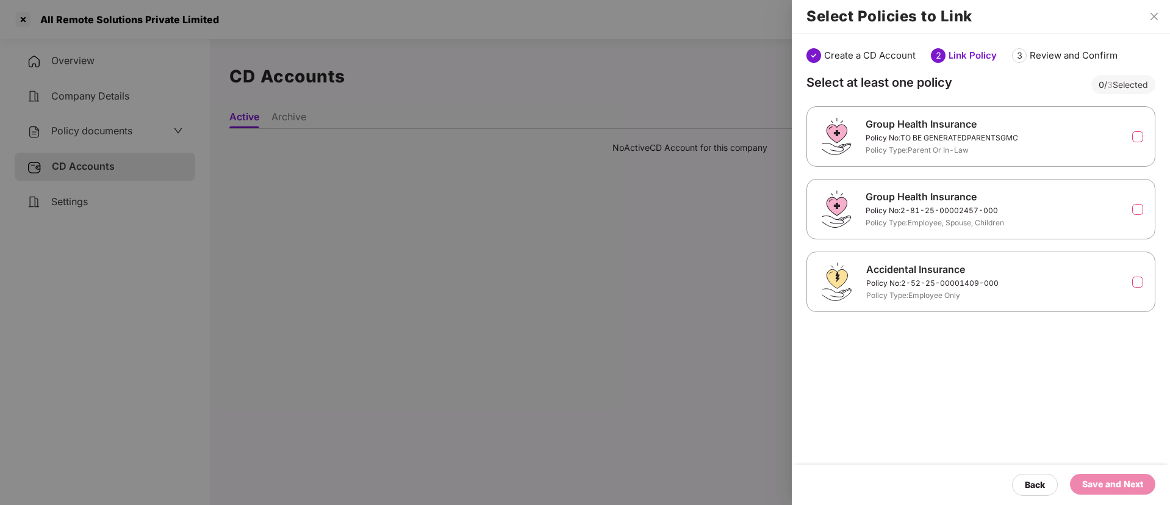
click at [1141, 133] on div "Group Health Insurance Policy No: TO BE GENERATEDPARENTSGMC Policy Type: Parent…" at bounding box center [981, 136] width 349 height 60
click at [1137, 137] on label at bounding box center [1137, 136] width 11 height 11
click at [1135, 210] on label at bounding box center [1137, 209] width 11 height 11
click at [1137, 281] on label at bounding box center [1137, 281] width 11 height 11
click at [1090, 483] on div "Save and Next" at bounding box center [1112, 483] width 61 height 13
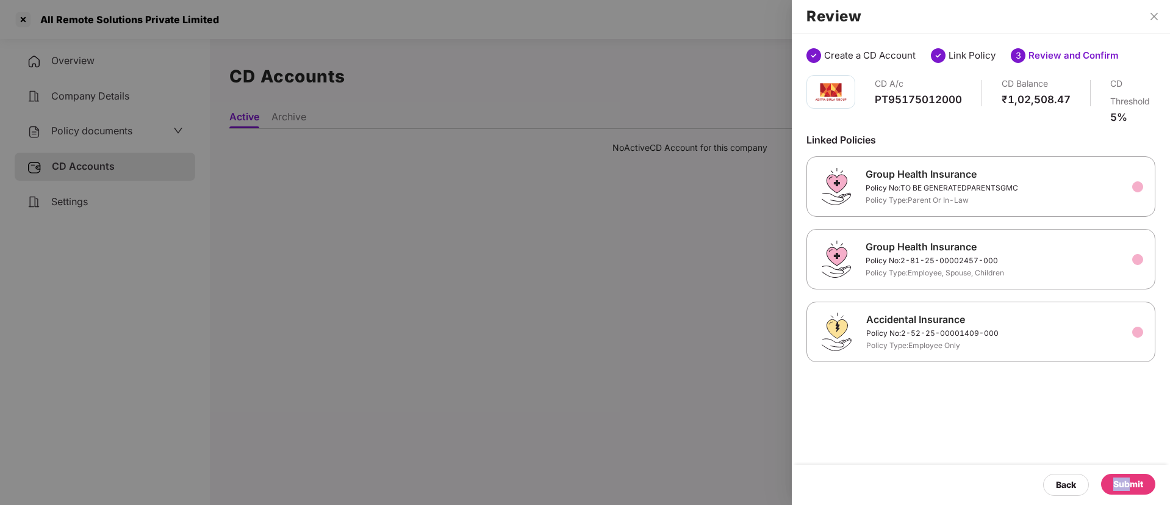
drag, startPoint x: 1091, startPoint y: 483, endPoint x: 1130, endPoint y: 484, distance: 39.1
click at [1130, 484] on div "Back Submit" at bounding box center [1099, 484] width 112 height 22
click at [1130, 484] on div "Submit" at bounding box center [1128, 483] width 30 height 13
click at [1130, 484] on div "Submit" at bounding box center [1116, 483] width 53 height 13
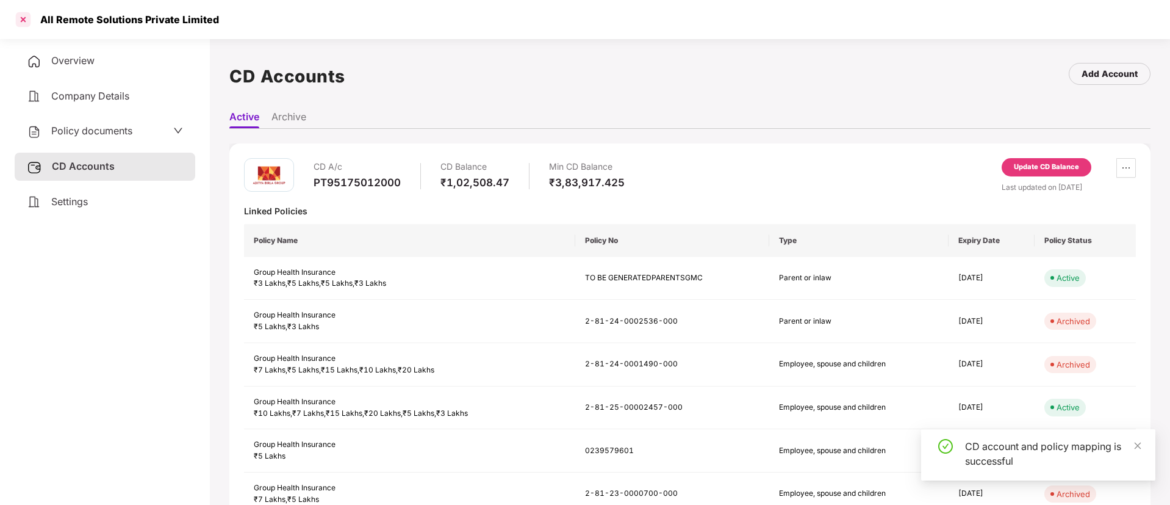
click at [23, 26] on div at bounding box center [23, 20] width 20 height 20
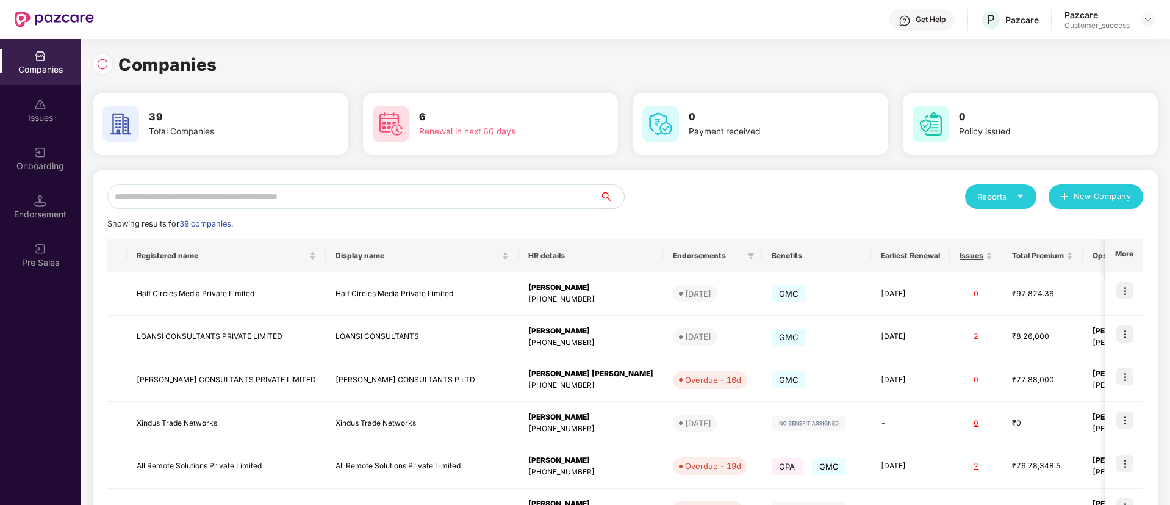
click at [167, 196] on input "text" at bounding box center [353, 196] width 492 height 24
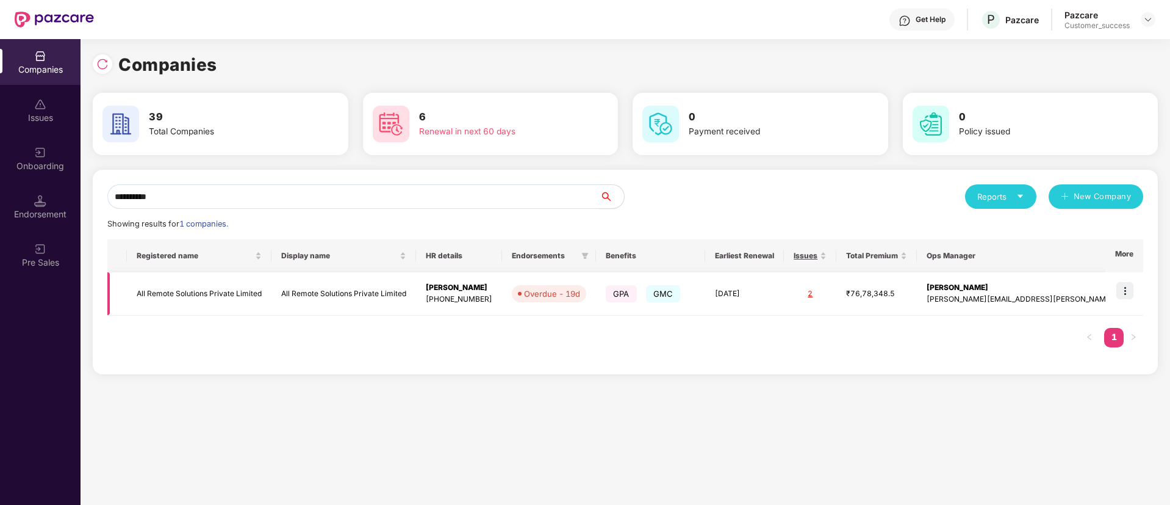
type input "**********"
click at [1124, 288] on img at bounding box center [1125, 290] width 17 height 17
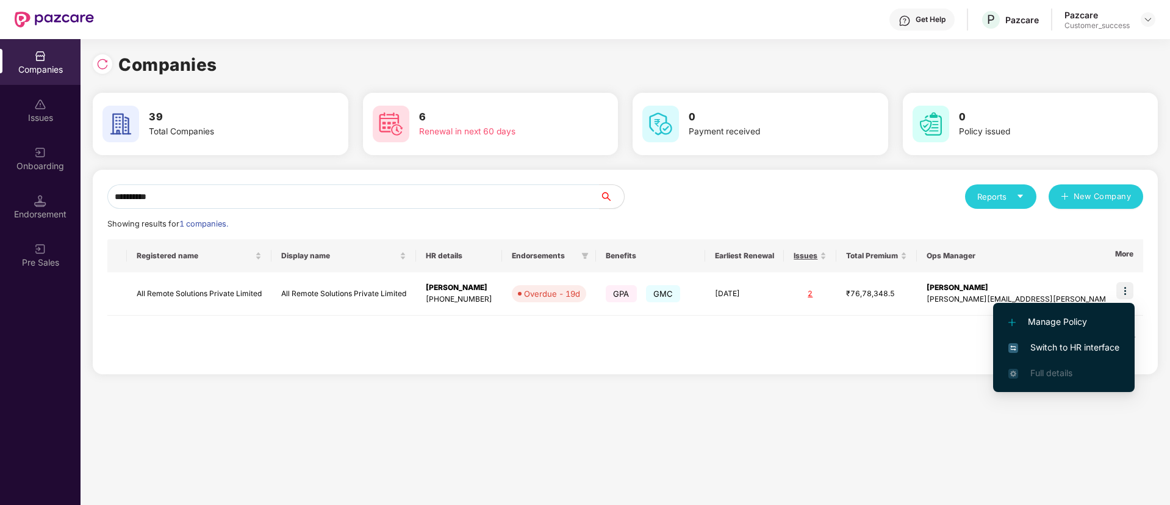
click at [1025, 353] on span "Switch to HR interface" at bounding box center [1064, 346] width 111 height 13
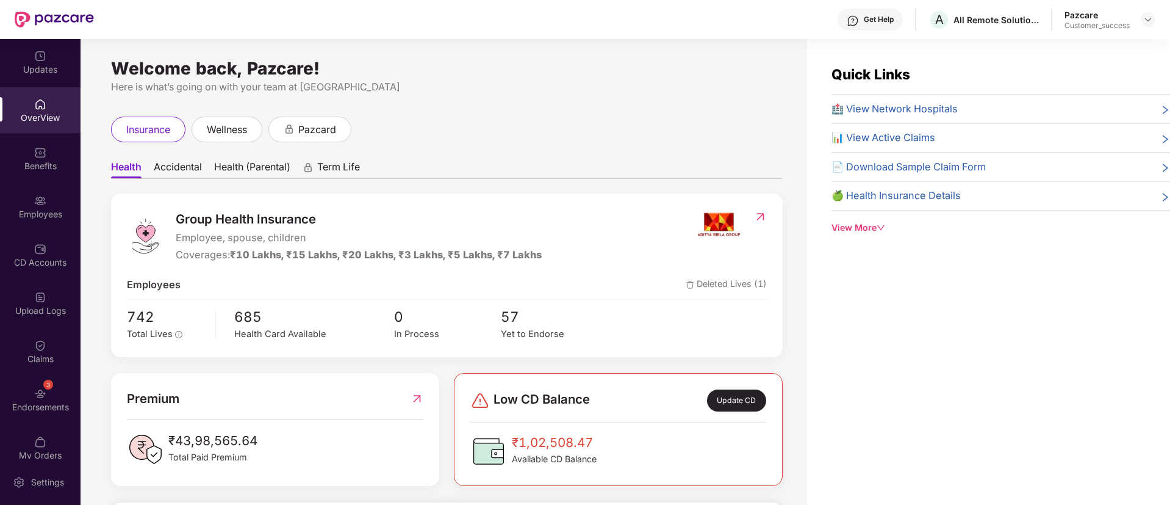
click at [45, 75] on div "Updates" at bounding box center [40, 62] width 81 height 46
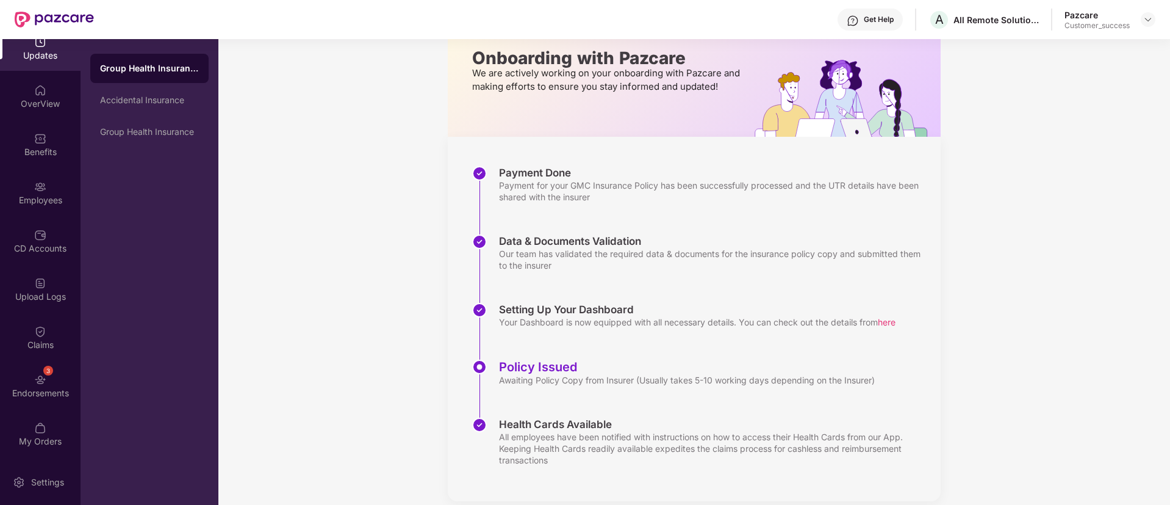
scroll to position [73, 0]
click at [41, 154] on div "Benefits" at bounding box center [40, 152] width 81 height 12
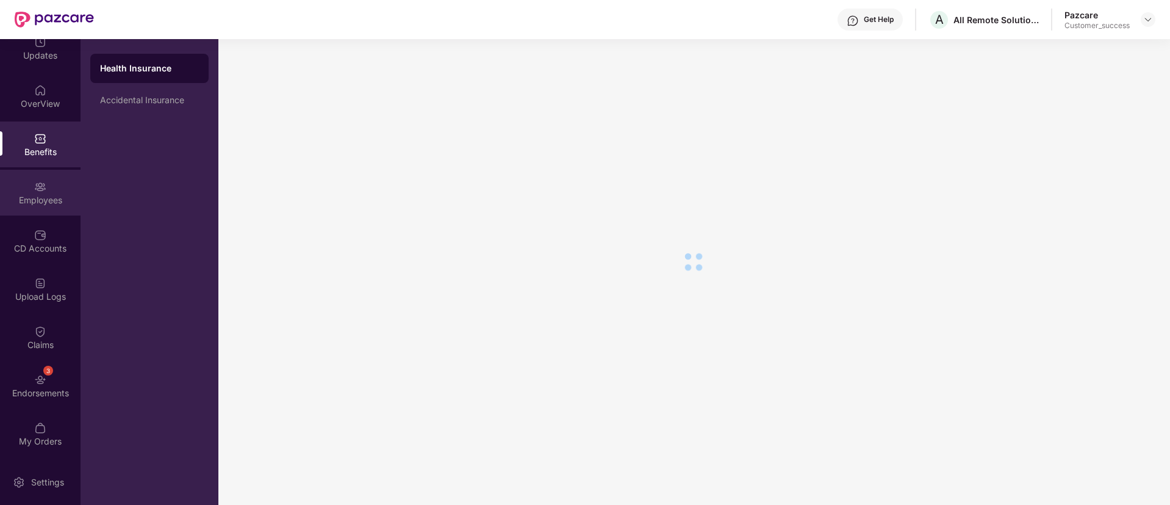
click at [41, 194] on div "Employees" at bounding box center [40, 200] width 81 height 12
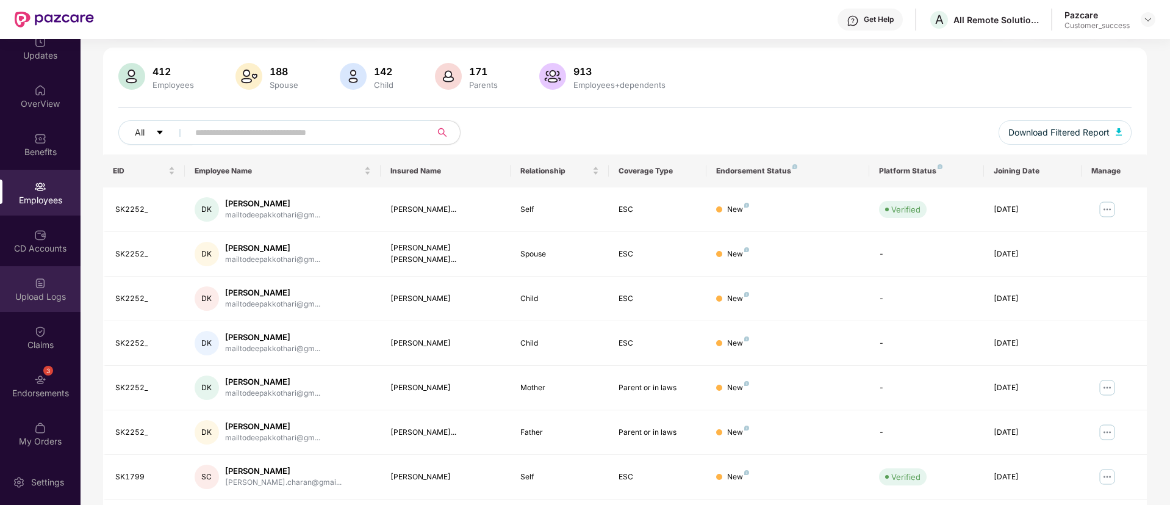
click at [36, 295] on div "Upload Logs" at bounding box center [40, 296] width 81 height 12
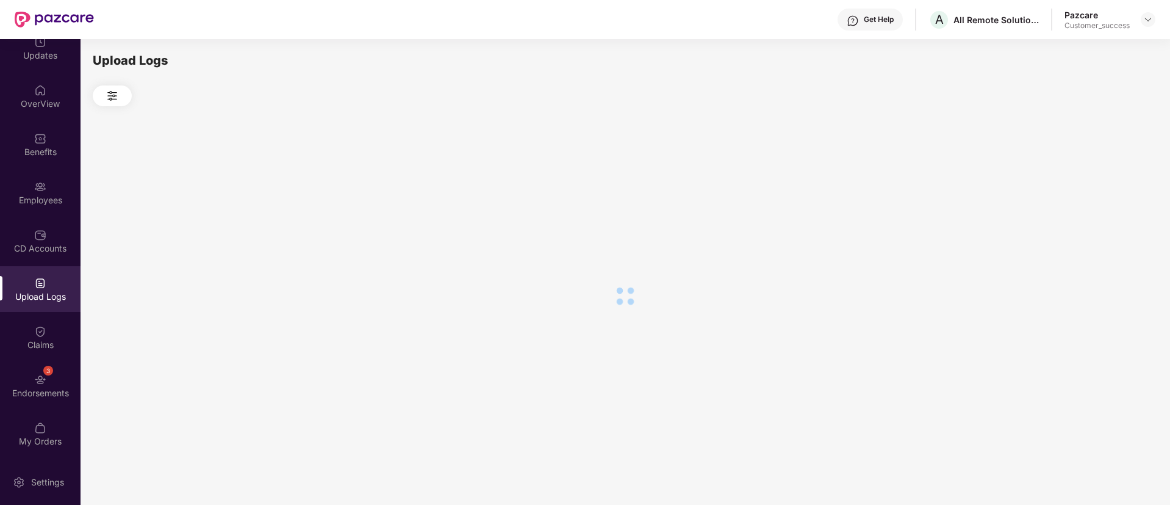
scroll to position [0, 0]
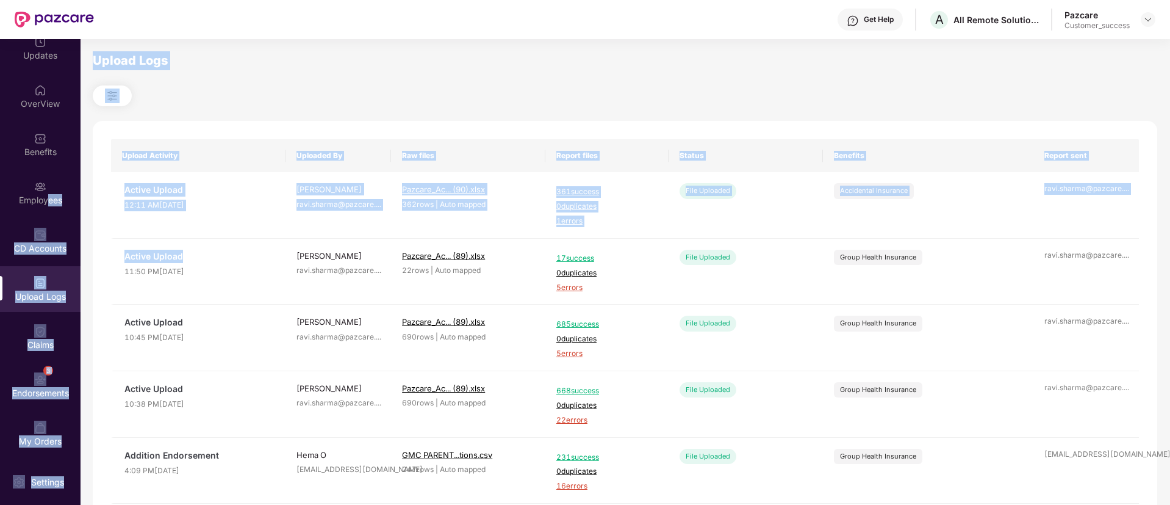
drag, startPoint x: 45, startPoint y: 204, endPoint x: 656, endPoint y: 511, distance: 683.8
click at [656, 504] on html "Get Help A All Remote Solutions Private Limited Pazcare Customer_success Update…" at bounding box center [585, 252] width 1170 height 505
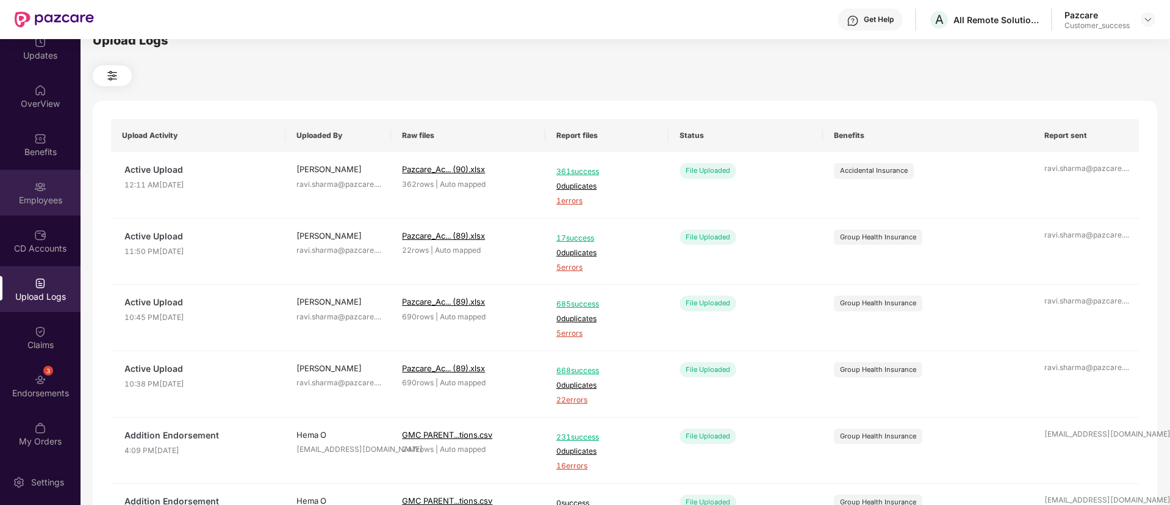
click at [38, 200] on div "Employees" at bounding box center [40, 200] width 81 height 12
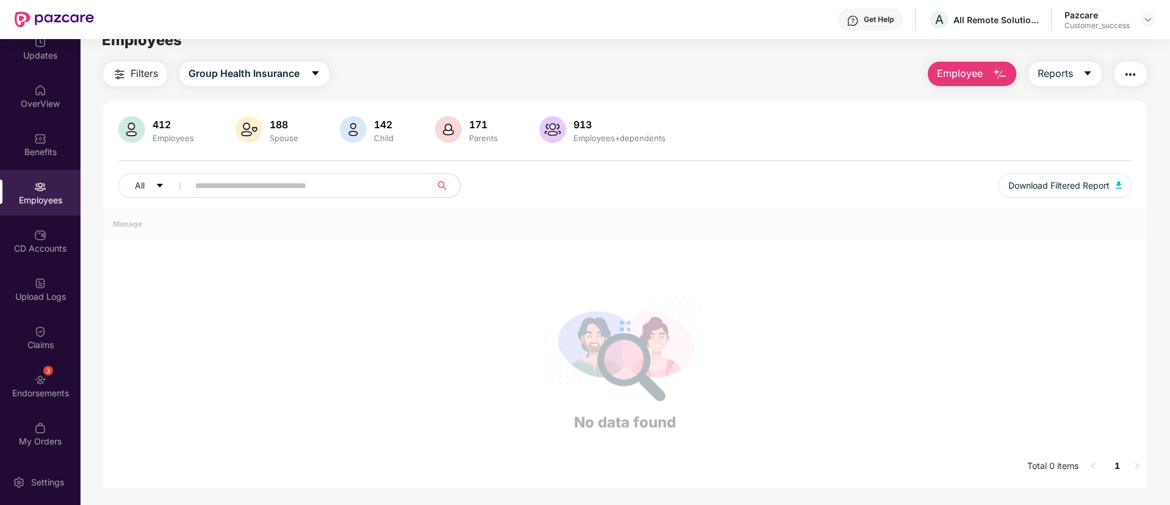
click at [237, 187] on input "text" at bounding box center [304, 185] width 219 height 18
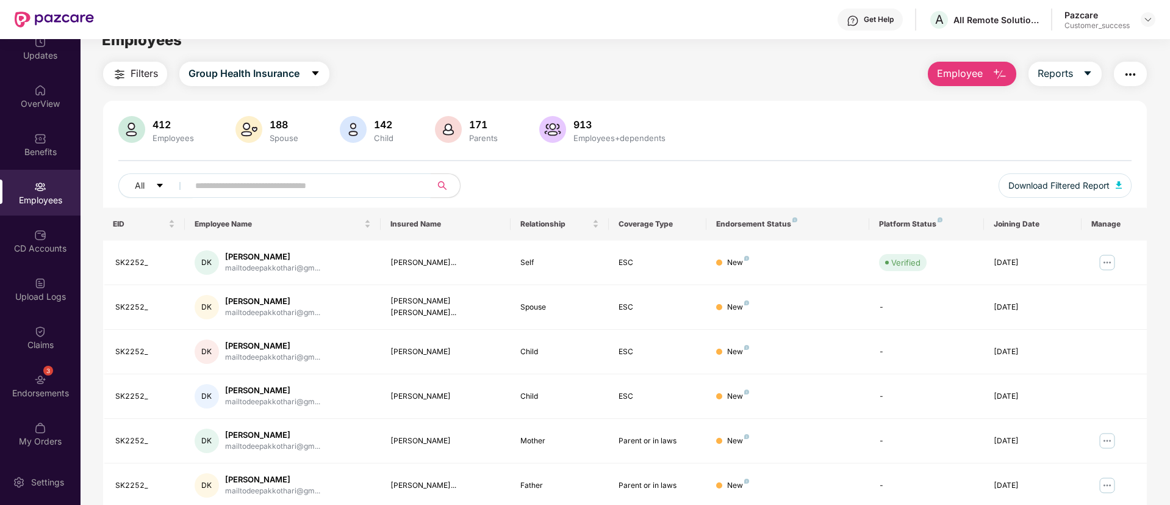
click at [237, 187] on input "text" at bounding box center [304, 185] width 219 height 18
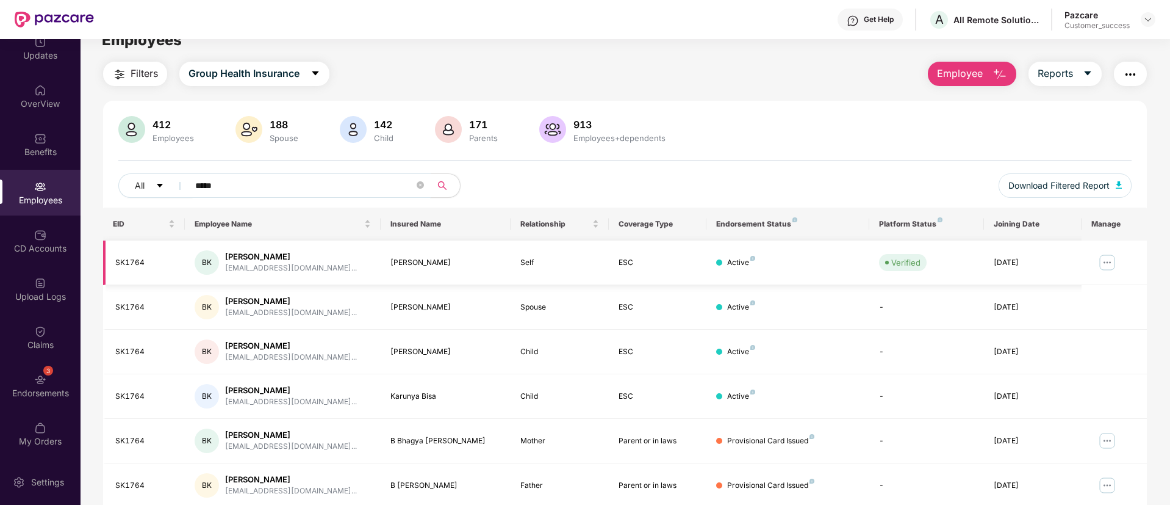
type input "****"
click at [1109, 259] on img at bounding box center [1108, 263] width 20 height 20
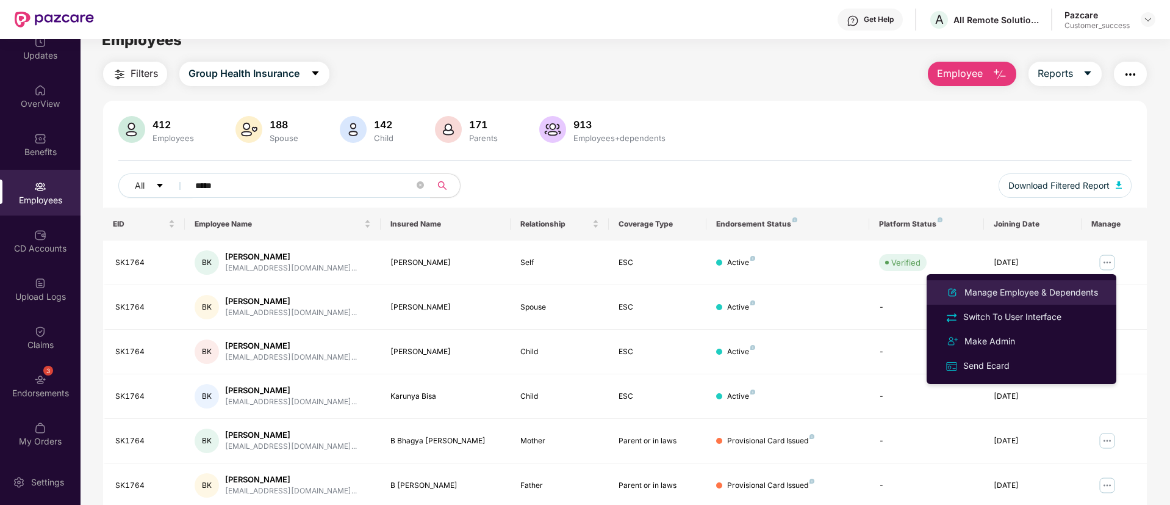
click at [1054, 299] on div "Manage Employee & Dependents" at bounding box center [1022, 292] width 158 height 15
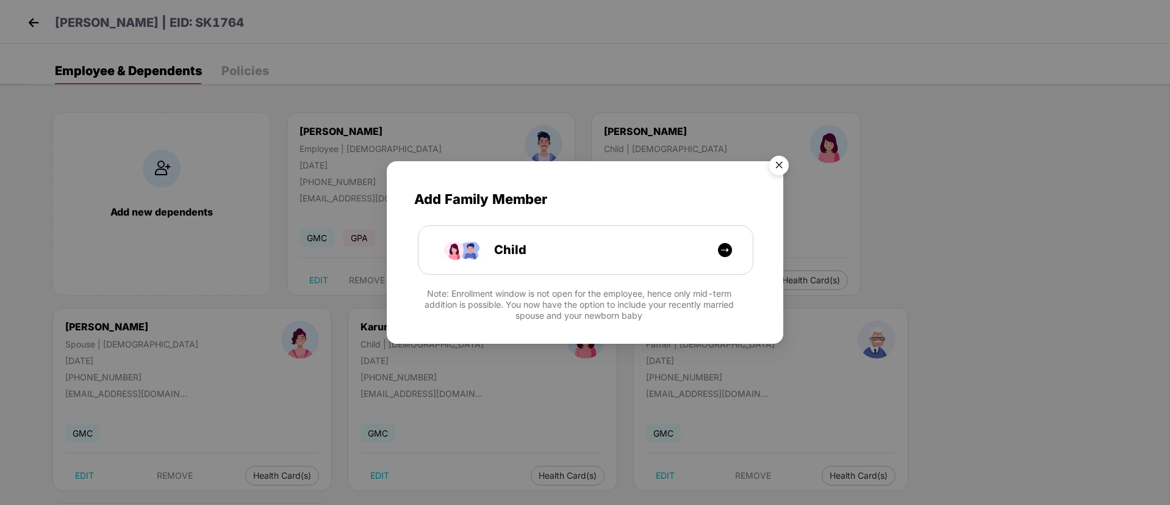
click at [785, 162] on img "Close" at bounding box center [779, 167] width 34 height 34
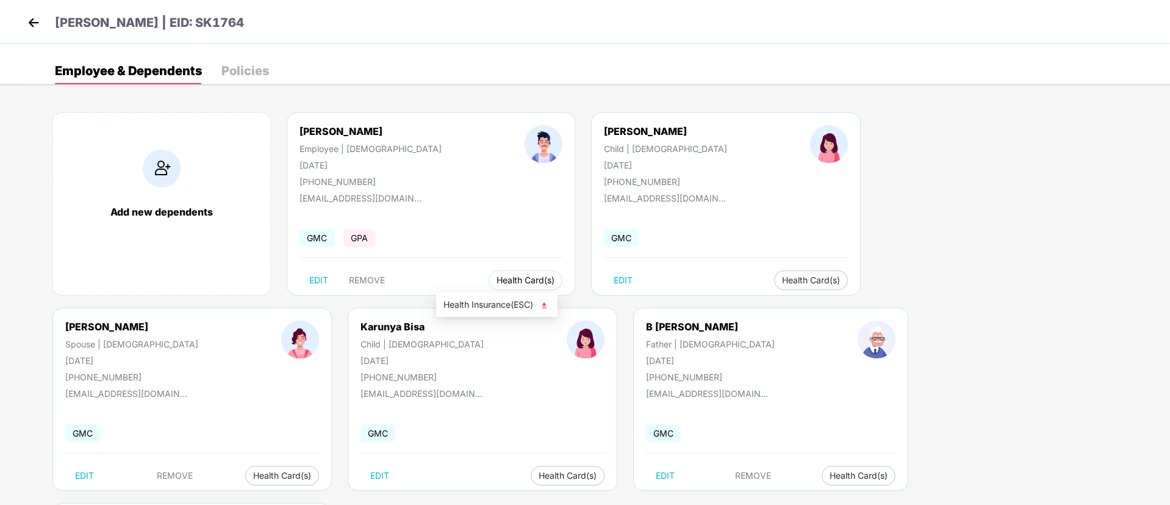
click at [489, 286] on button "Health Card(s)" at bounding box center [526, 280] width 74 height 20
click at [497, 279] on span "Health Card(s)" at bounding box center [526, 280] width 58 height 6
click at [544, 304] on img at bounding box center [544, 305] width 12 height 12
click at [34, 25] on img at bounding box center [33, 22] width 18 height 18
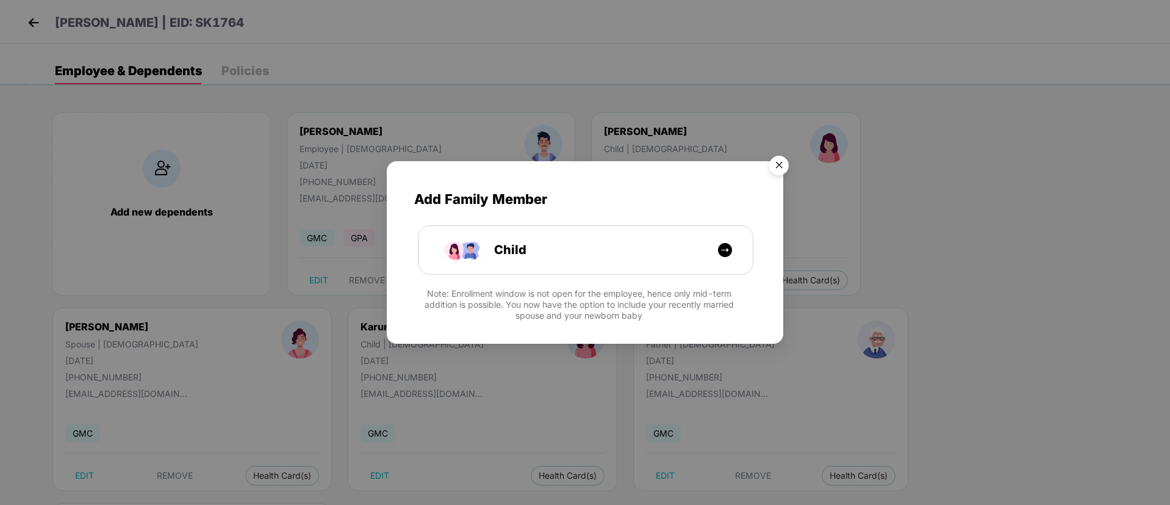
click at [785, 167] on img "Close" at bounding box center [779, 167] width 34 height 34
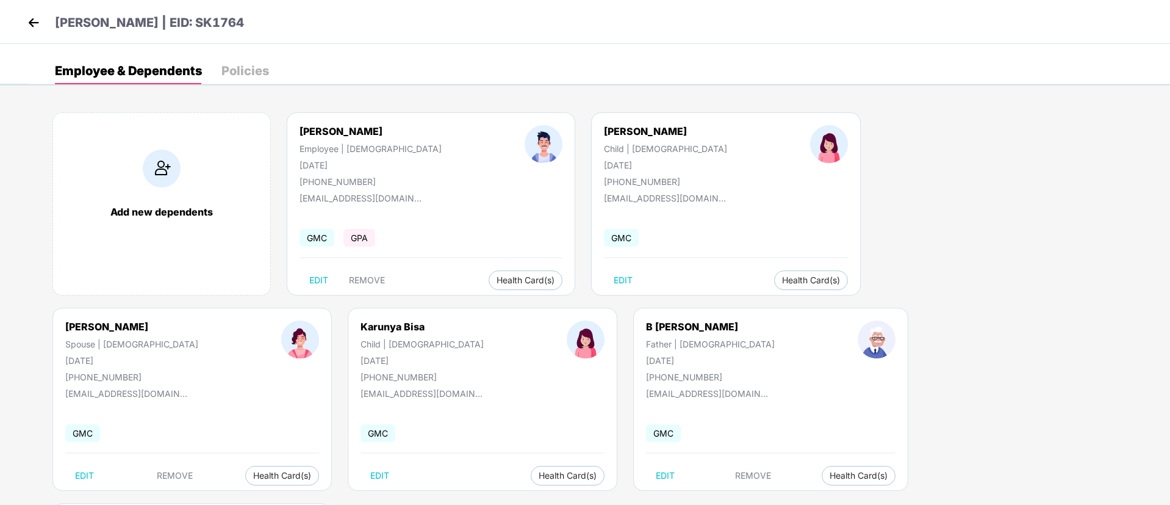
click at [33, 12] on div "Bisa Suresh Kumar | EID: SK1764" at bounding box center [585, 22] width 1170 height 44
